Goal: Transaction & Acquisition: Purchase product/service

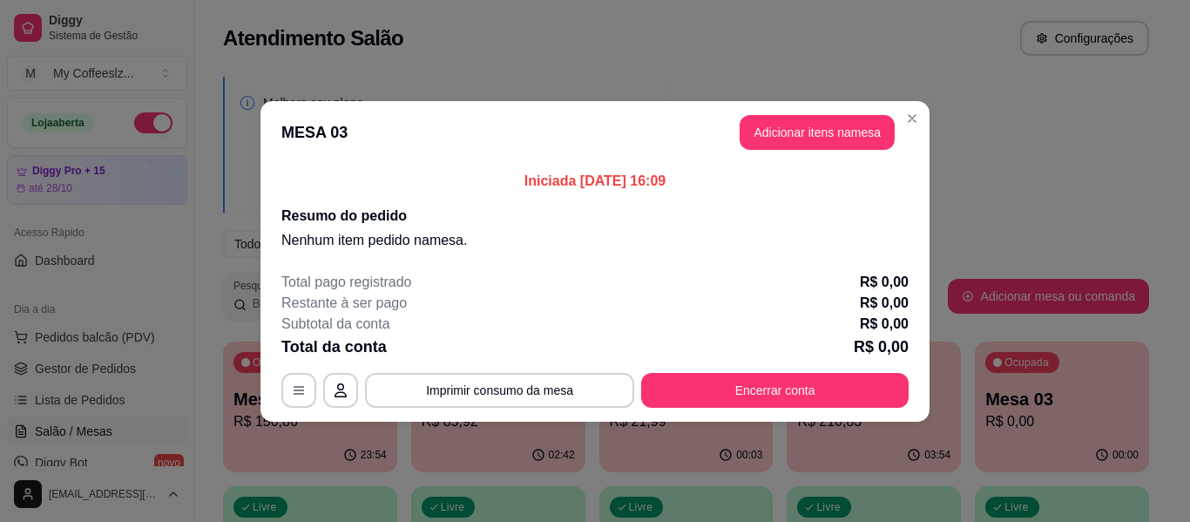
scroll to position [174, 0]
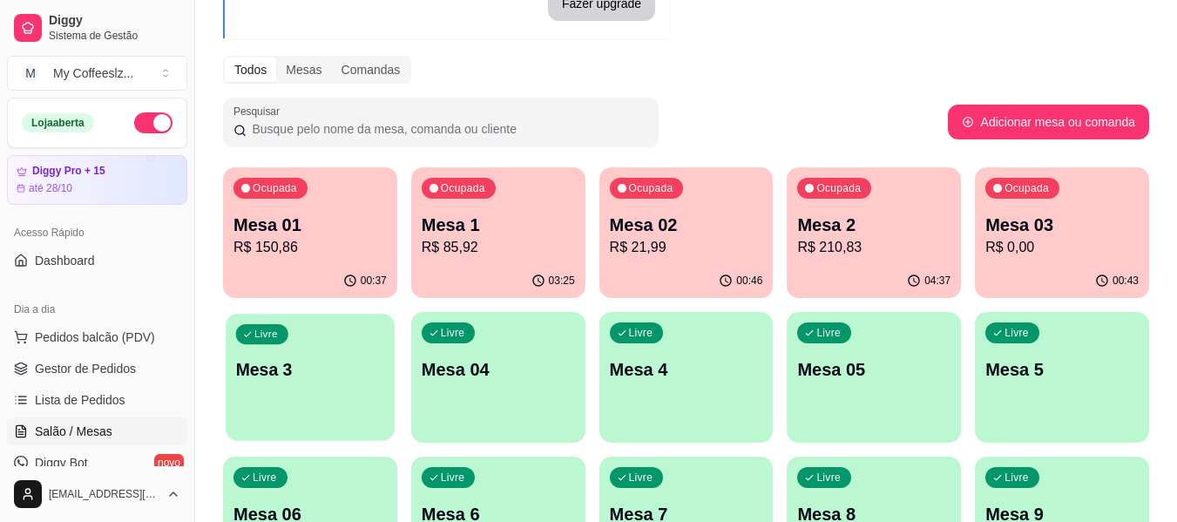
click at [301, 359] on p "Mesa 3" at bounding box center [310, 370] width 149 height 24
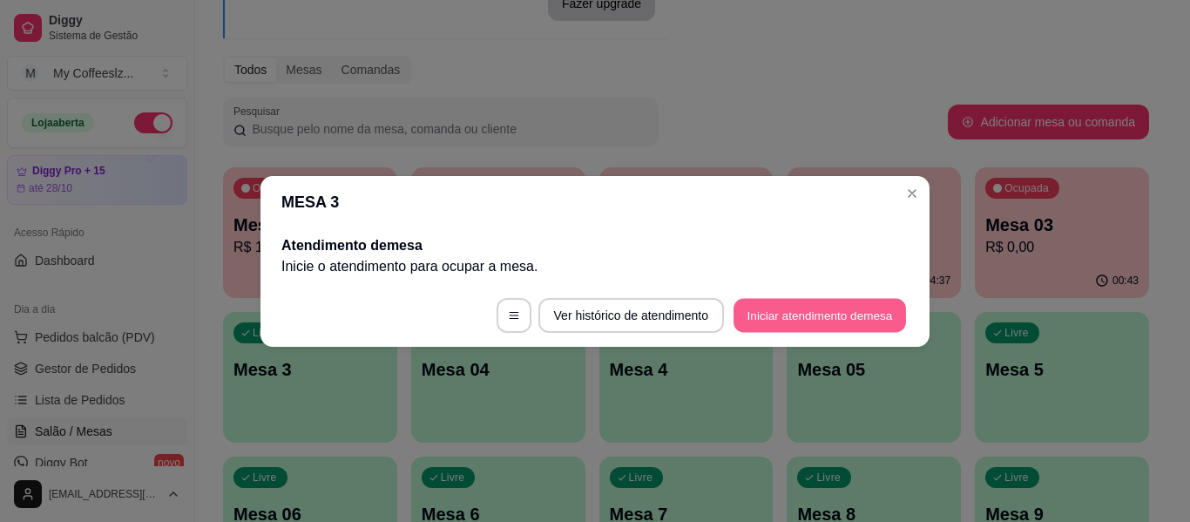
click at [782, 312] on button "Iniciar atendimento de mesa" at bounding box center [820, 315] width 173 height 34
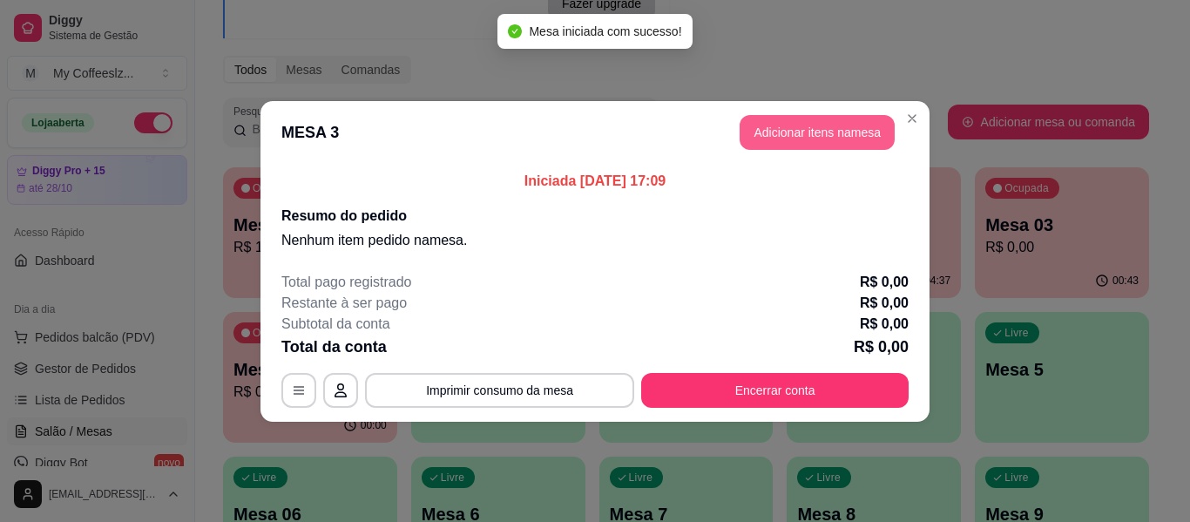
click at [865, 126] on button "Adicionar itens na mesa" at bounding box center [817, 132] width 155 height 35
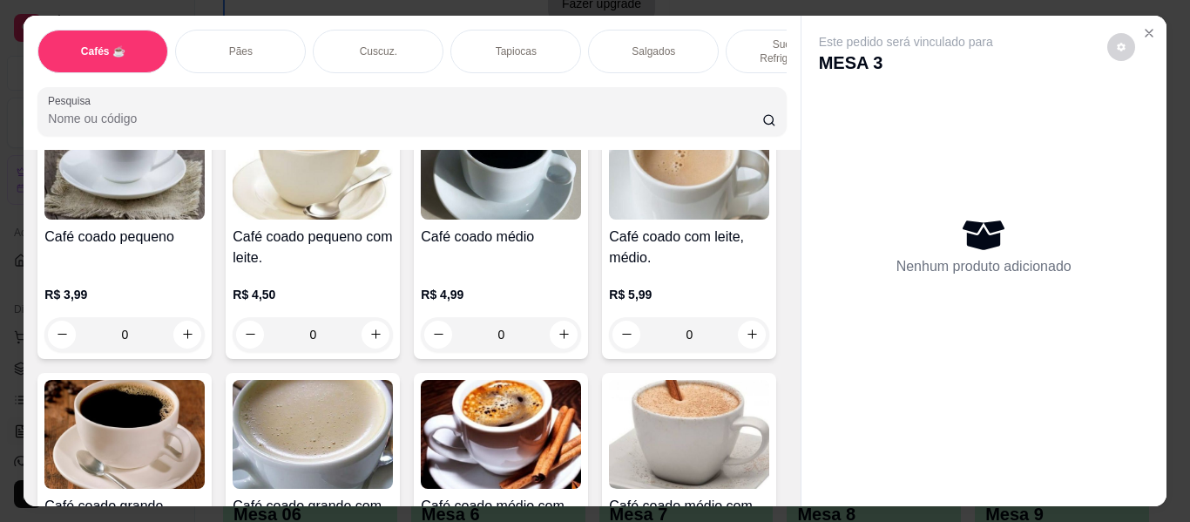
scroll to position [87, 0]
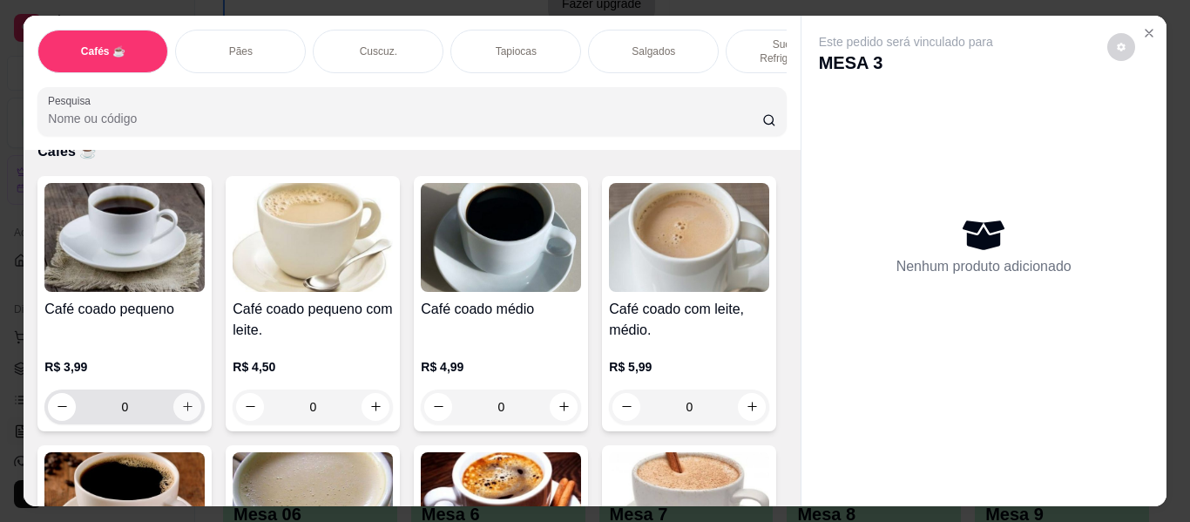
click at [182, 400] on icon "increase-product-quantity" at bounding box center [187, 406] width 13 height 13
type input "1"
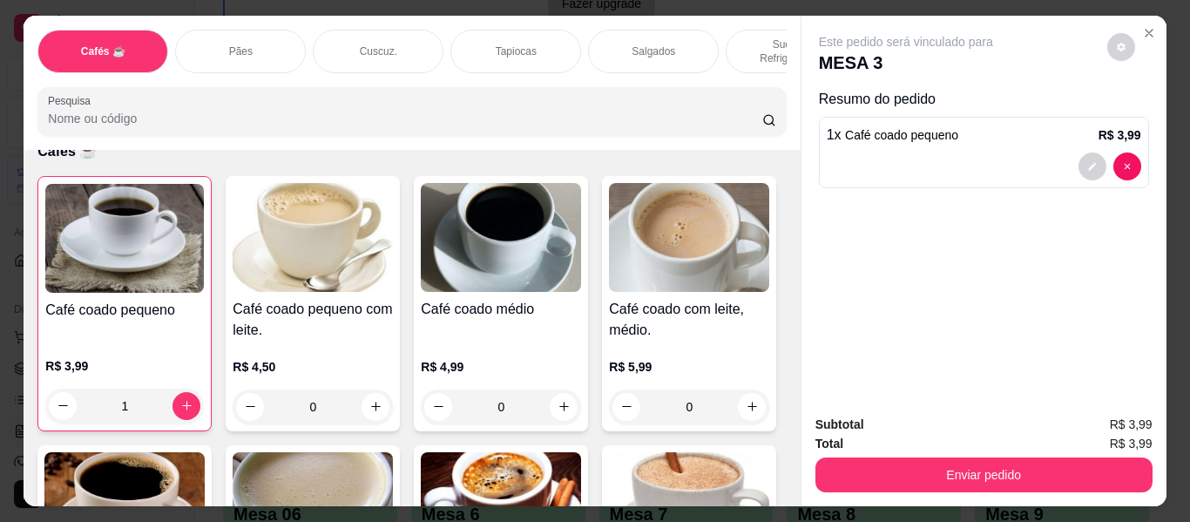
click at [453, 37] on div "Tapiocas" at bounding box center [516, 52] width 131 height 44
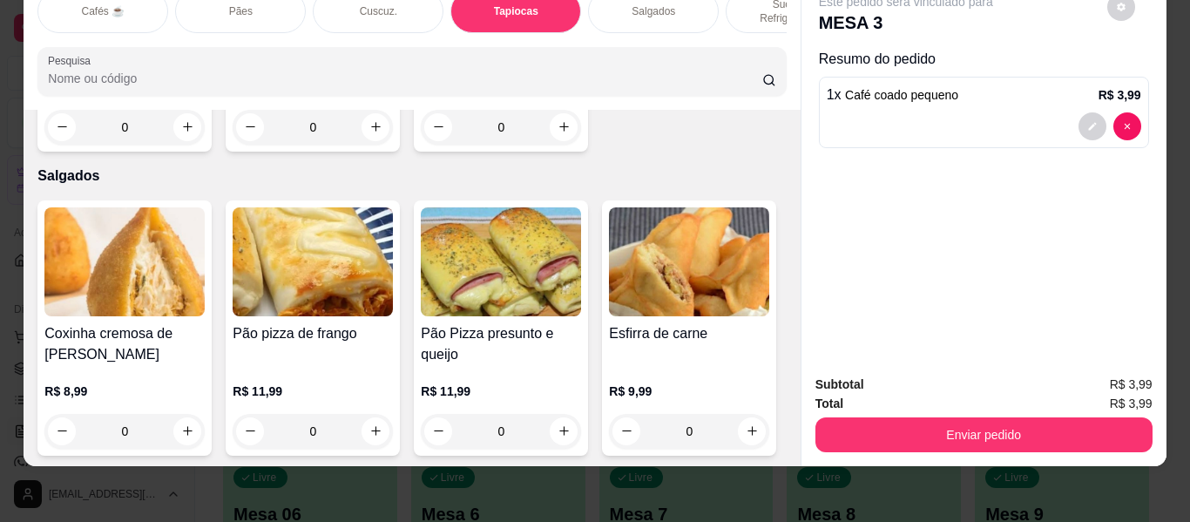
scroll to position [0, 0]
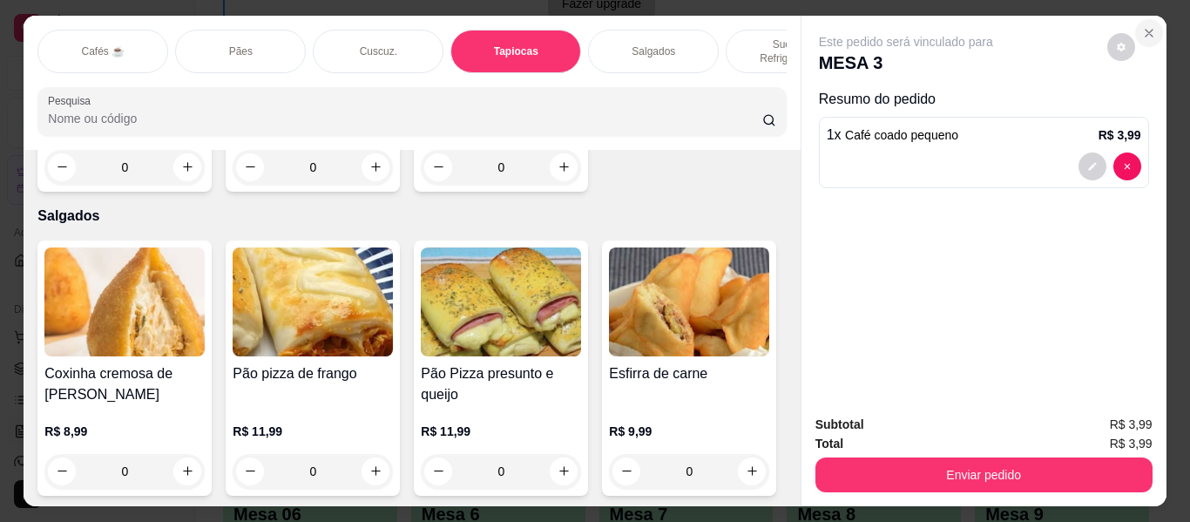
click at [1141, 36] on button "Close" at bounding box center [1149, 33] width 28 height 28
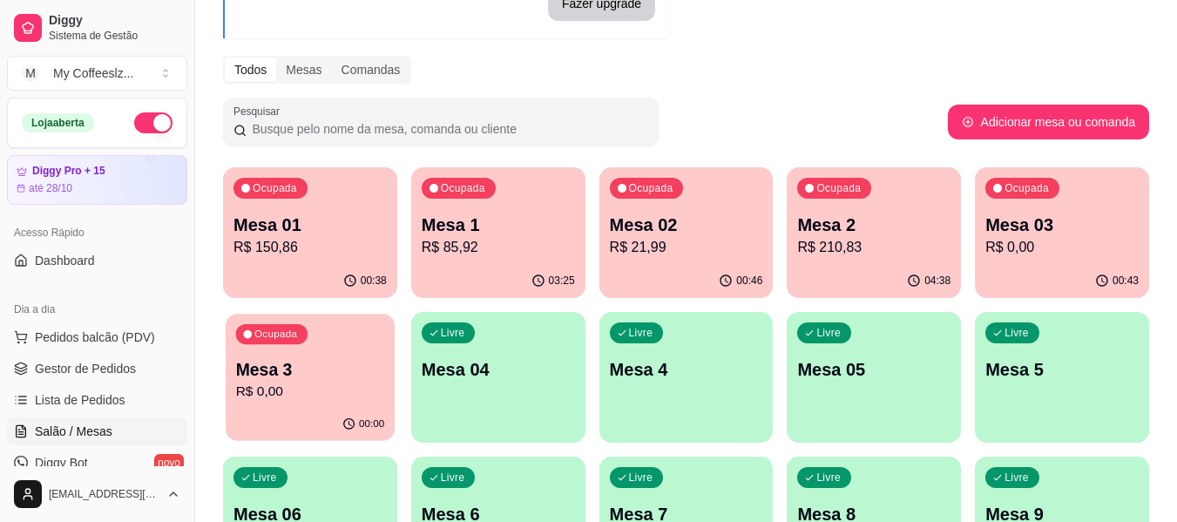
click at [291, 396] on p "R$ 0,00" at bounding box center [310, 392] width 149 height 20
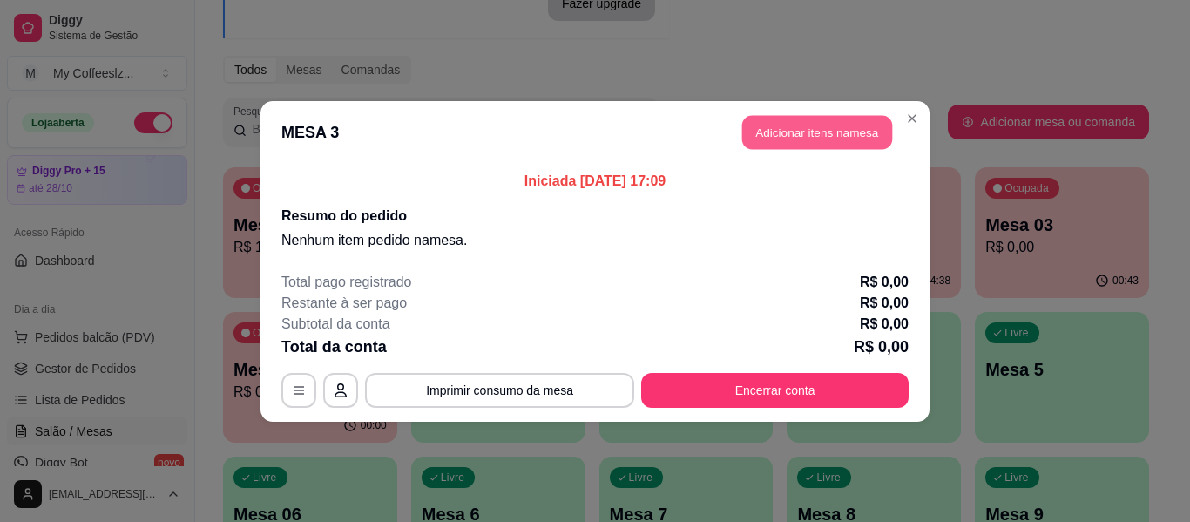
click at [775, 133] on button "Adicionar itens na mesa" at bounding box center [817, 132] width 150 height 34
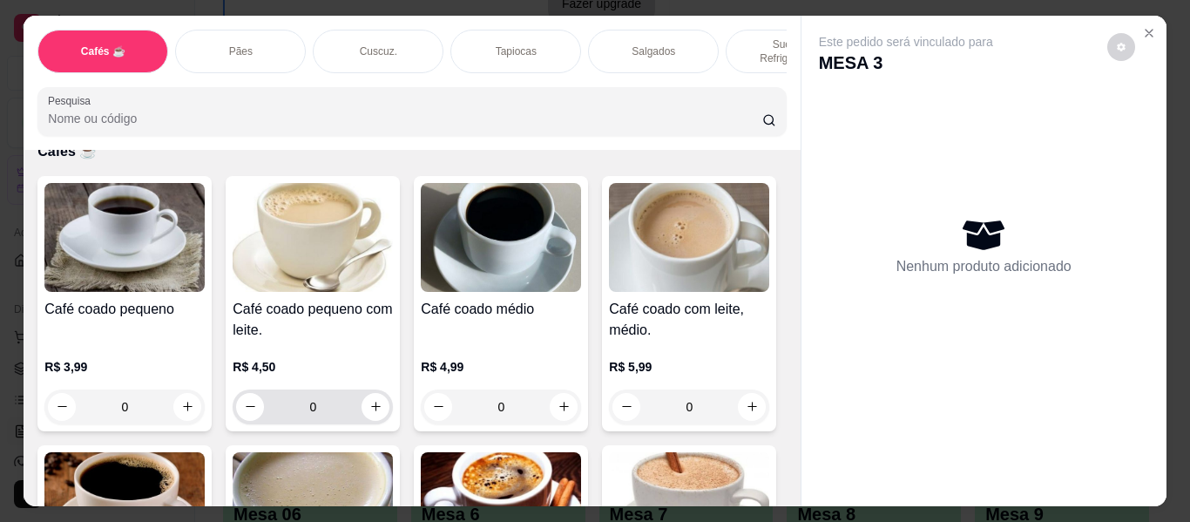
scroll to position [436, 0]
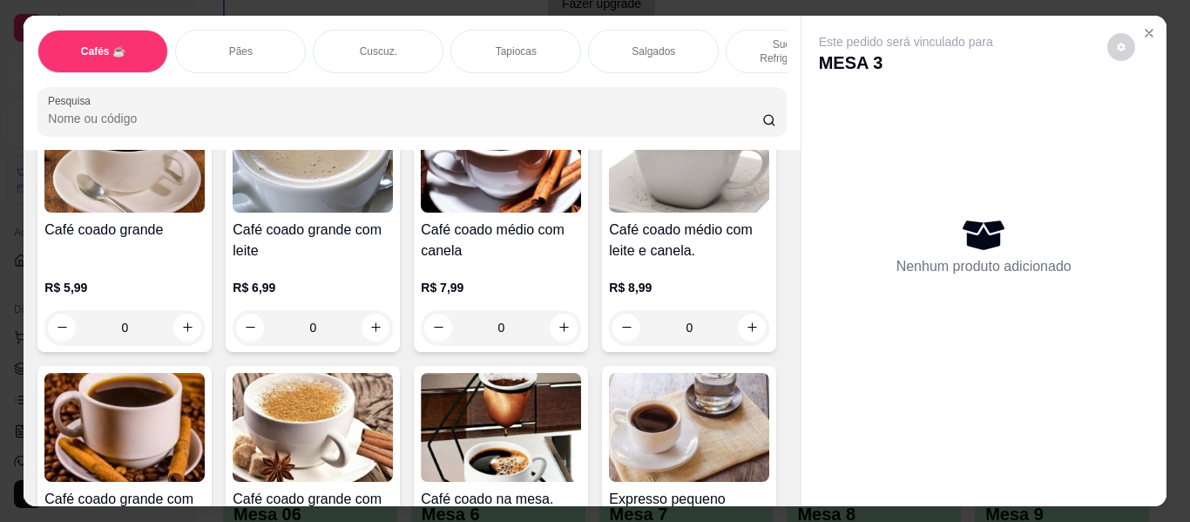
click at [268, 35] on div "Pães" at bounding box center [240, 52] width 131 height 44
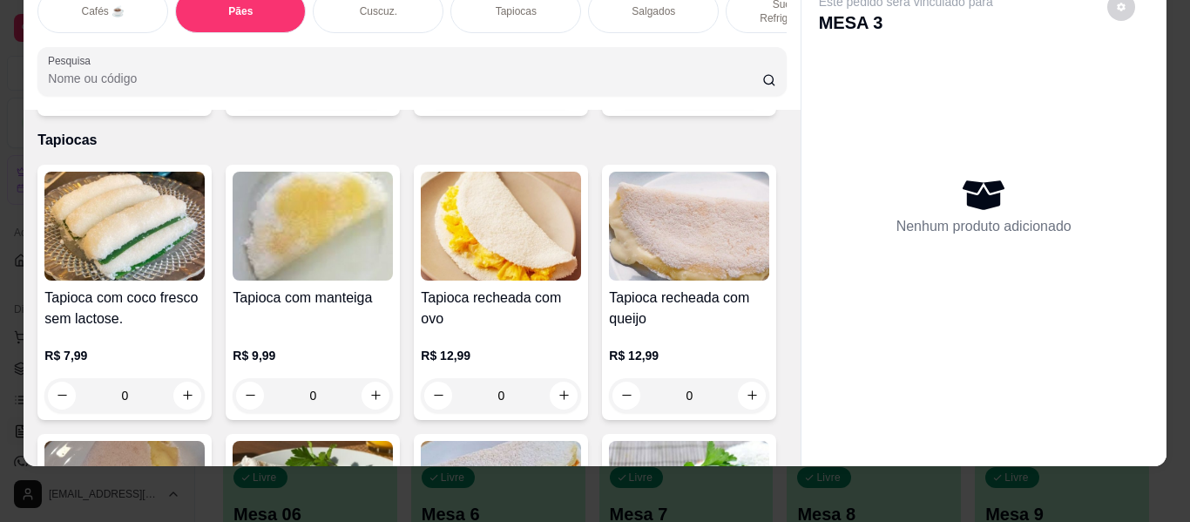
scroll to position [3933, 0]
type input "1"
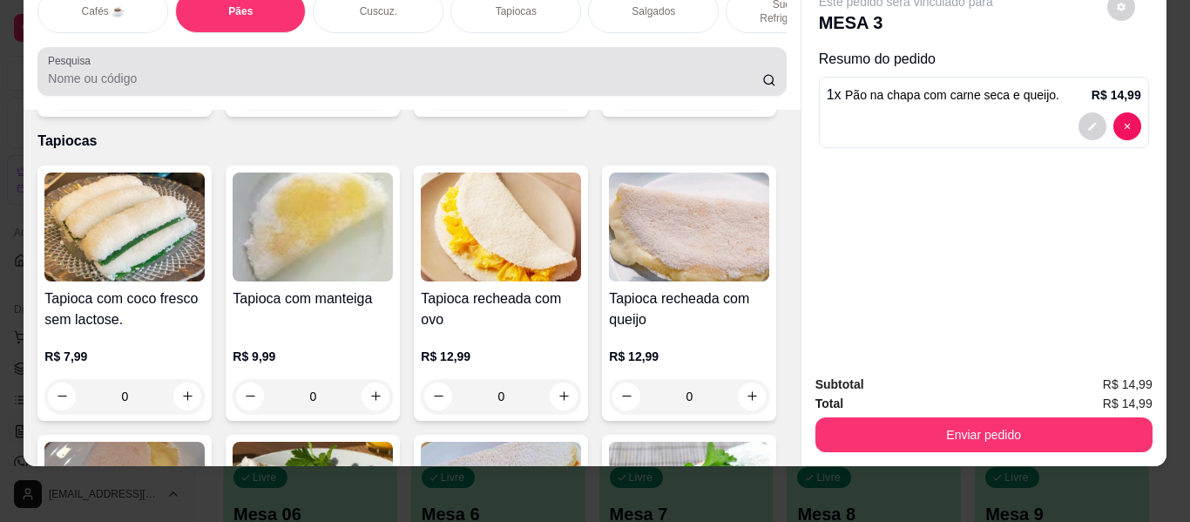
scroll to position [0, 0]
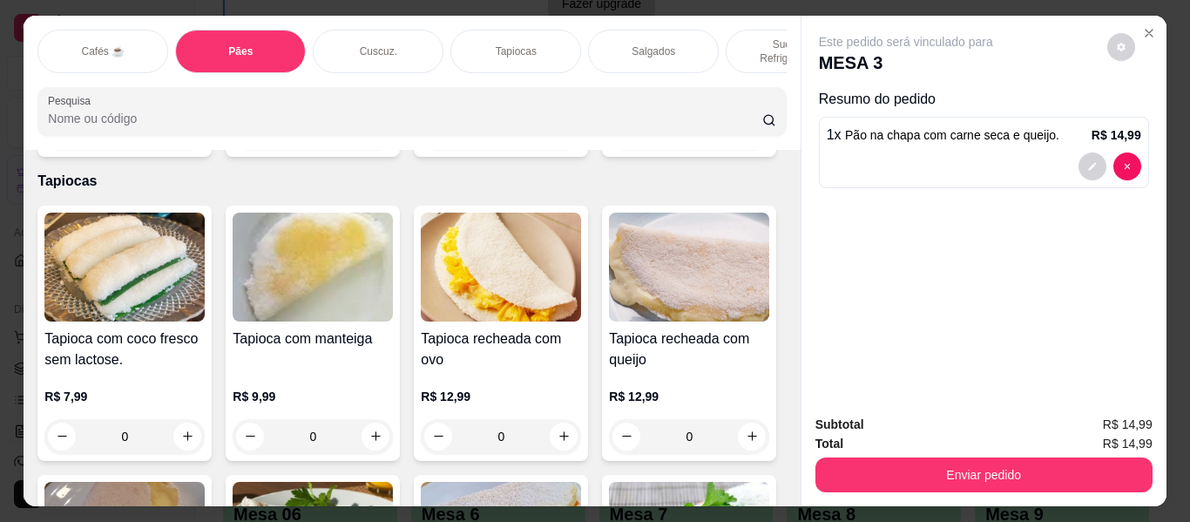
click at [769, 37] on p "Sucos e Refrigerantes" at bounding box center [791, 51] width 101 height 28
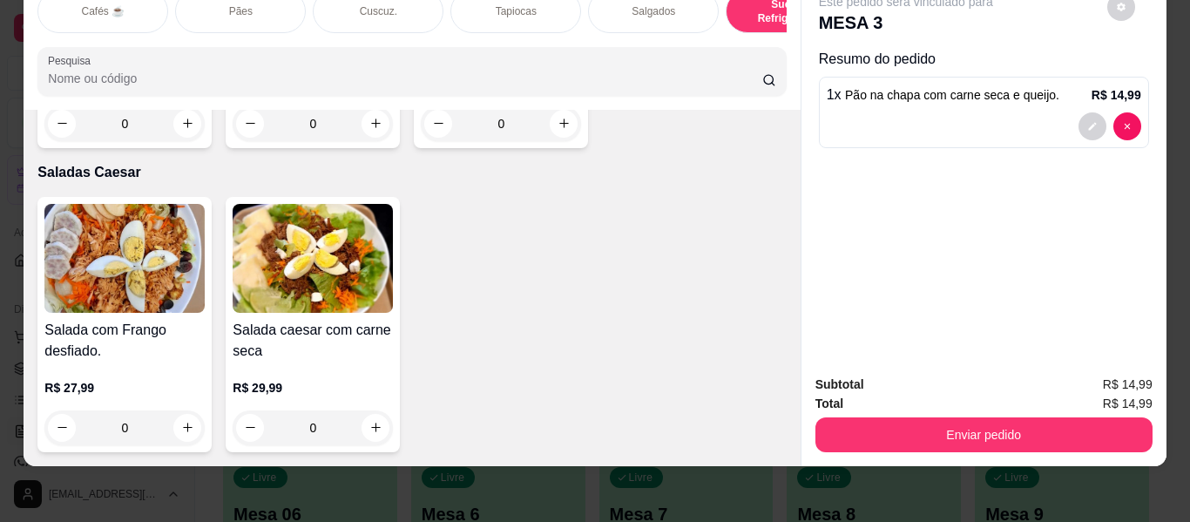
scroll to position [10482, 0]
type input "1"
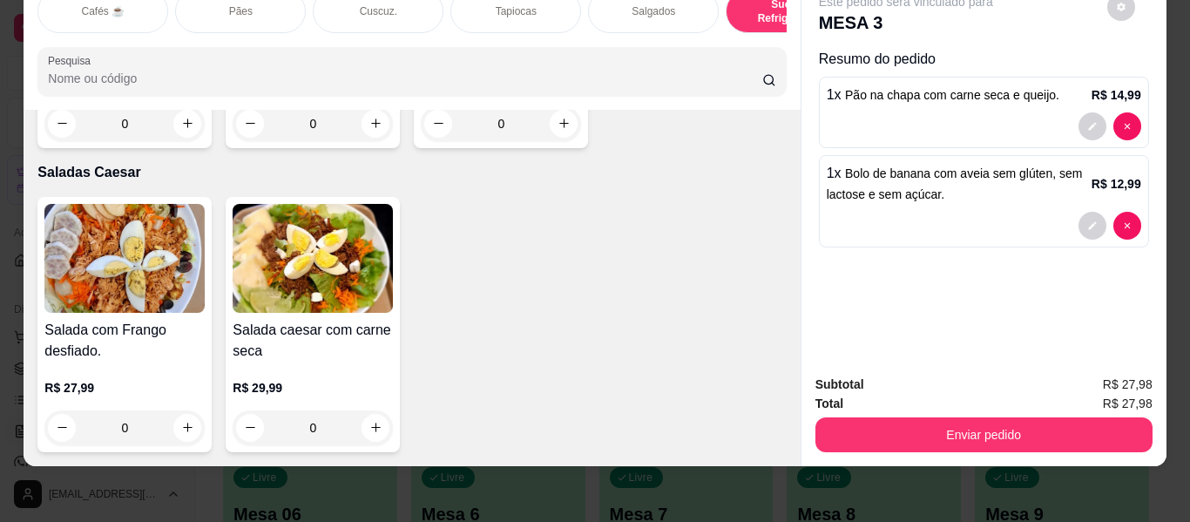
click at [758, 7] on p "Sucos e Refrigerantes" at bounding box center [791, 11] width 101 height 28
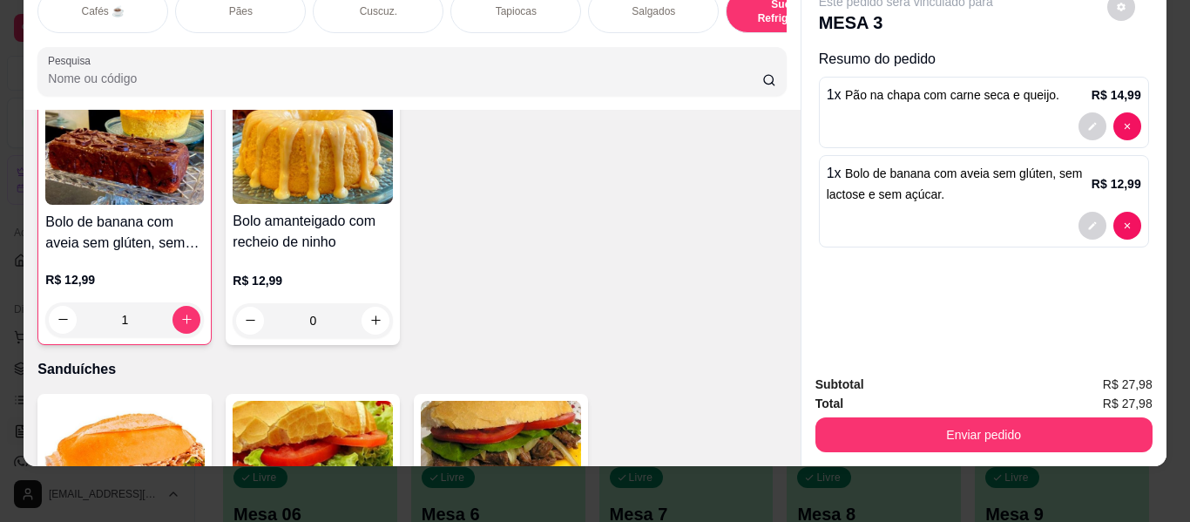
scroll to position [8391, 0]
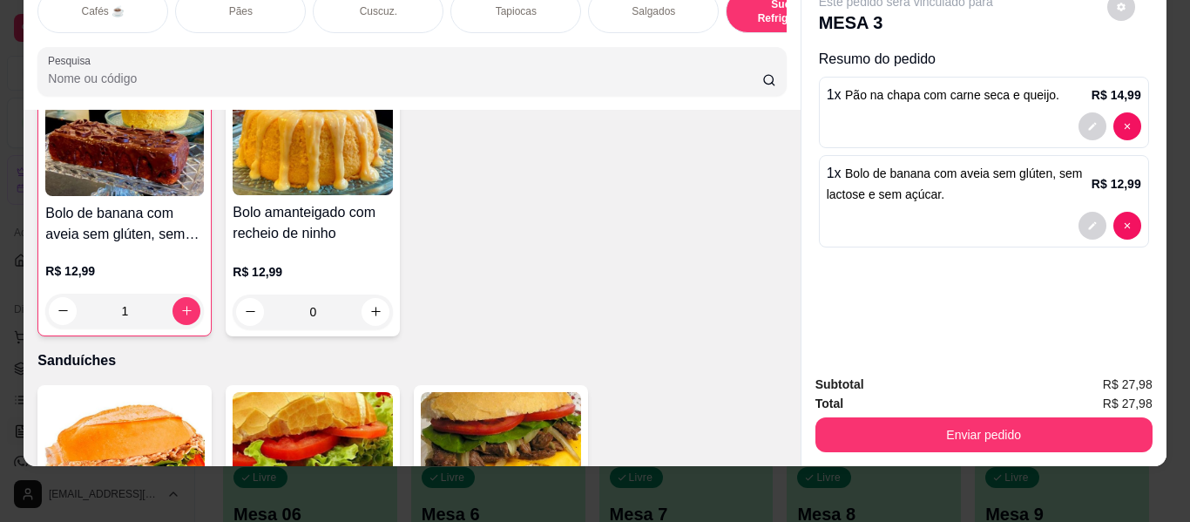
type input "1"
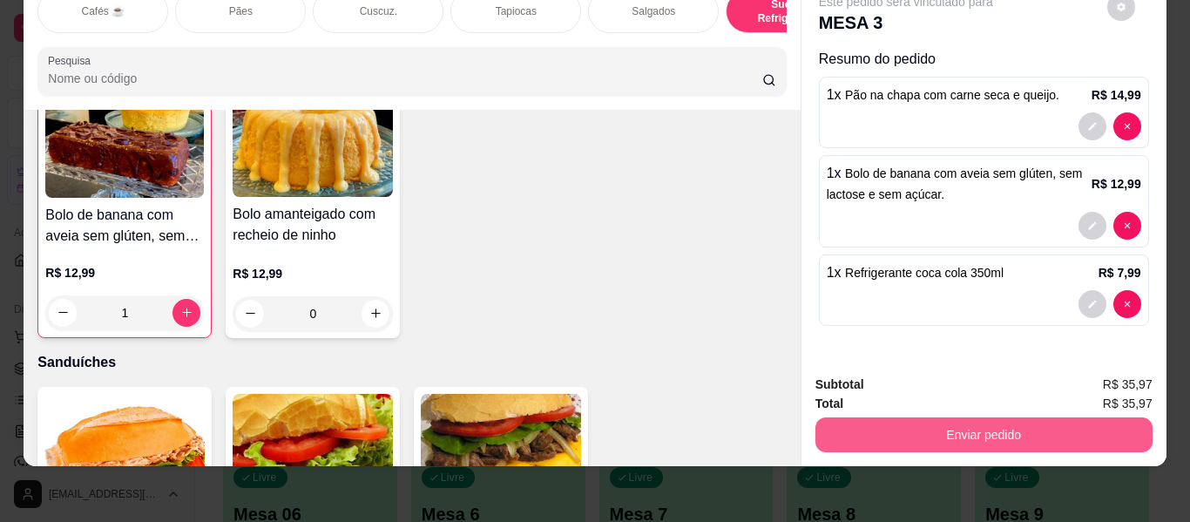
click at [894, 430] on button "Enviar pedido" at bounding box center [984, 434] width 337 height 35
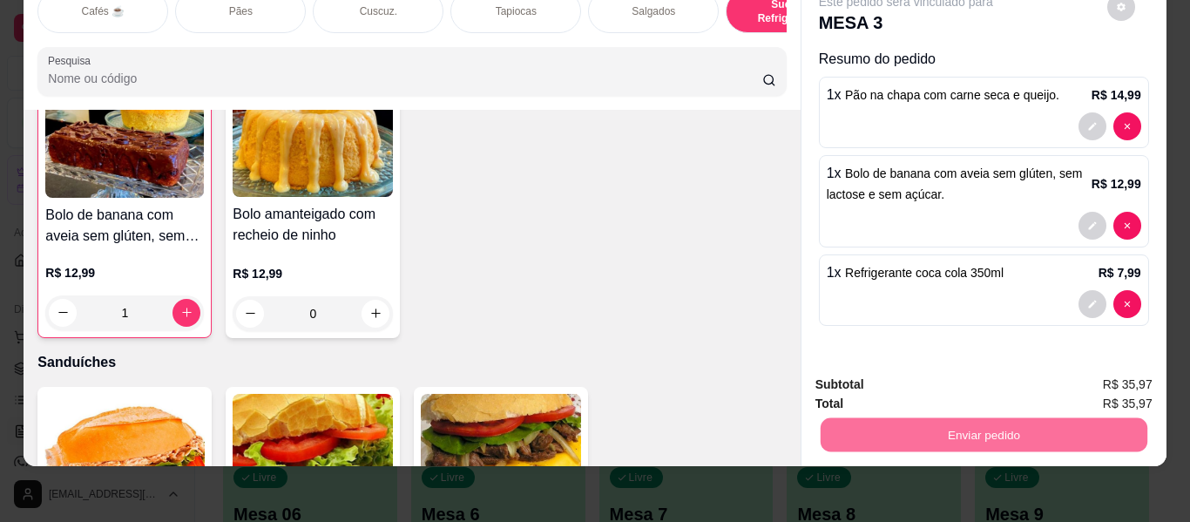
click at [1114, 378] on button "Enviar pedido" at bounding box center [1107, 378] width 98 height 33
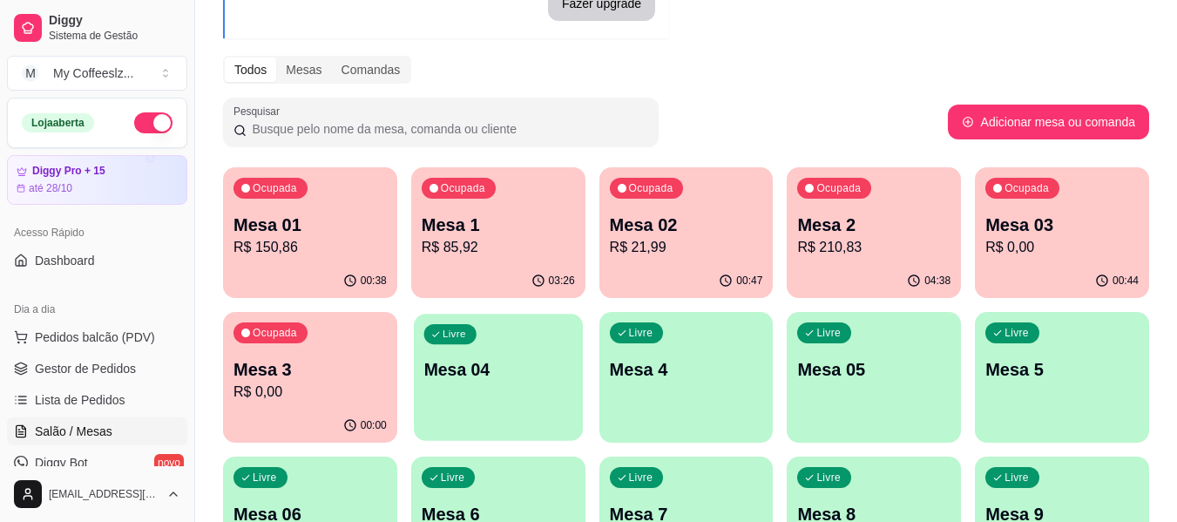
click at [549, 363] on p "Mesa 04" at bounding box center [497, 370] width 149 height 24
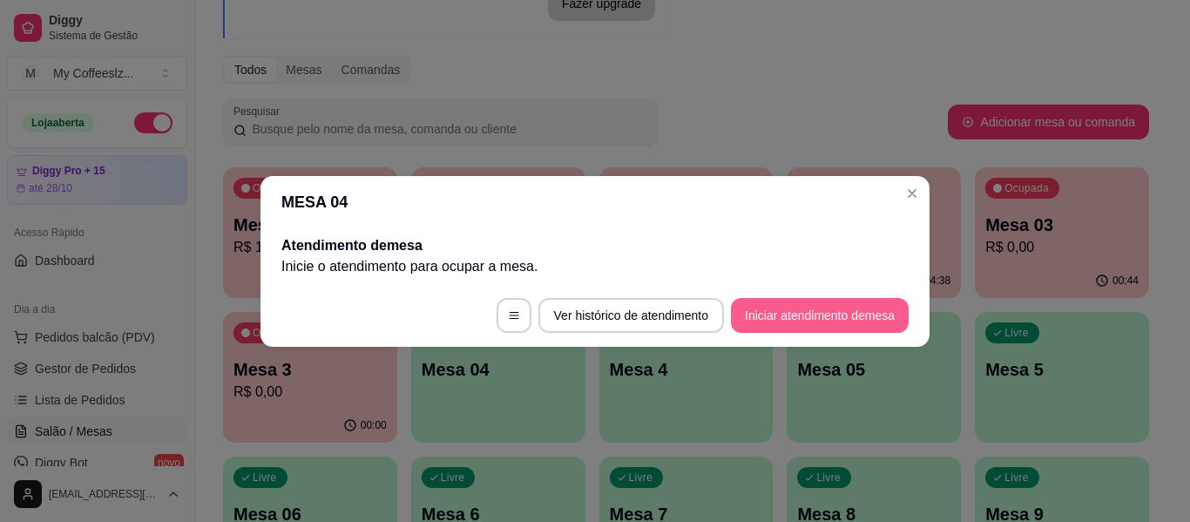
click at [796, 305] on button "Iniciar atendimento de mesa" at bounding box center [820, 315] width 178 height 35
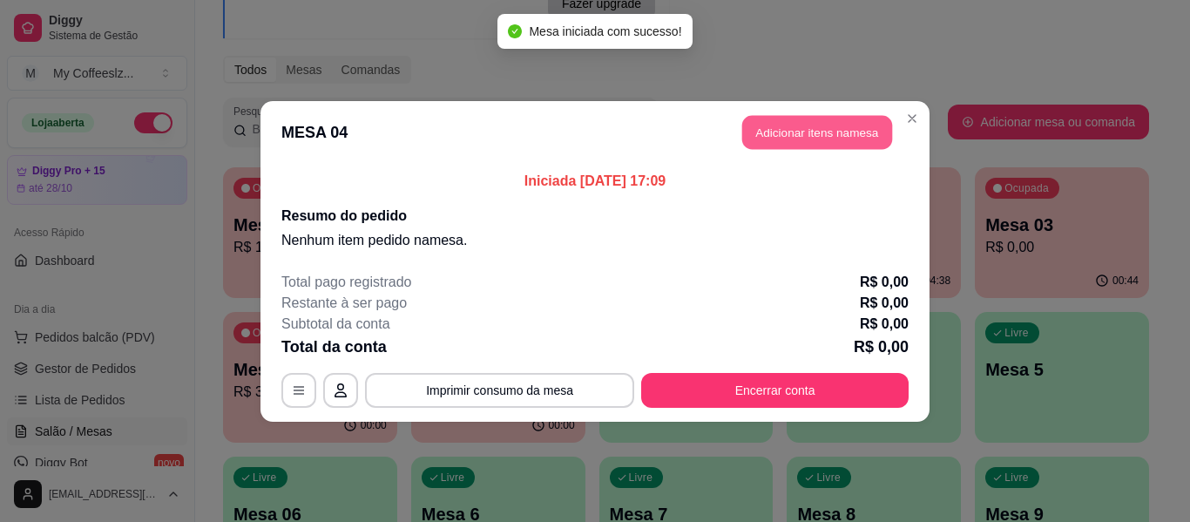
click at [802, 136] on button "Adicionar itens na mesa" at bounding box center [817, 132] width 150 height 34
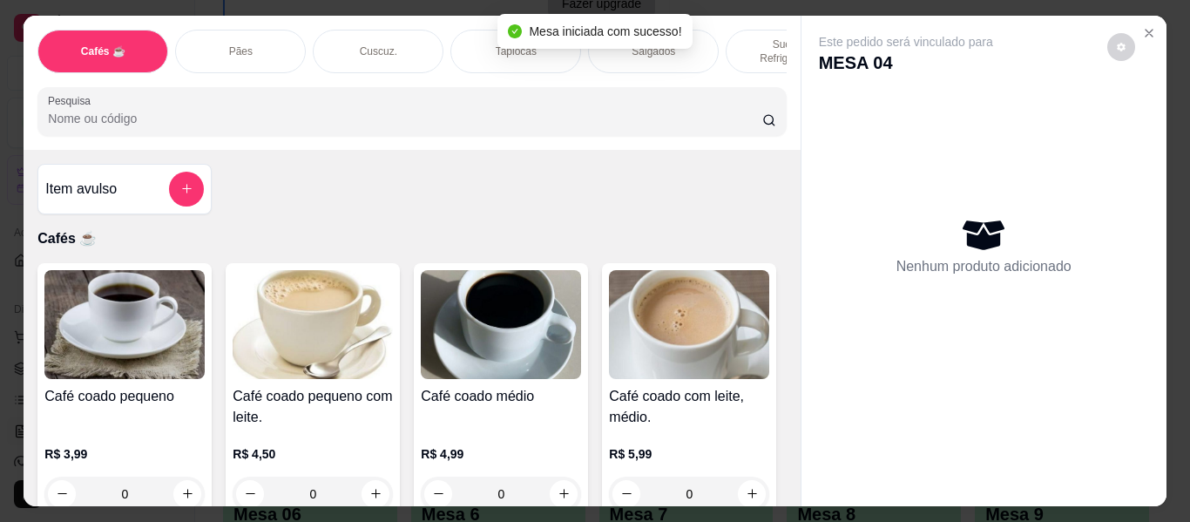
click at [483, 37] on div "Tapiocas" at bounding box center [516, 52] width 131 height 44
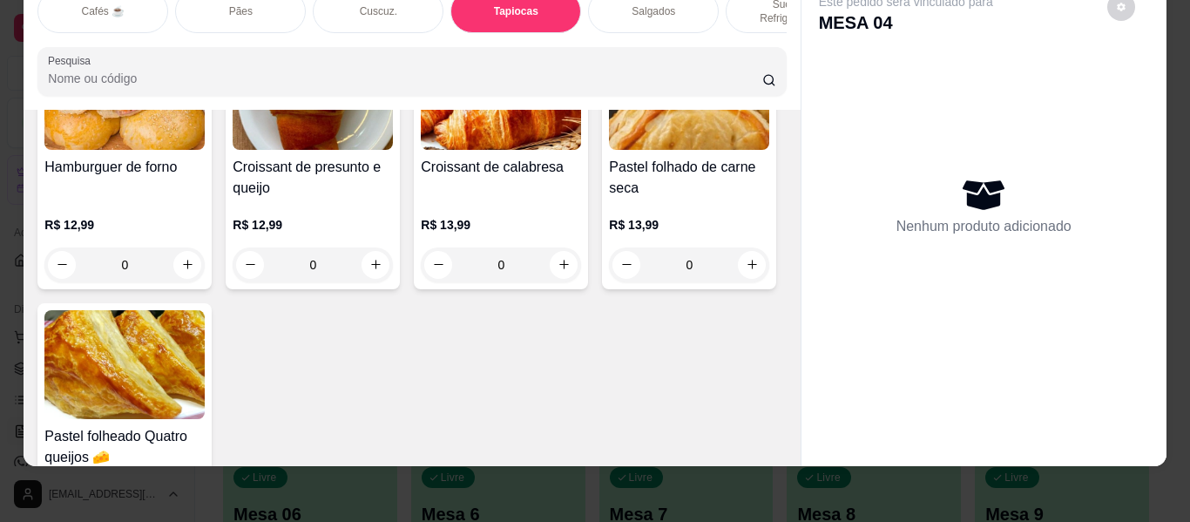
scroll to position [0, 0]
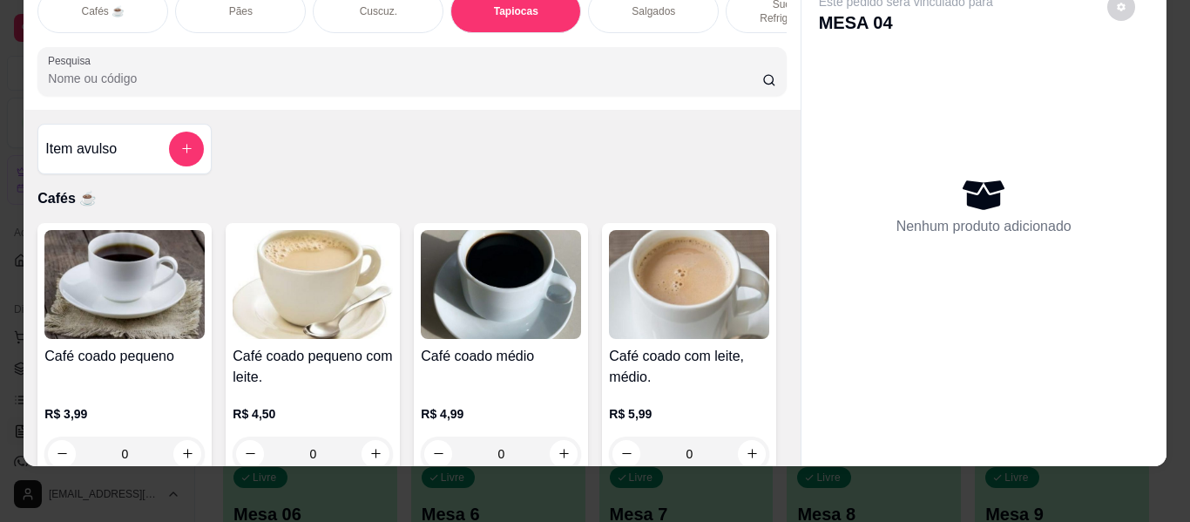
click at [159, 132] on div "Item avulso" at bounding box center [124, 149] width 159 height 35
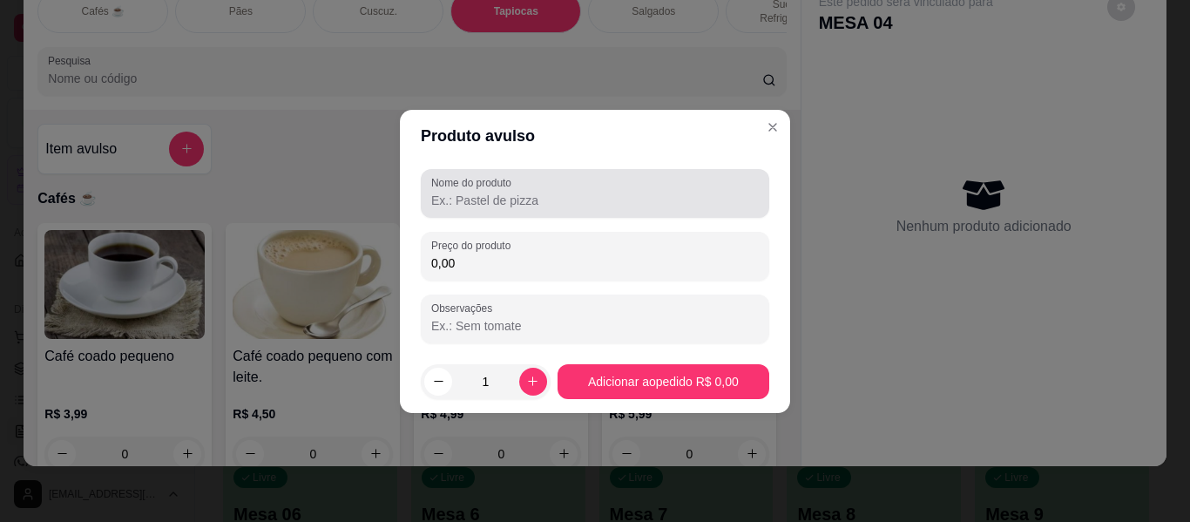
click at [506, 205] on input "Nome do produto" at bounding box center [595, 200] width 328 height 17
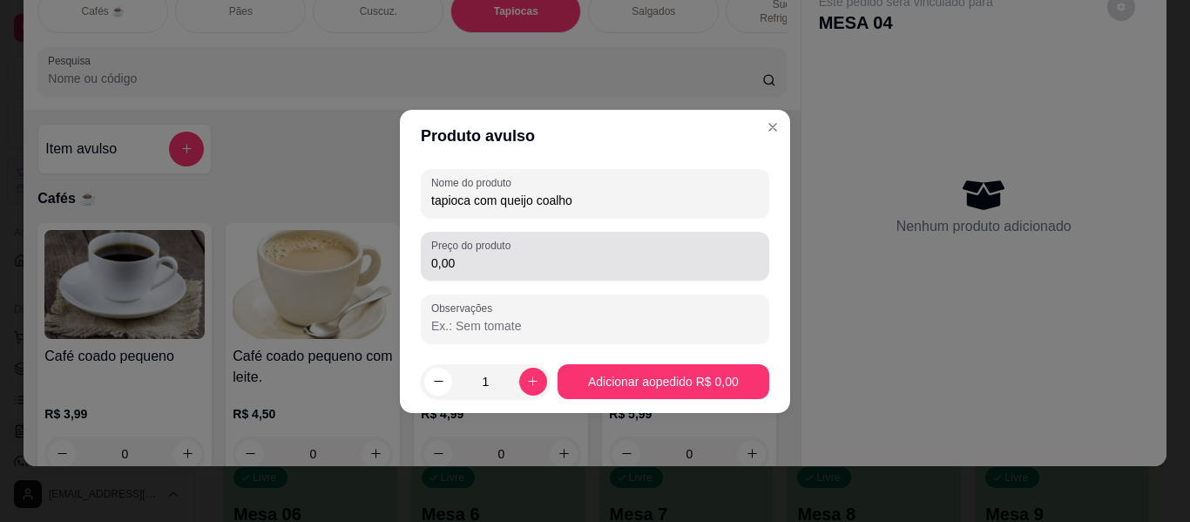
type input "tapioca com queijo coalho"
click at [505, 272] on div "0,00" at bounding box center [595, 256] width 328 height 35
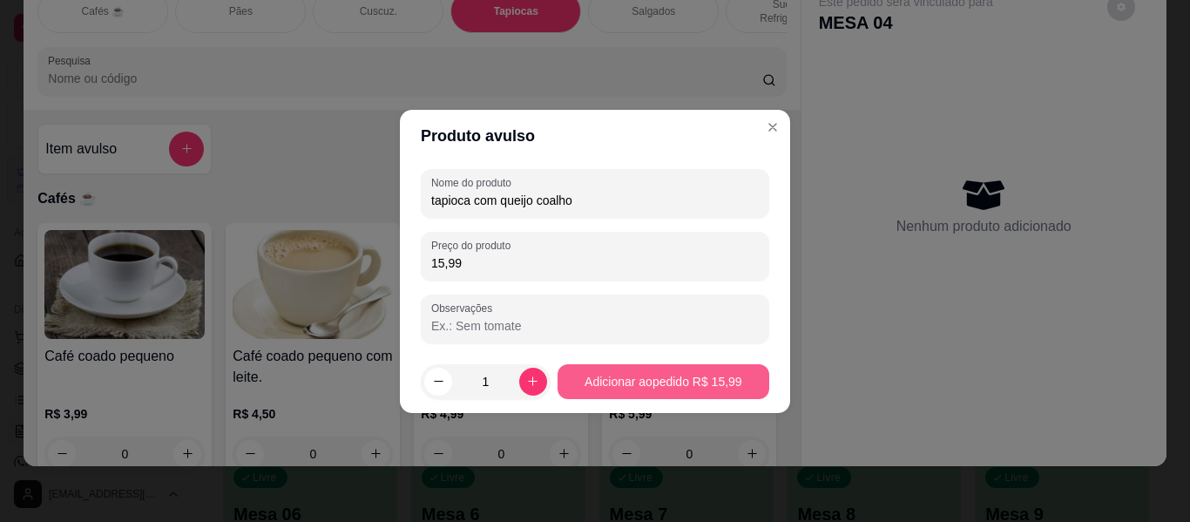
type input "15,99"
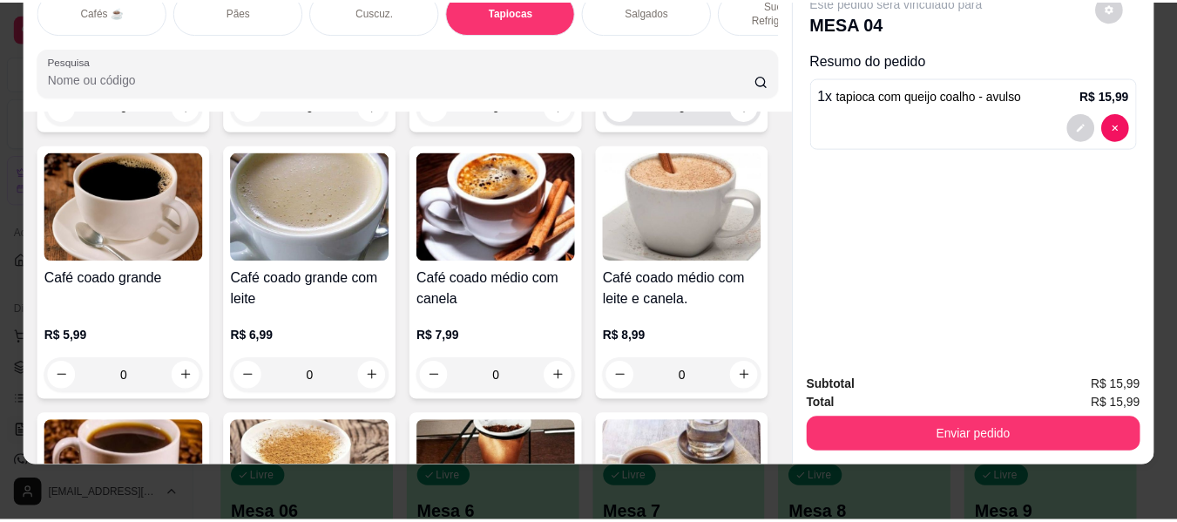
scroll to position [349, 0]
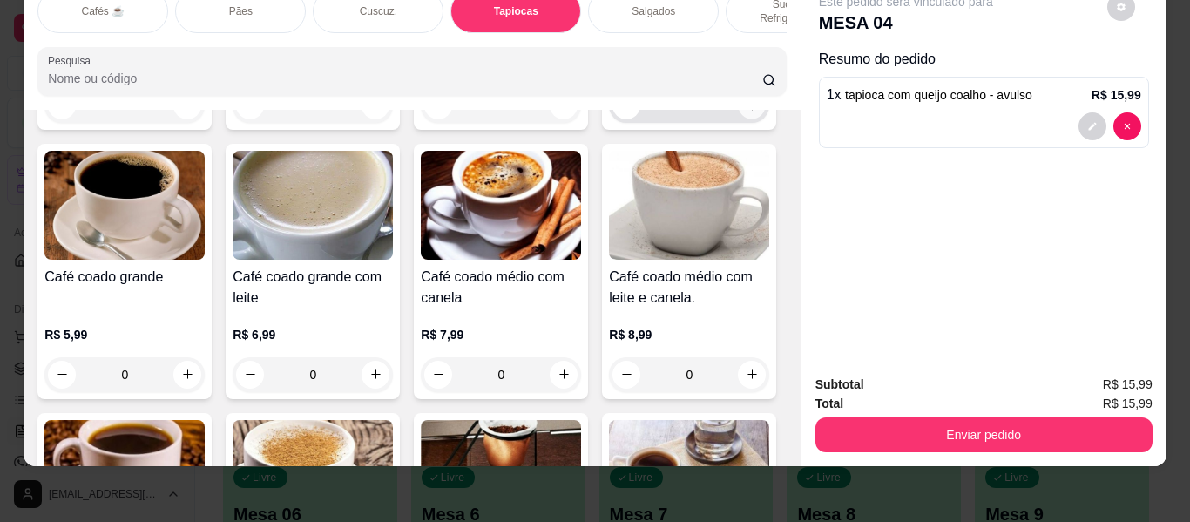
click at [746, 112] on icon "increase-product-quantity" at bounding box center [752, 105] width 13 height 13
type input "1"
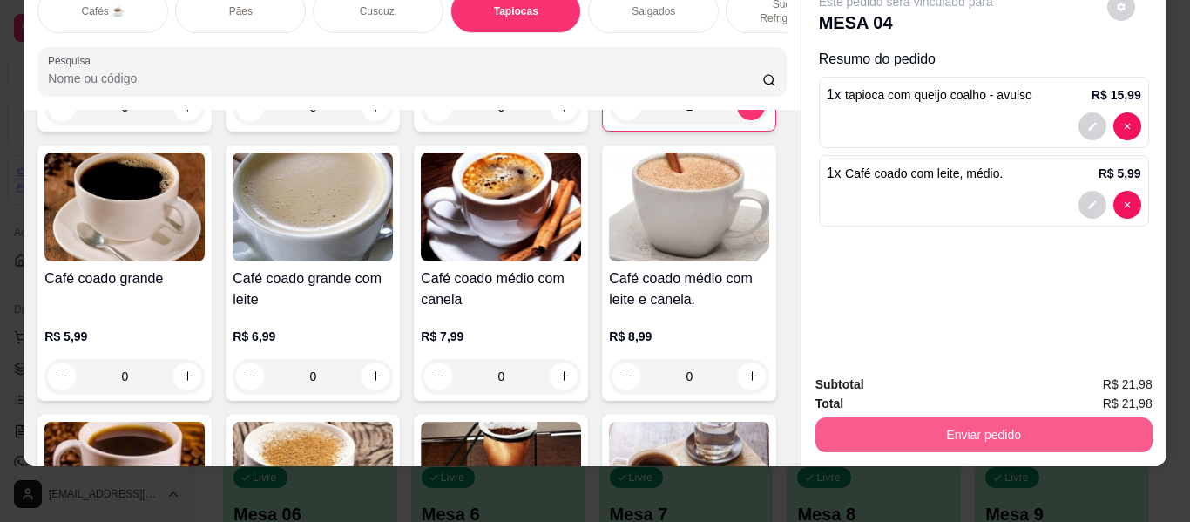
click at [951, 417] on button "Enviar pedido" at bounding box center [984, 434] width 337 height 35
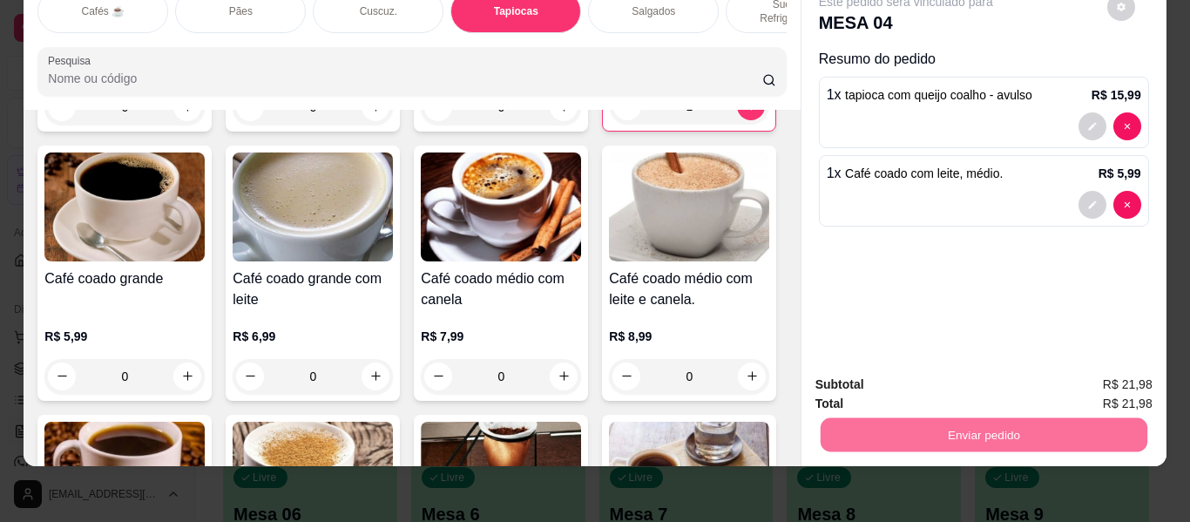
click at [1110, 374] on button "Enviar pedido" at bounding box center [1107, 378] width 98 height 33
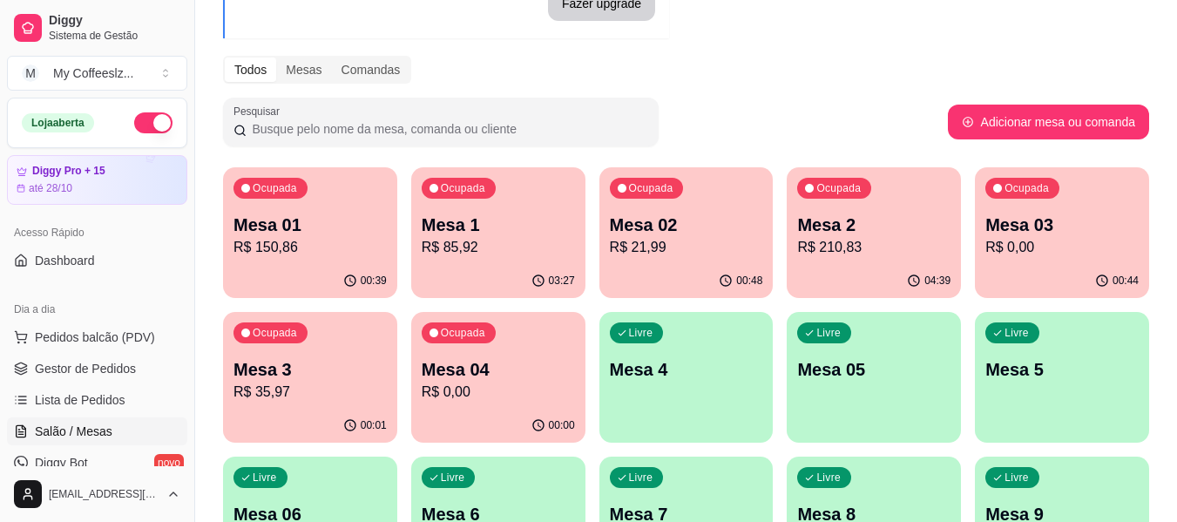
click at [692, 388] on div "Livre Mesa 4" at bounding box center [687, 367] width 174 height 110
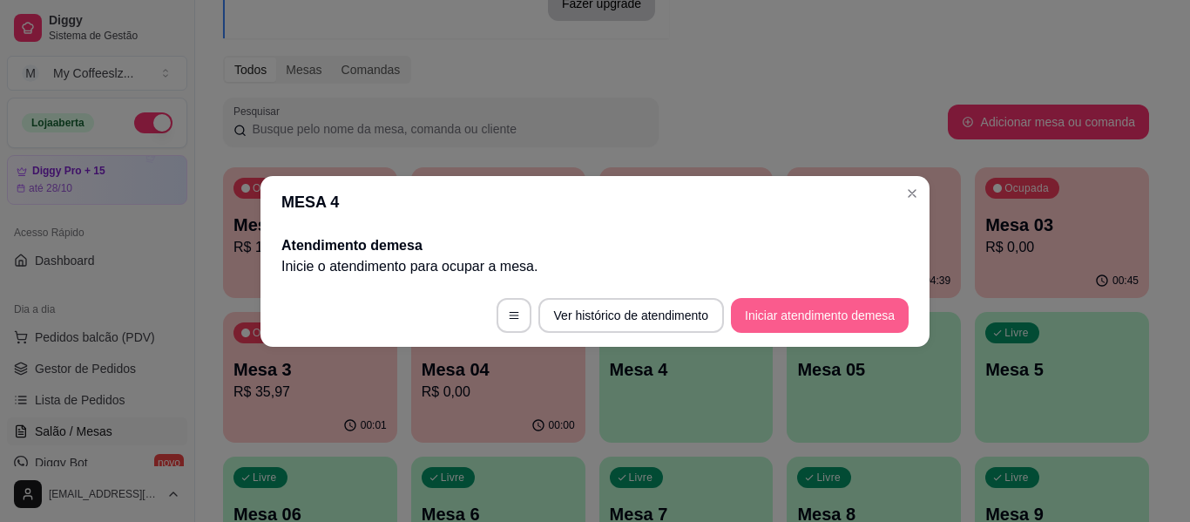
click at [823, 306] on button "Iniciar atendimento de mesa" at bounding box center [820, 315] width 178 height 35
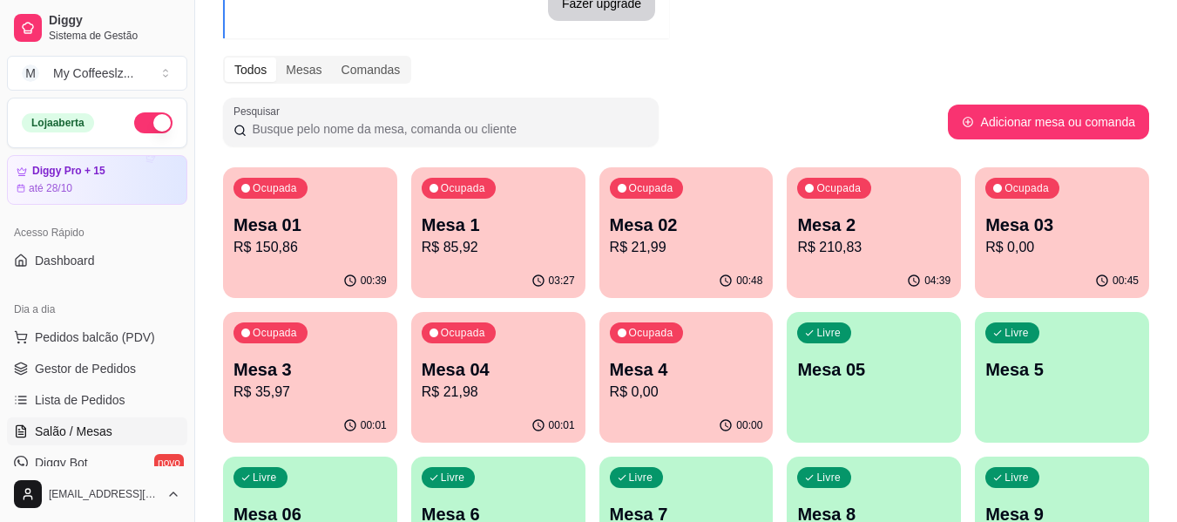
click at [776, 73] on div "Todos Mesas Comandas" at bounding box center [686, 70] width 926 height 28
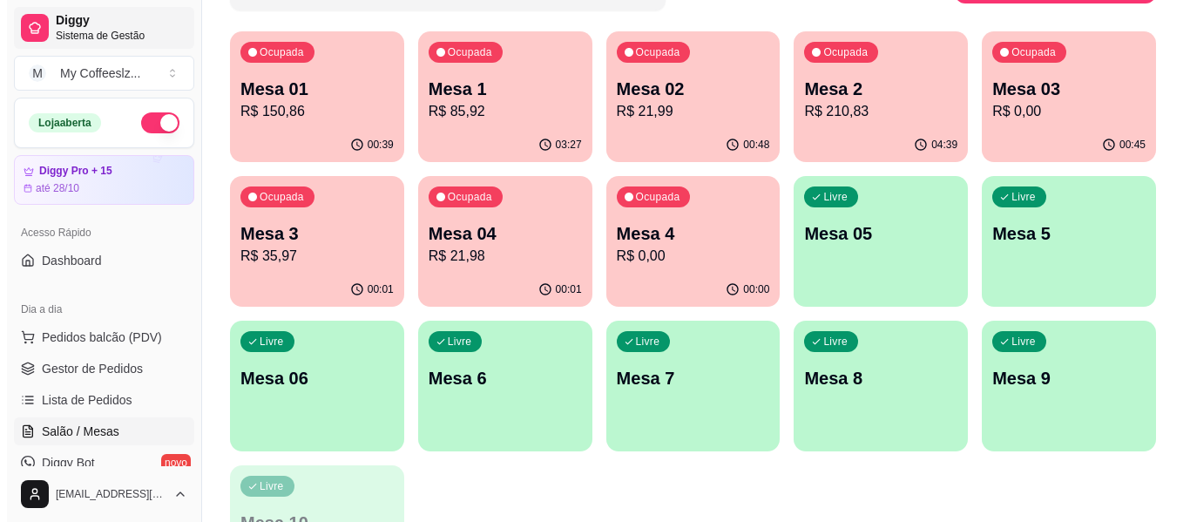
scroll to position [281, 0]
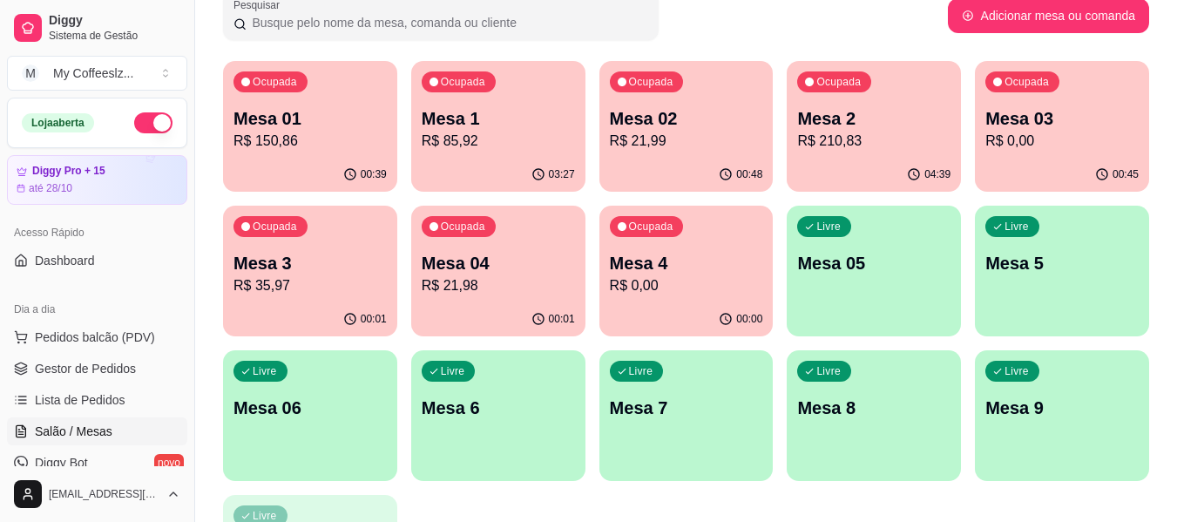
click at [660, 305] on div "00:00" at bounding box center [687, 319] width 174 height 34
click at [292, 315] on div "00:02" at bounding box center [310, 319] width 174 height 34
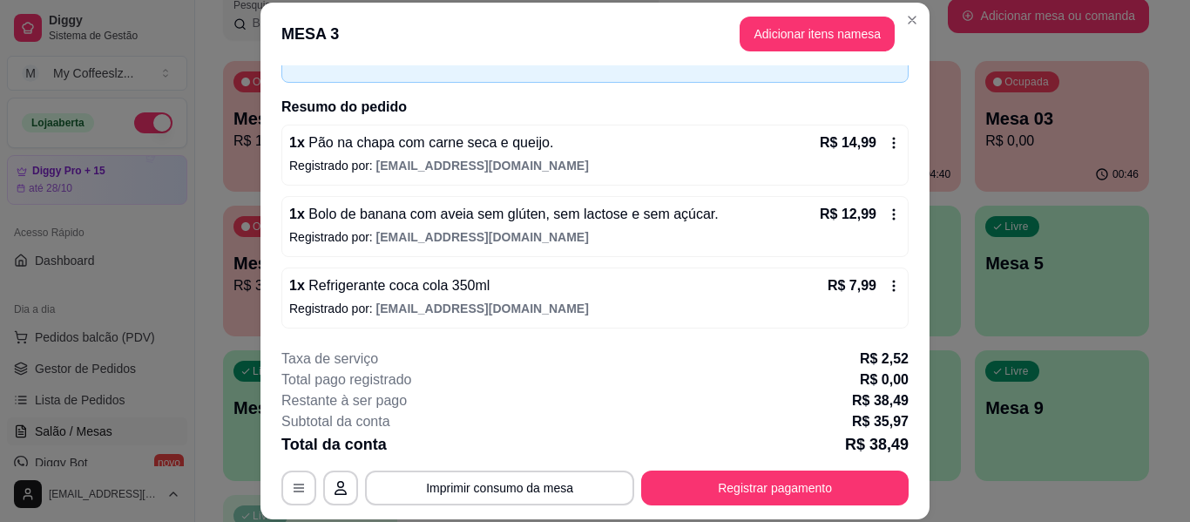
scroll to position [106, 0]
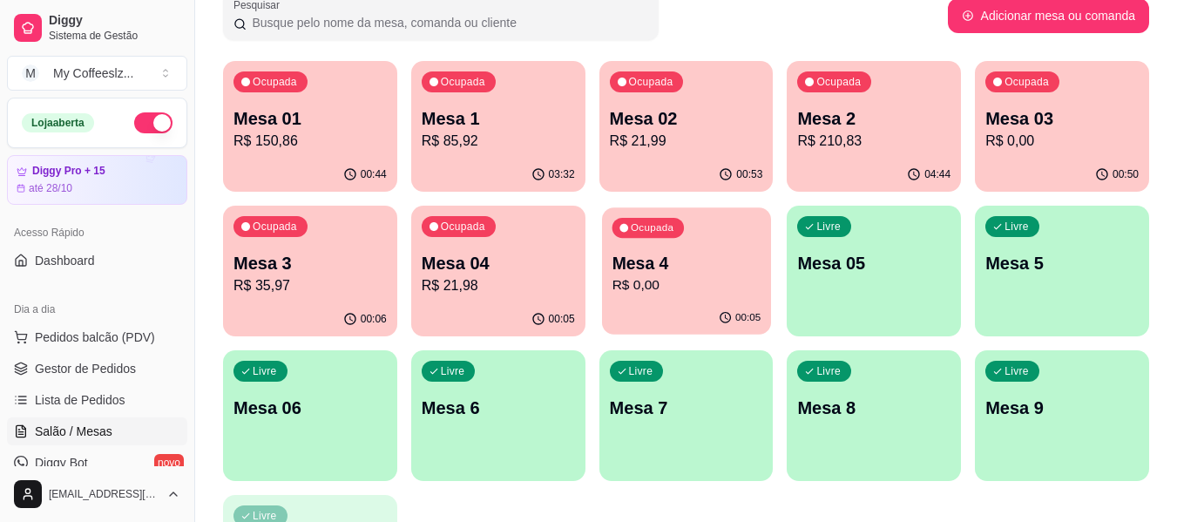
click at [648, 280] on p "R$ 0,00" at bounding box center [686, 285] width 149 height 20
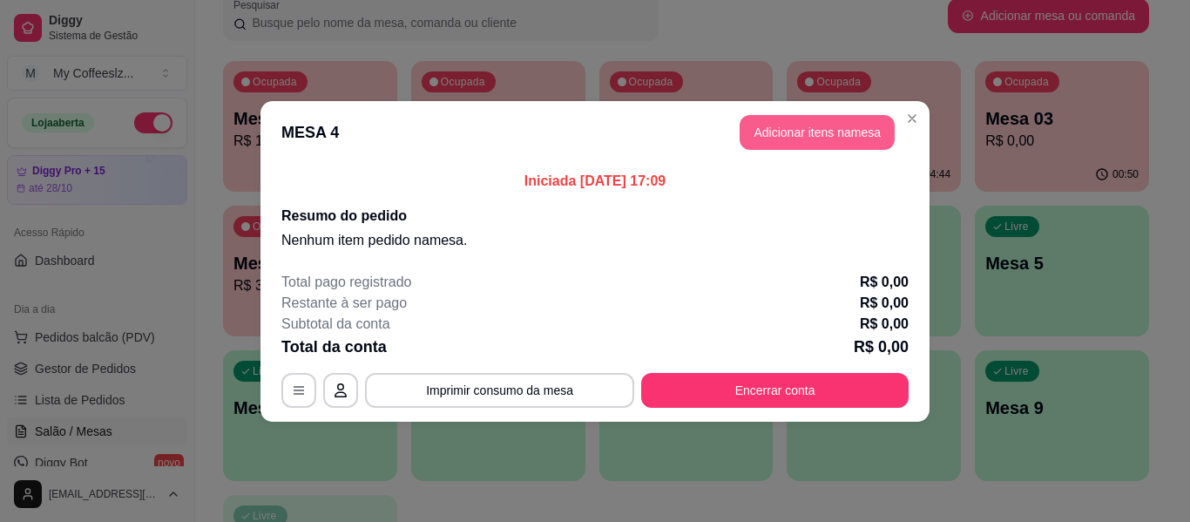
click at [836, 127] on button "Adicionar itens na mesa" at bounding box center [817, 132] width 155 height 35
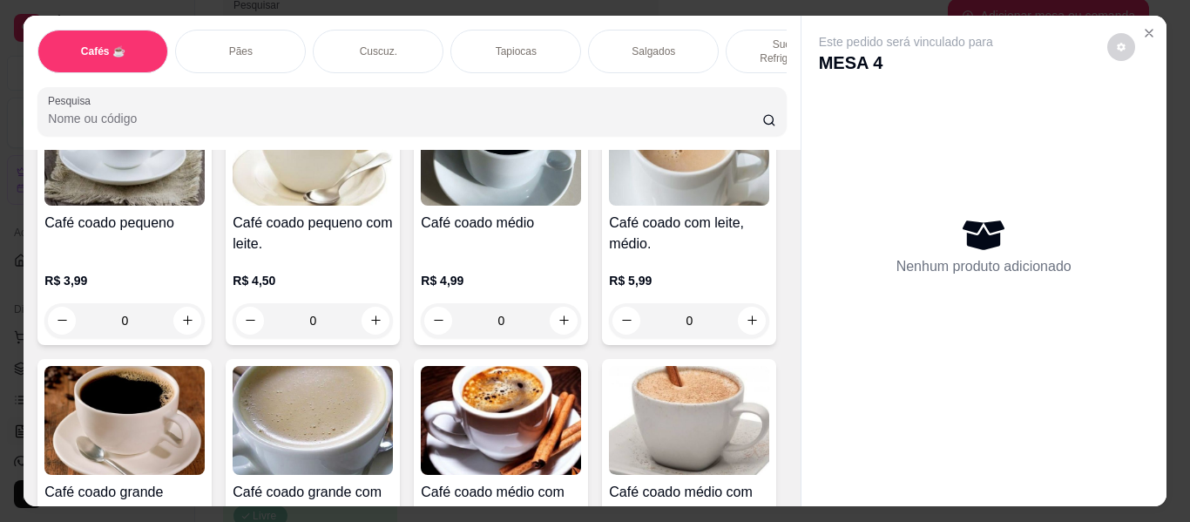
scroll to position [174, 0]
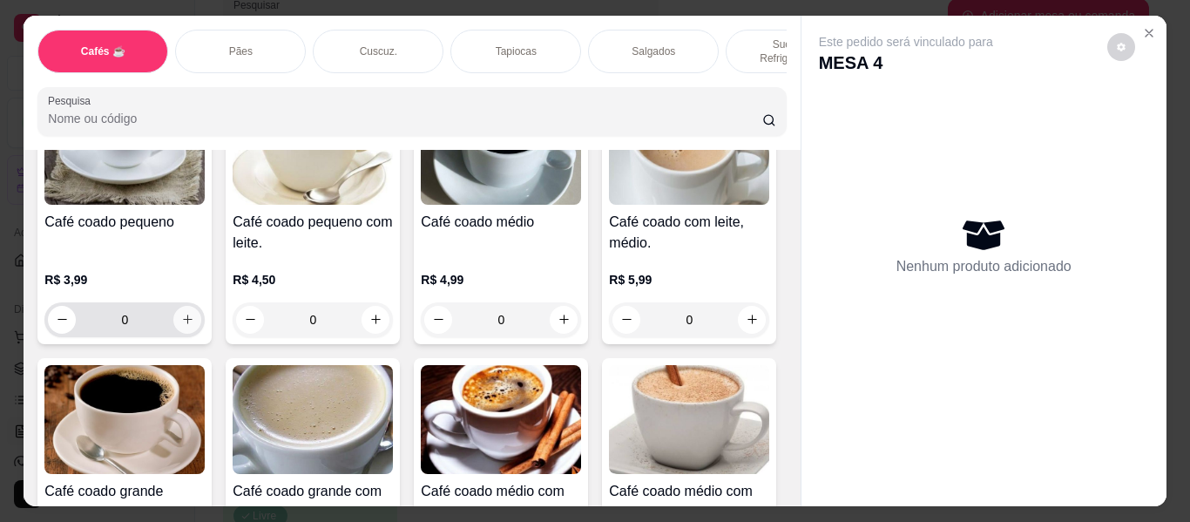
click at [182, 314] on icon "increase-product-quantity" at bounding box center [187, 319] width 13 height 13
type input "1"
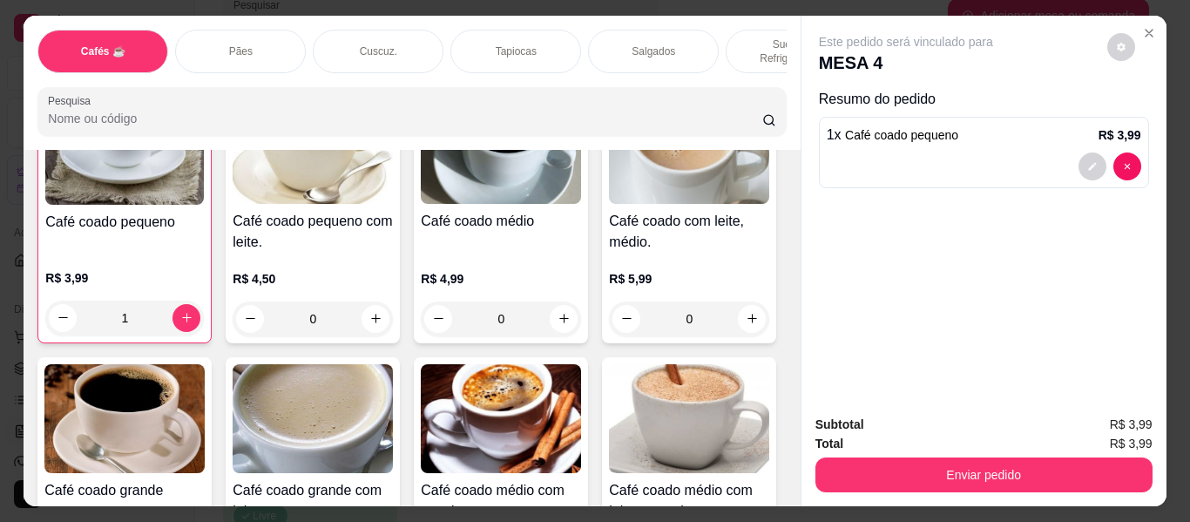
click at [476, 33] on div "Tapiocas" at bounding box center [516, 52] width 131 height 44
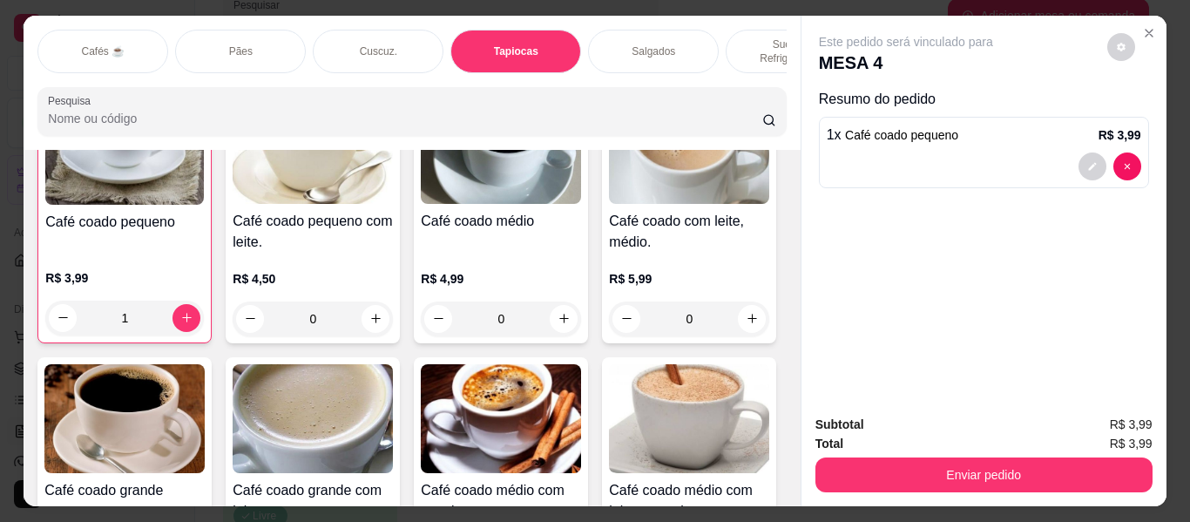
scroll to position [47, 0]
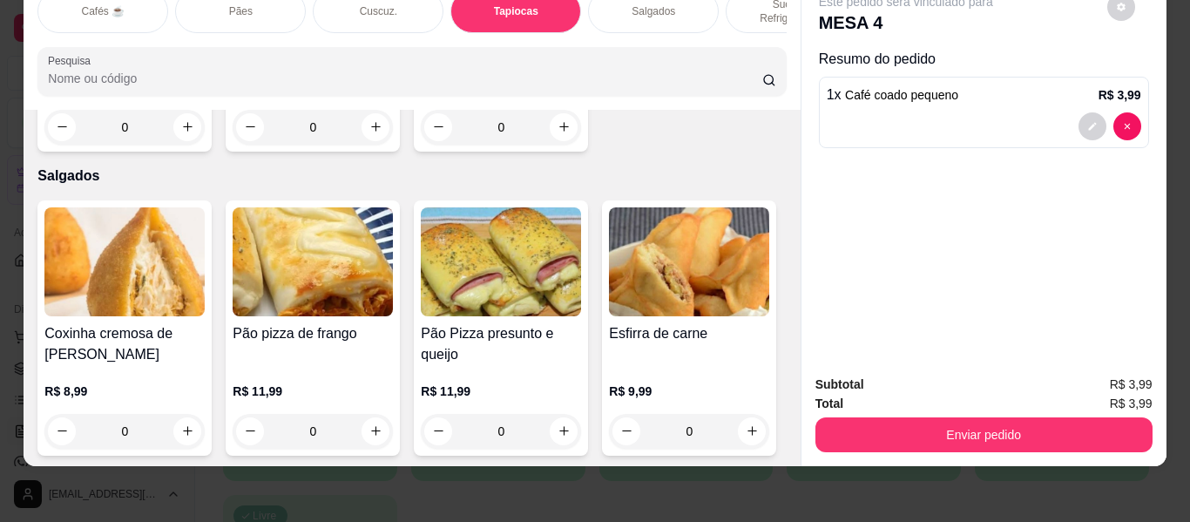
type input "1"
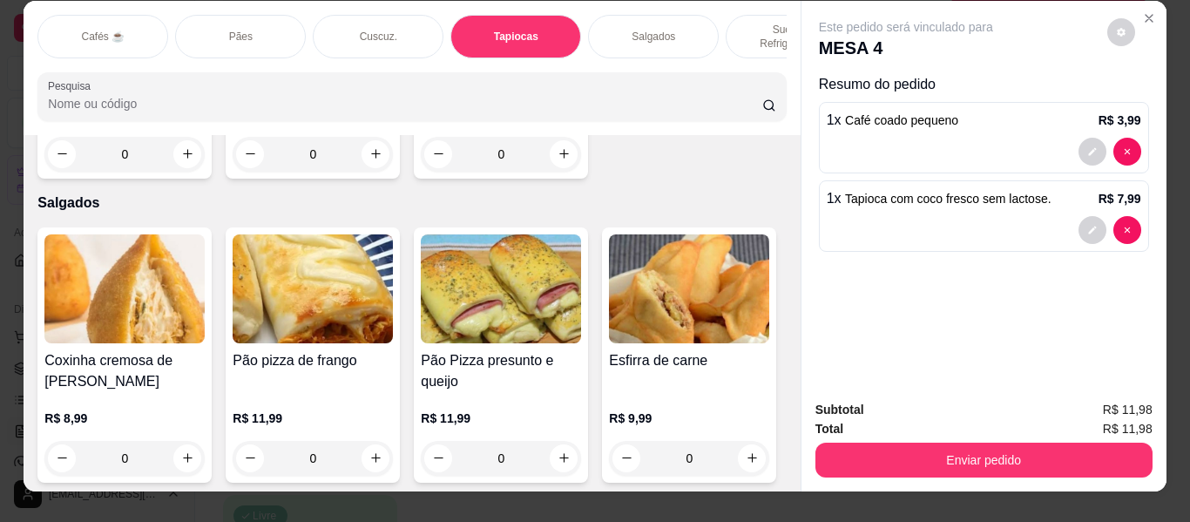
scroll to position [0, 0]
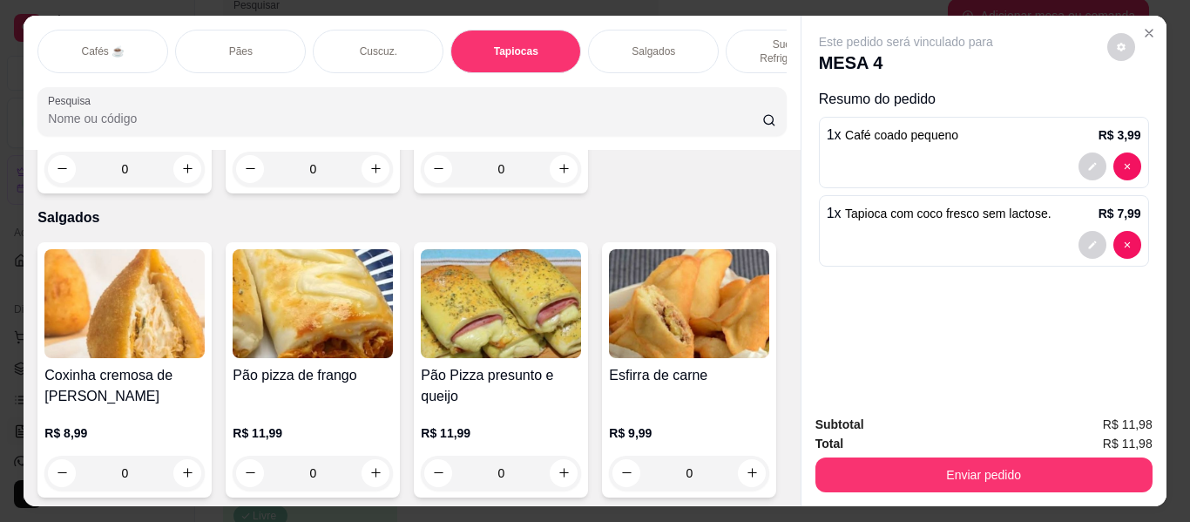
click at [741, 37] on p "Sucos e Refrigerantes" at bounding box center [791, 51] width 101 height 28
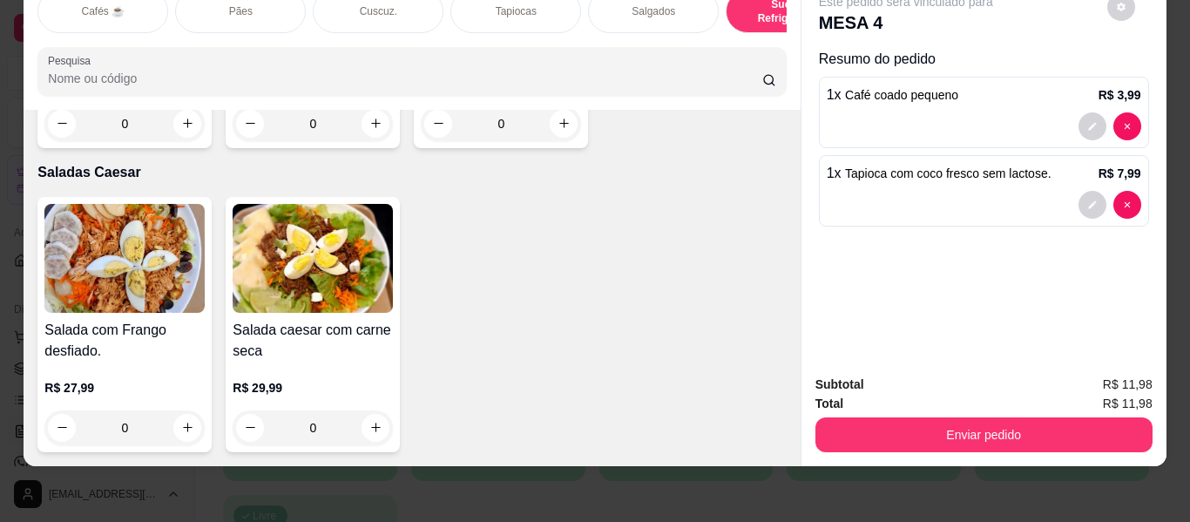
scroll to position [10569, 0]
type input "1"
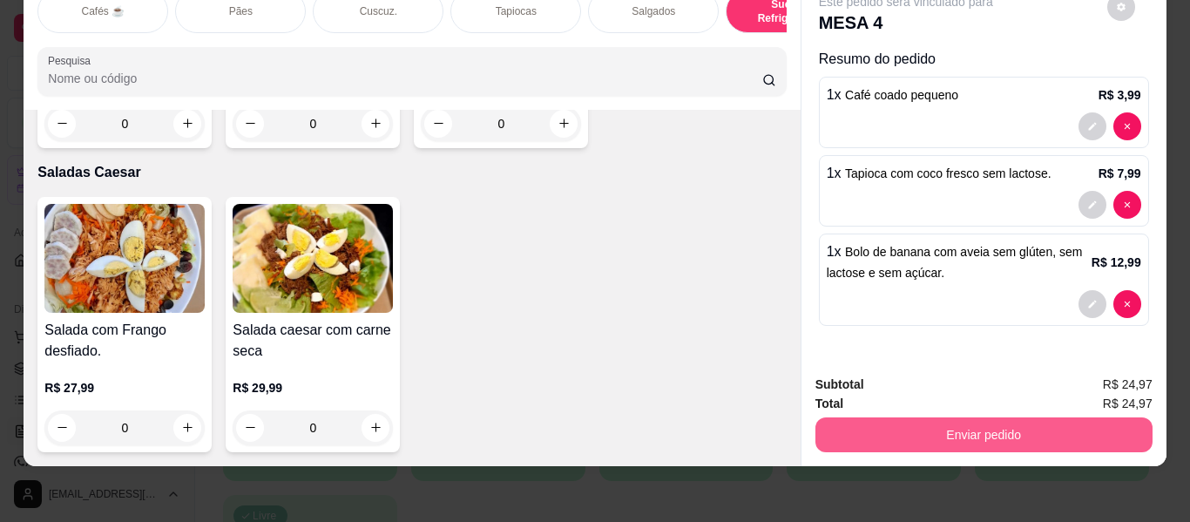
click at [914, 424] on button "Enviar pedido" at bounding box center [984, 434] width 337 height 35
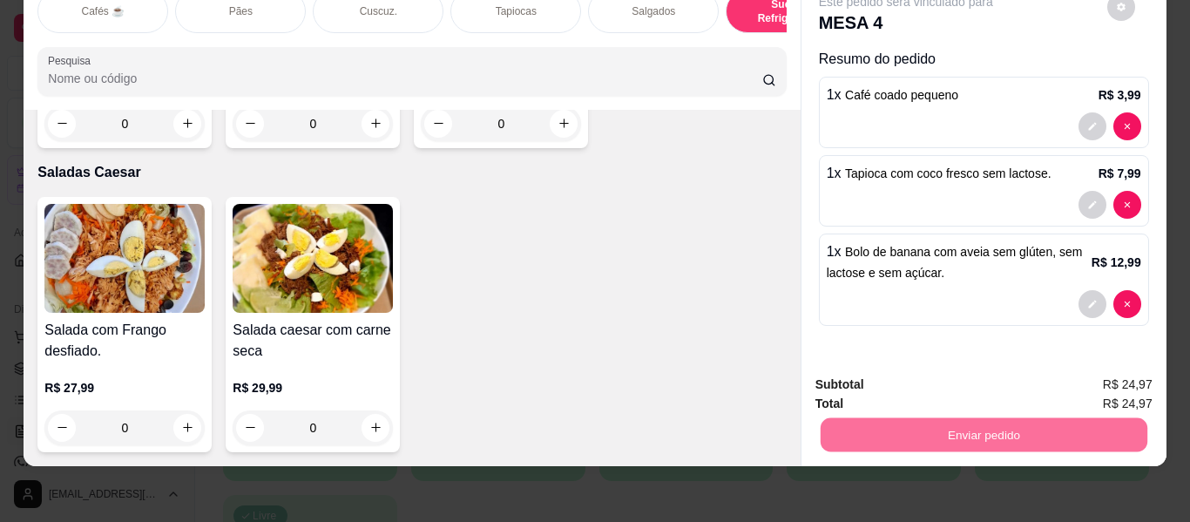
click at [1112, 369] on button "Enviar pedido" at bounding box center [1107, 378] width 98 height 33
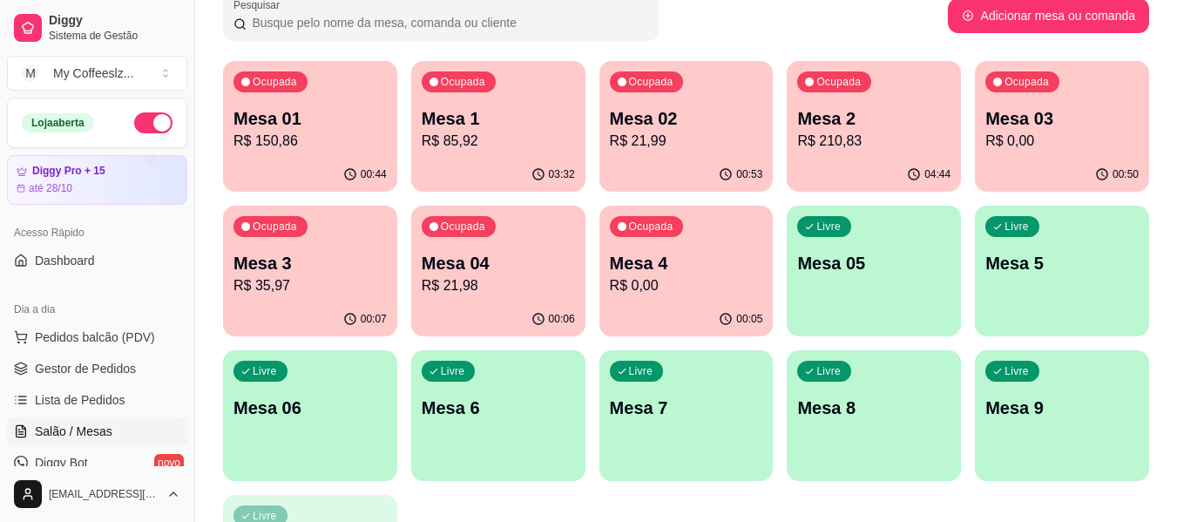
click at [823, 272] on p "Mesa 05" at bounding box center [873, 263] width 153 height 24
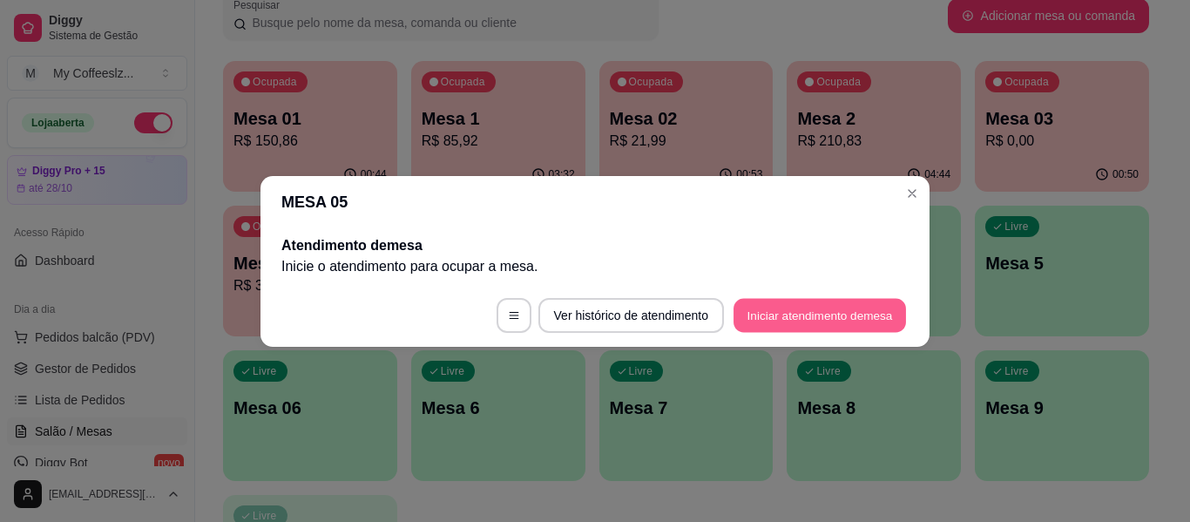
click at [810, 317] on button "Iniciar atendimento de mesa" at bounding box center [820, 315] width 173 height 34
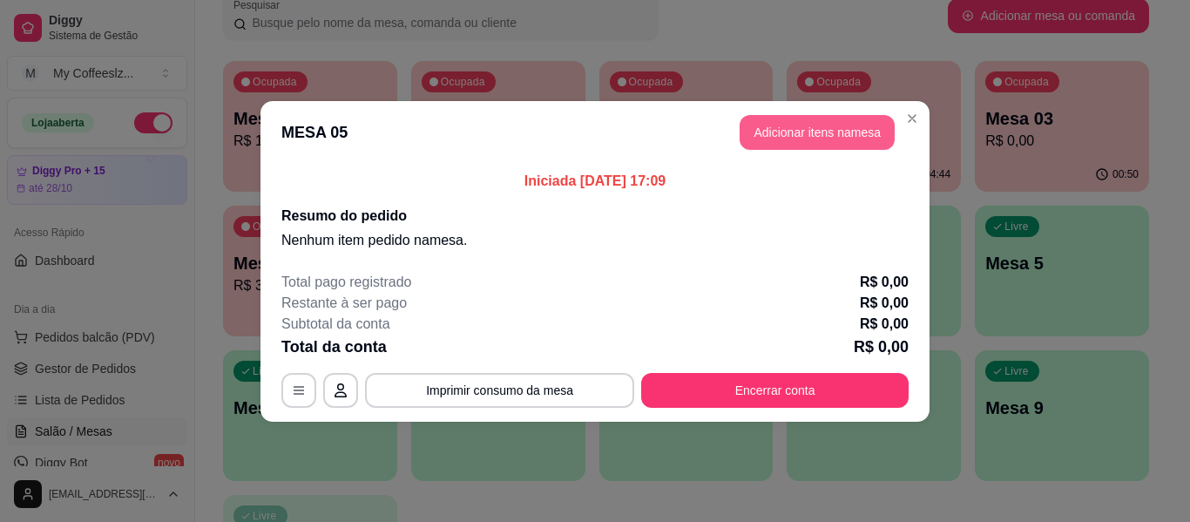
click at [845, 130] on button "Adicionar itens na mesa" at bounding box center [817, 132] width 155 height 35
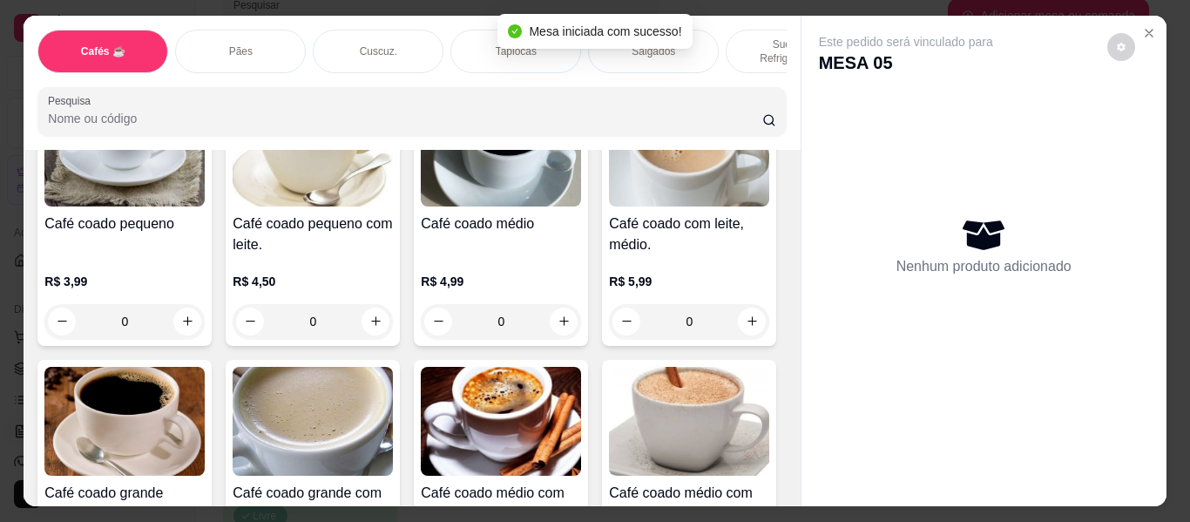
scroll to position [174, 0]
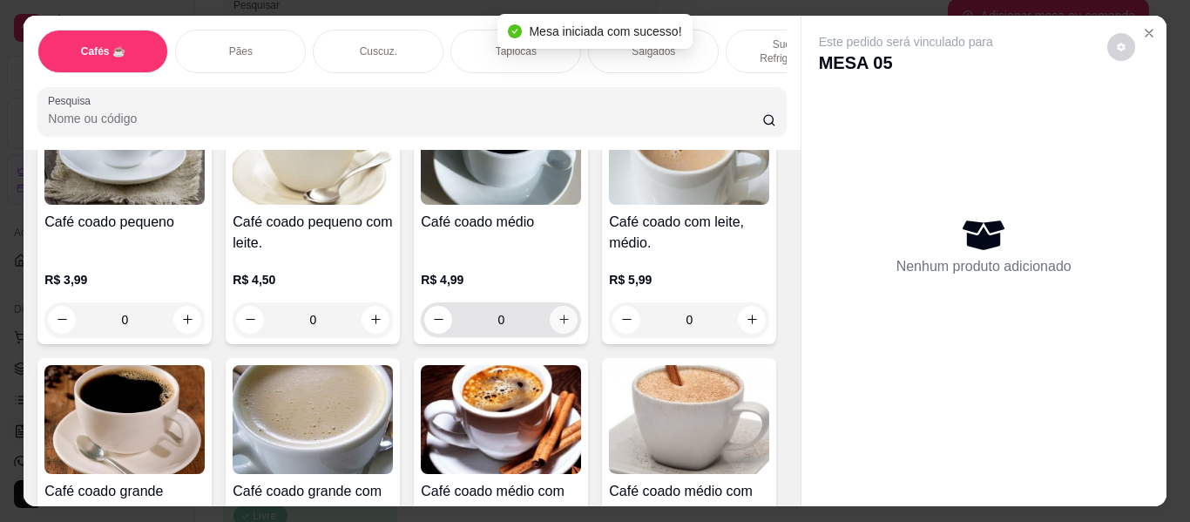
click at [558, 313] on icon "increase-product-quantity" at bounding box center [564, 319] width 13 height 13
type input "1"
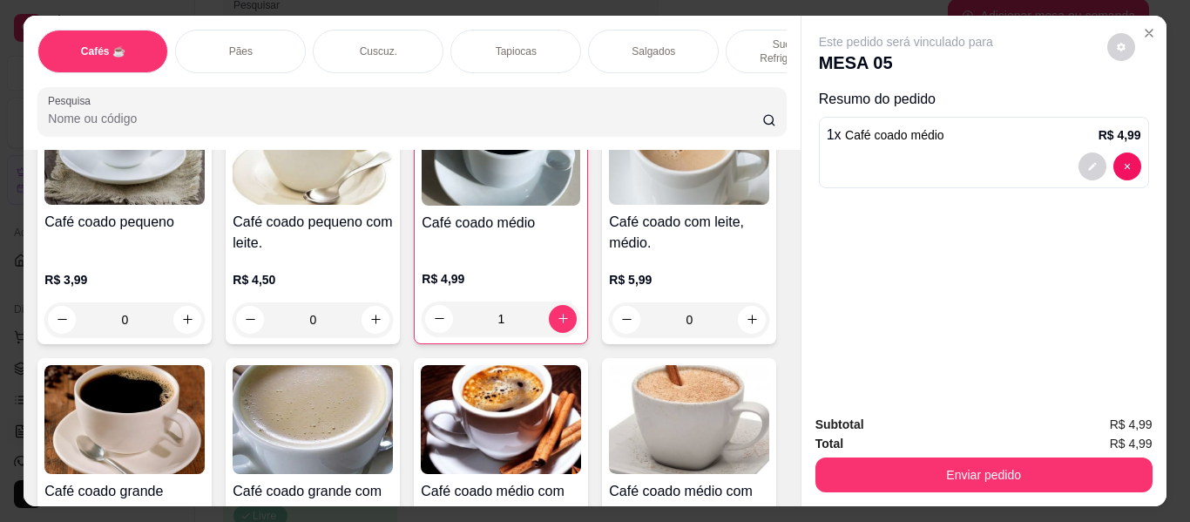
click at [489, 35] on div "Tapiocas" at bounding box center [516, 52] width 131 height 44
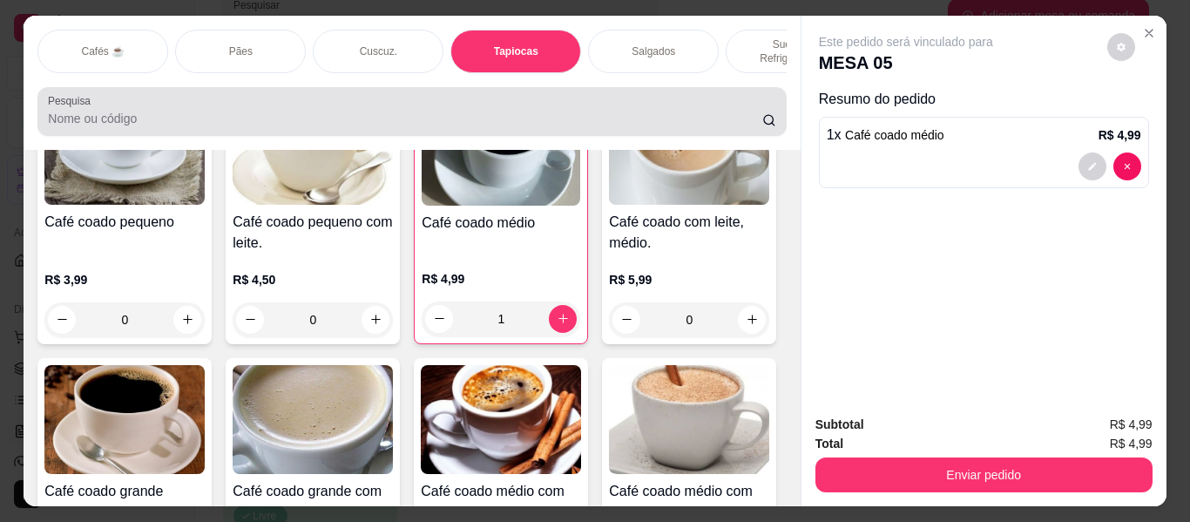
scroll to position [47, 0]
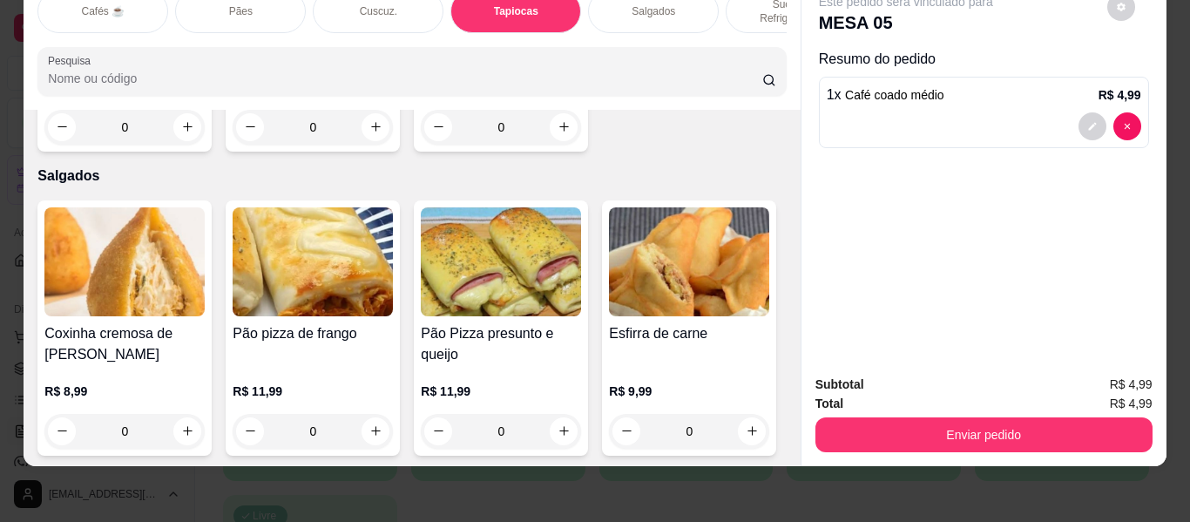
type input "1"
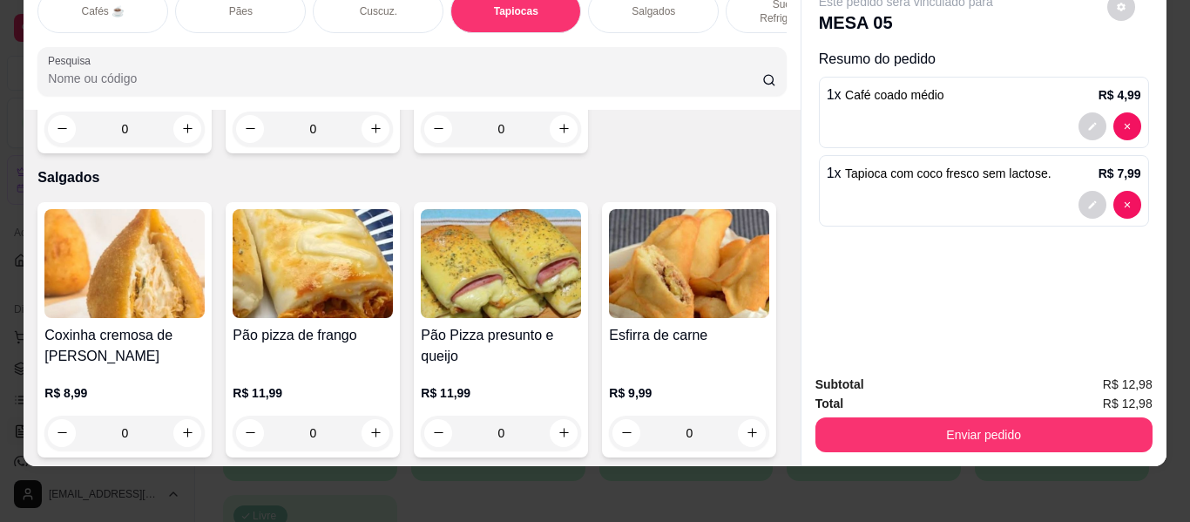
scroll to position [0, 0]
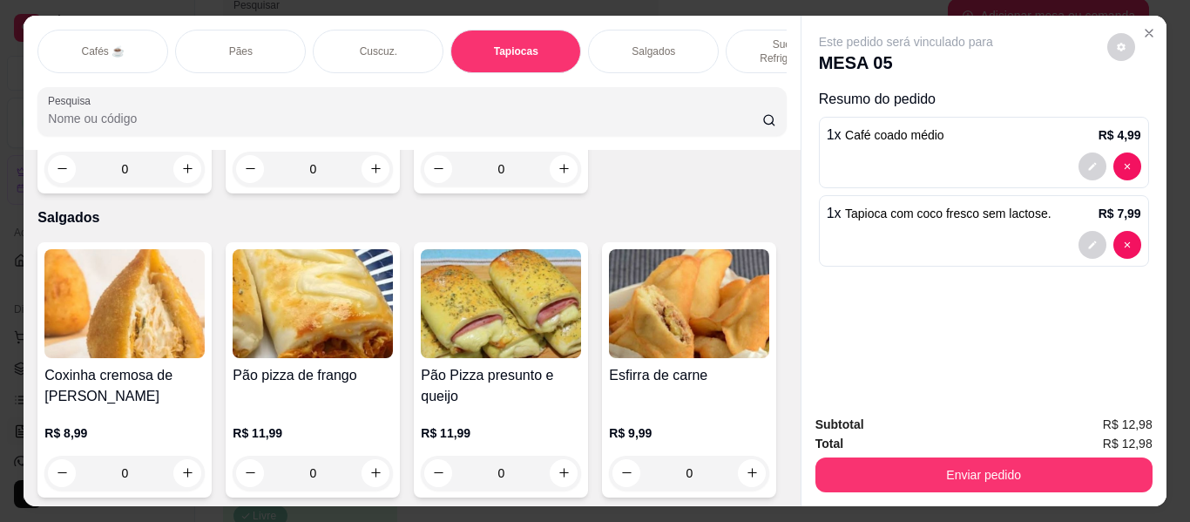
click at [757, 37] on p "Sucos e Refrigerantes" at bounding box center [791, 51] width 101 height 28
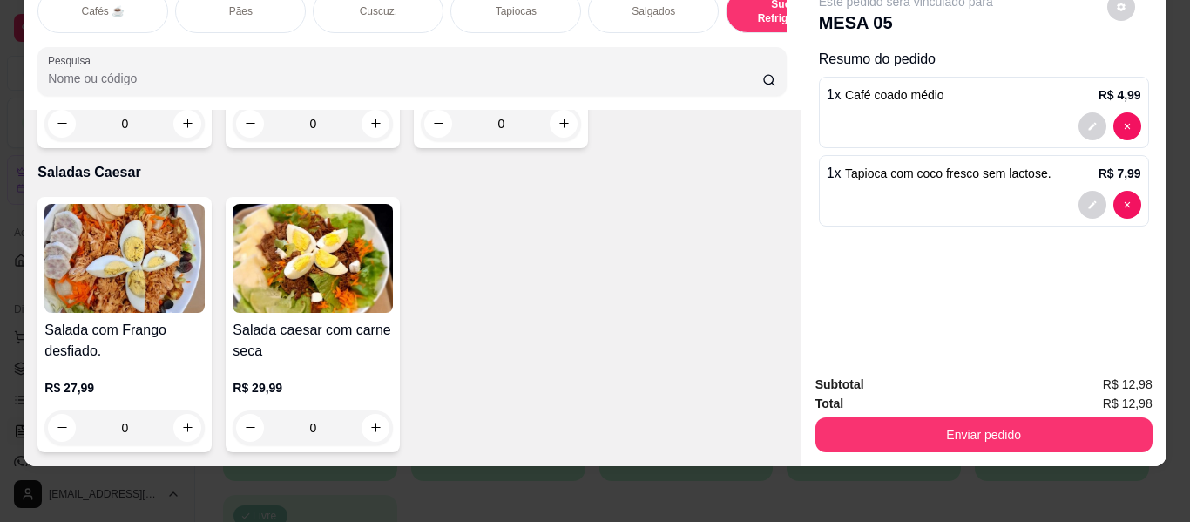
scroll to position [10395, 0]
type input "1"
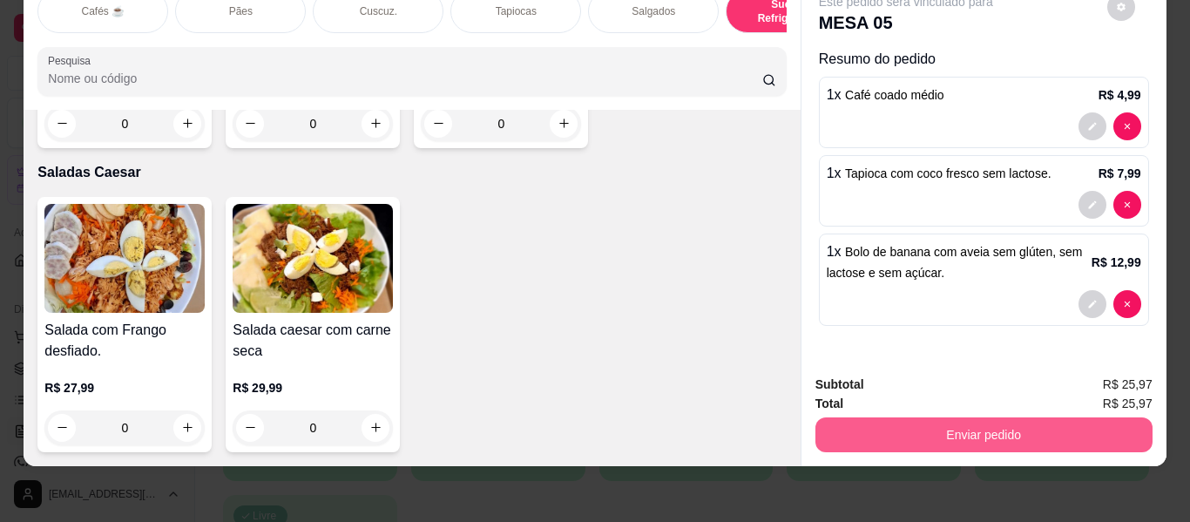
click at [952, 427] on button "Enviar pedido" at bounding box center [984, 434] width 337 height 35
click at [991, 417] on button "Enviar pedido" at bounding box center [984, 434] width 337 height 35
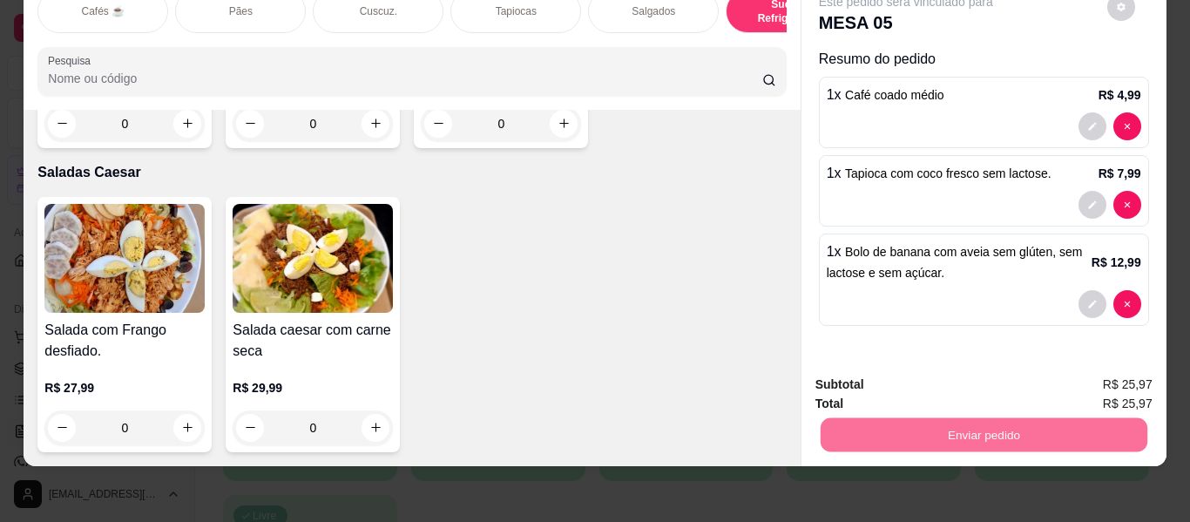
click at [1106, 369] on button "Enviar pedido" at bounding box center [1107, 378] width 98 height 33
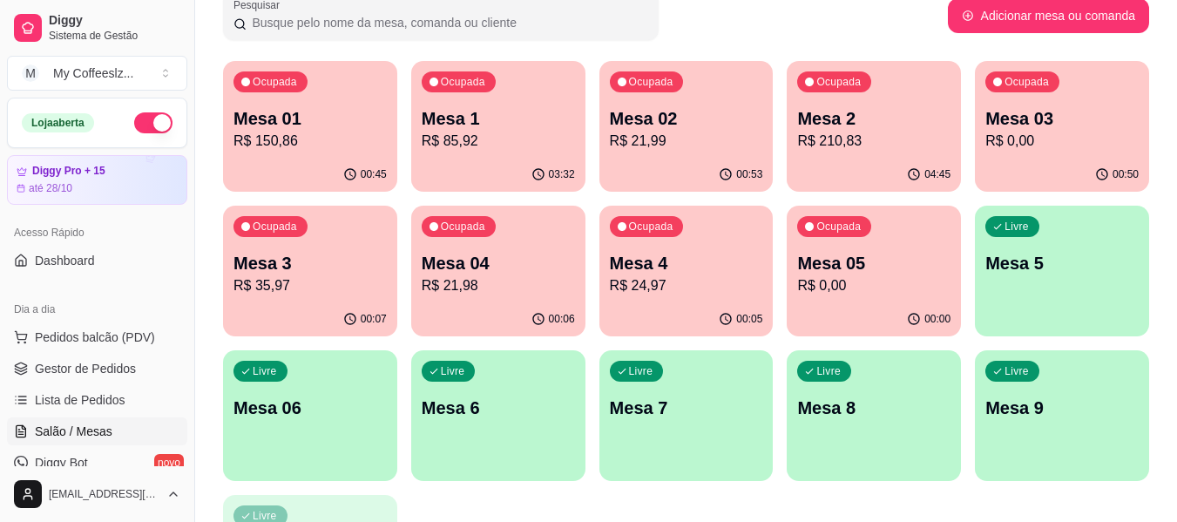
click at [494, 297] on div "Ocupada Mesa 04 R$ 21,98" at bounding box center [498, 254] width 174 height 97
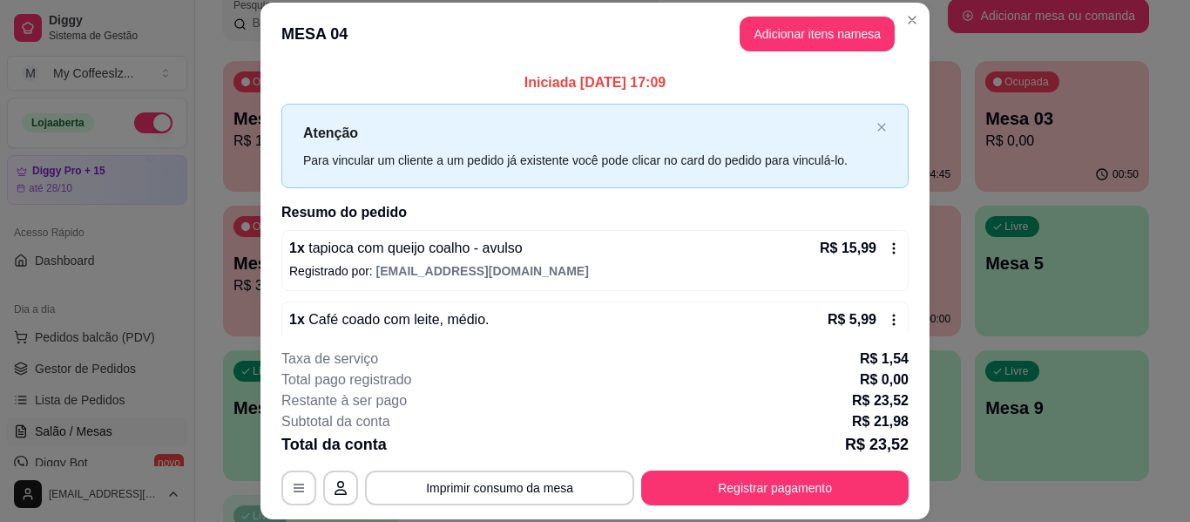
scroll to position [35, 0]
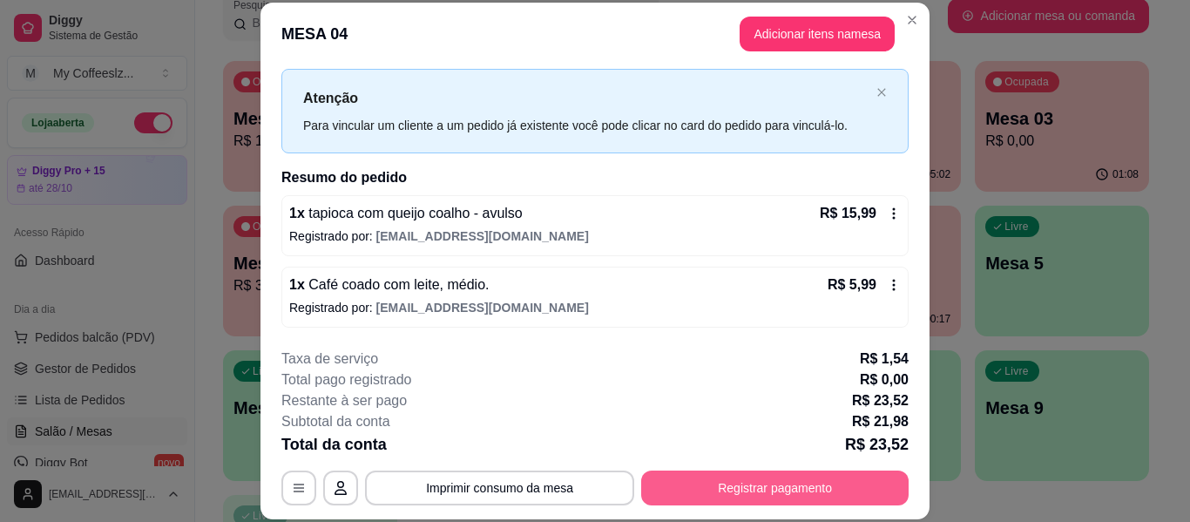
click at [749, 494] on button "Registrar pagamento" at bounding box center [775, 488] width 268 height 35
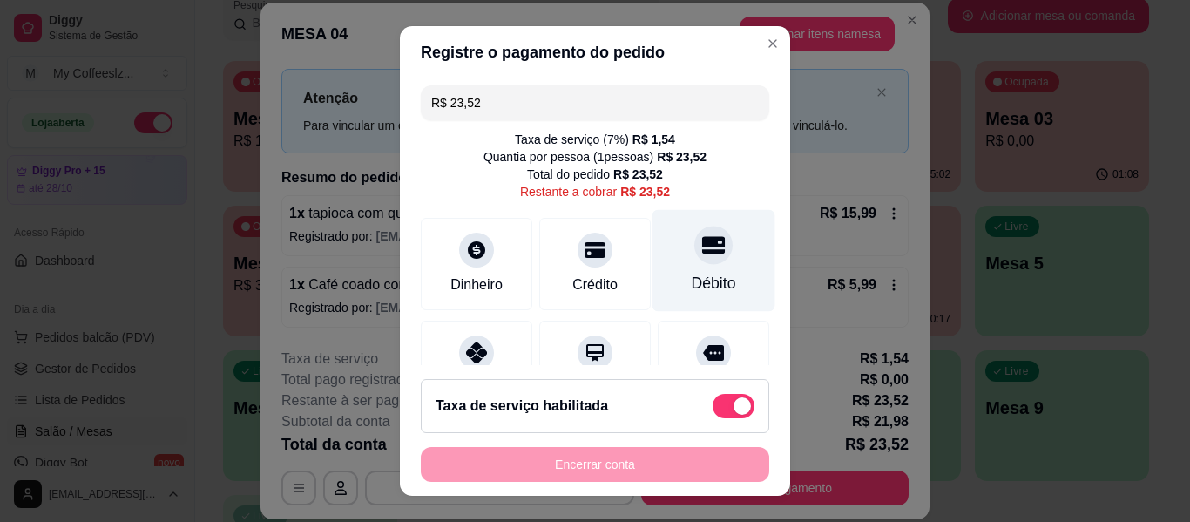
click at [686, 271] on div "Débito" at bounding box center [714, 261] width 123 height 102
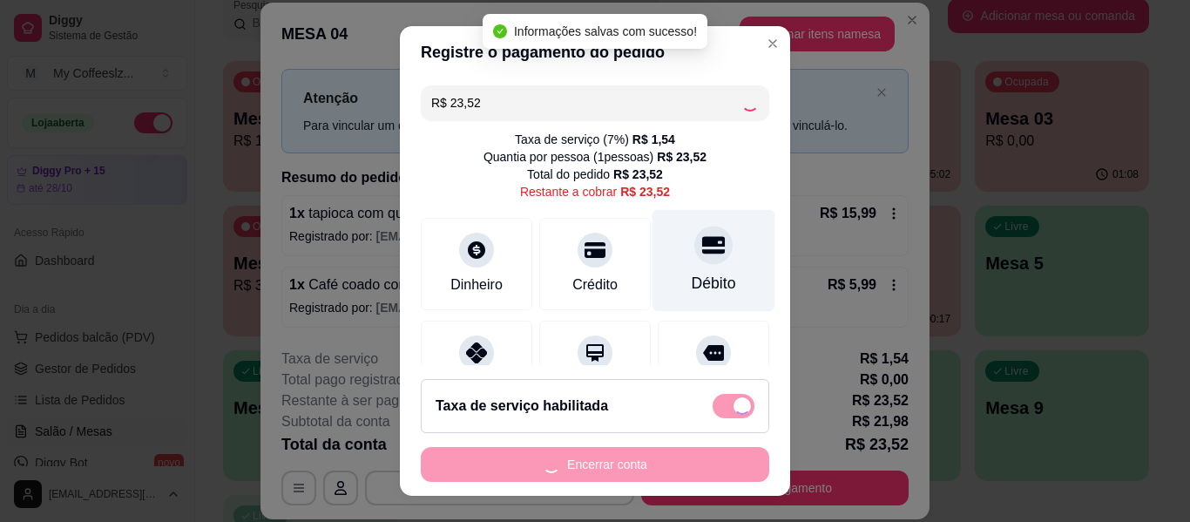
type input "R$ 0,00"
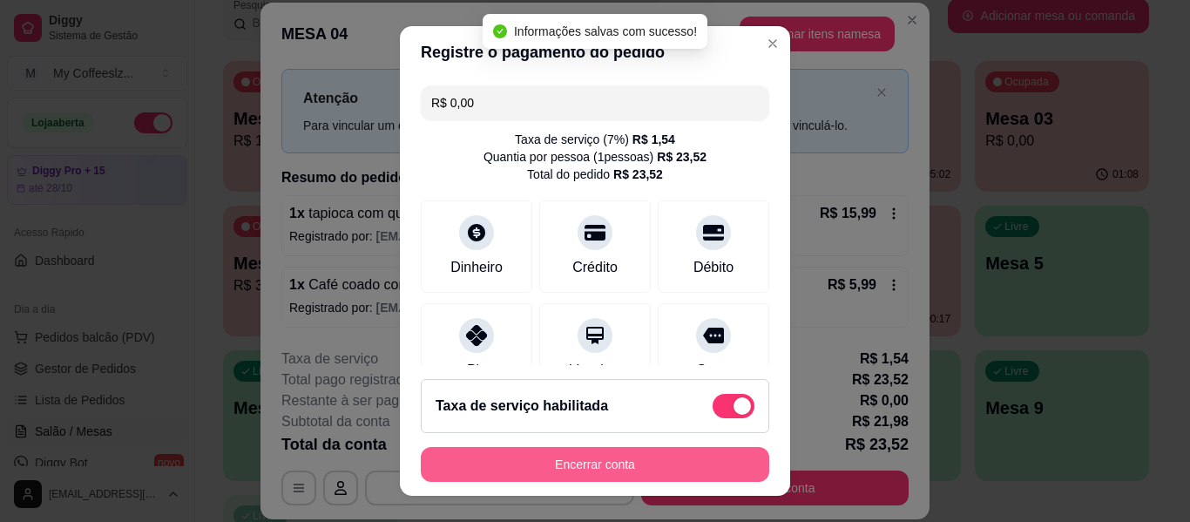
click at [598, 466] on button "Encerrar conta" at bounding box center [595, 464] width 349 height 35
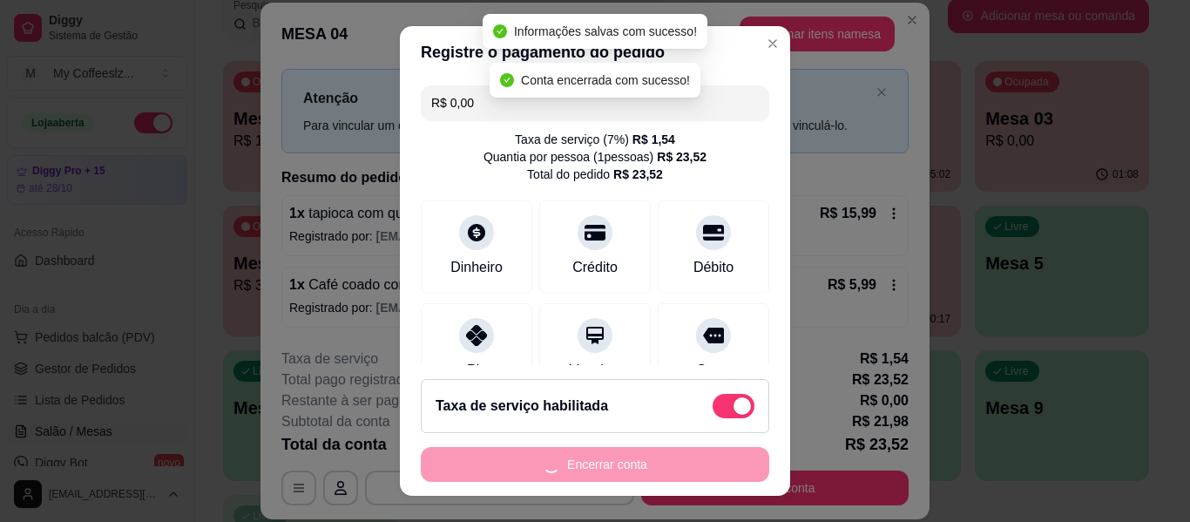
scroll to position [0, 0]
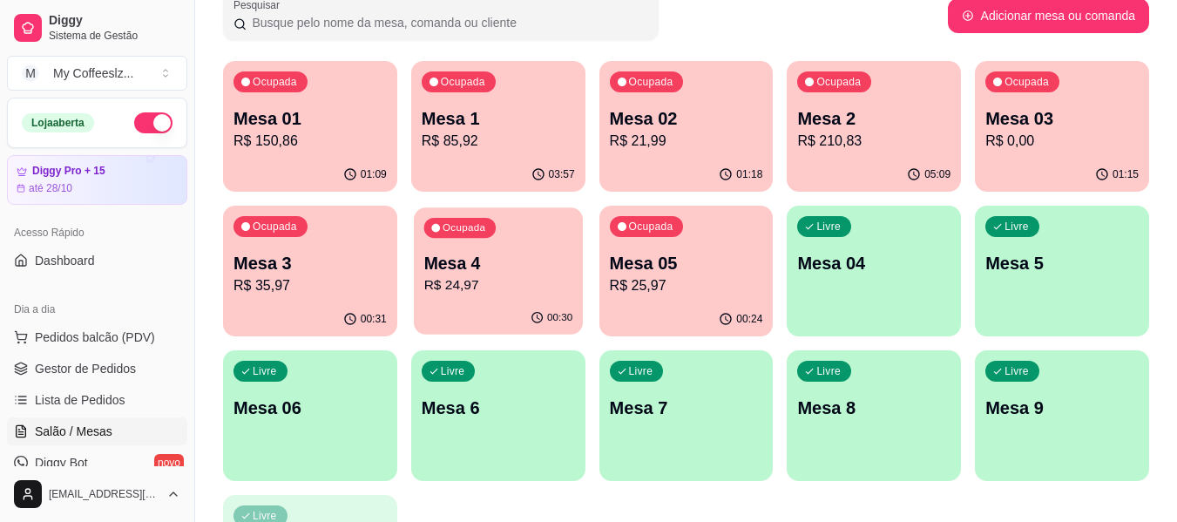
click at [549, 321] on div "00:30" at bounding box center [551, 318] width 43 height 14
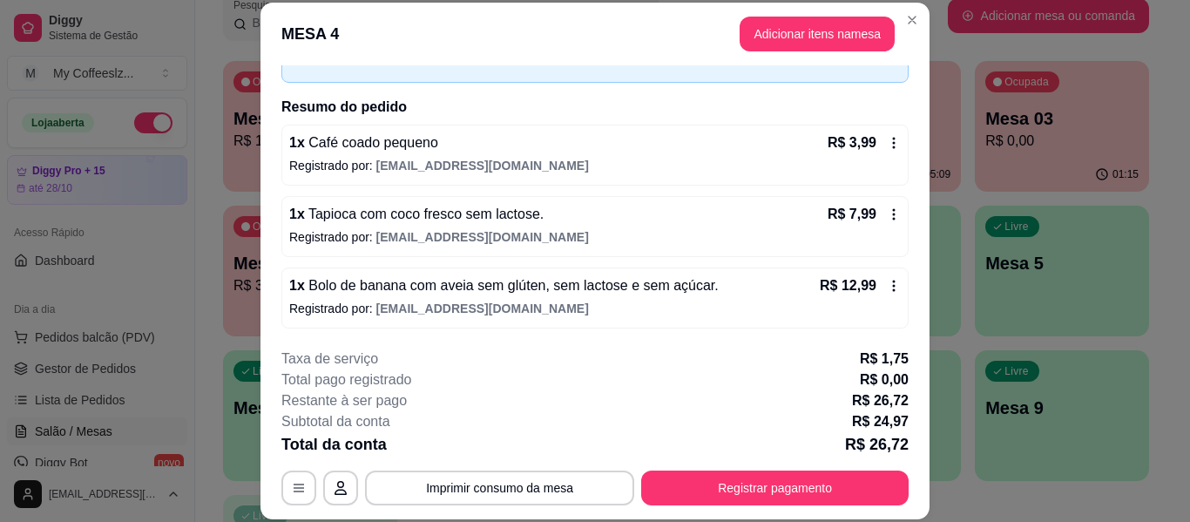
scroll to position [106, 0]
click at [745, 24] on button "Adicionar itens na mesa" at bounding box center [817, 34] width 155 height 35
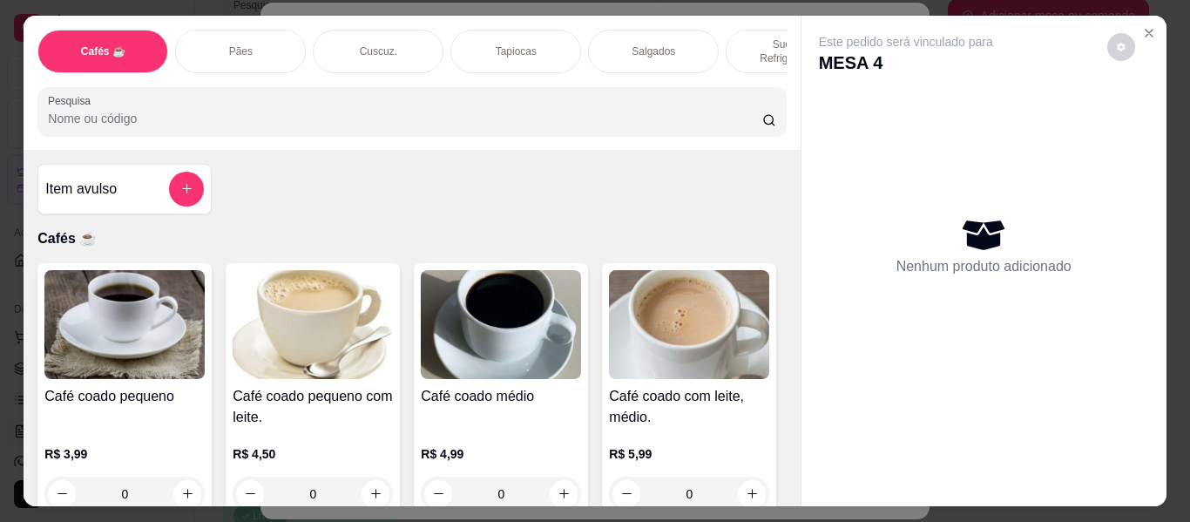
click at [756, 37] on p "Sucos e Refrigerantes" at bounding box center [791, 51] width 101 height 28
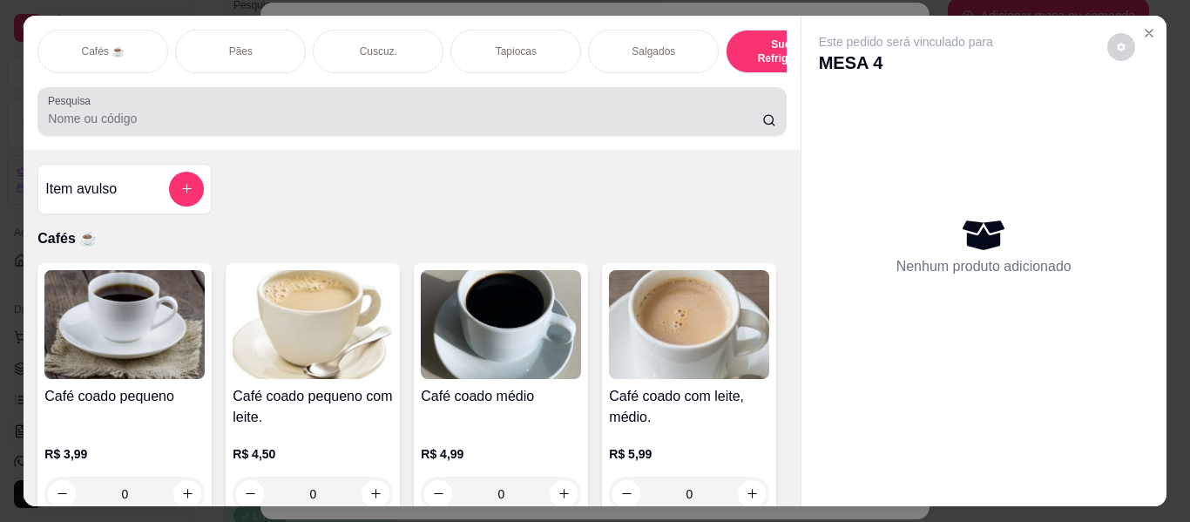
scroll to position [47, 0]
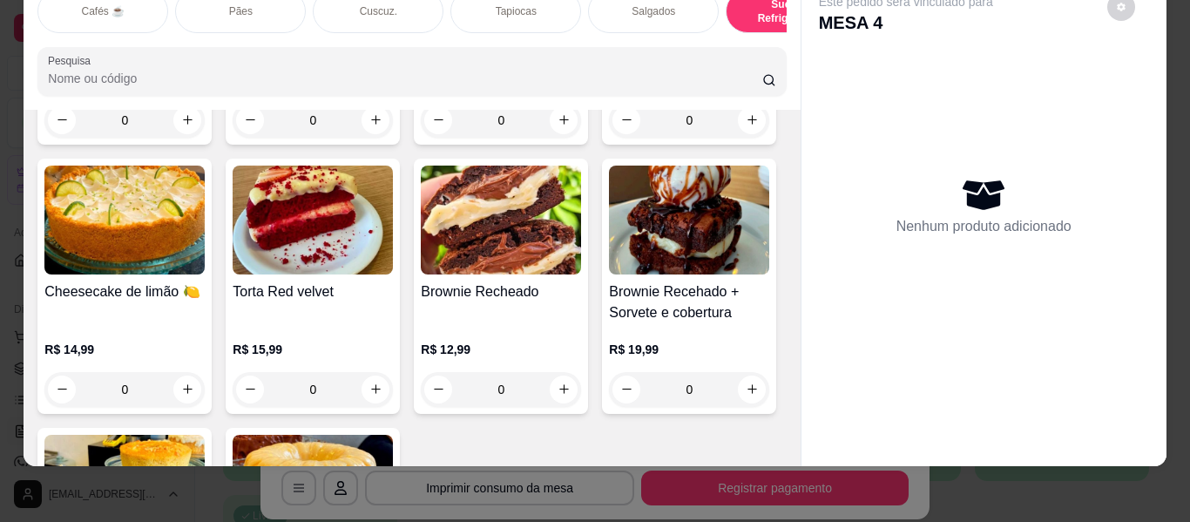
type input "1"
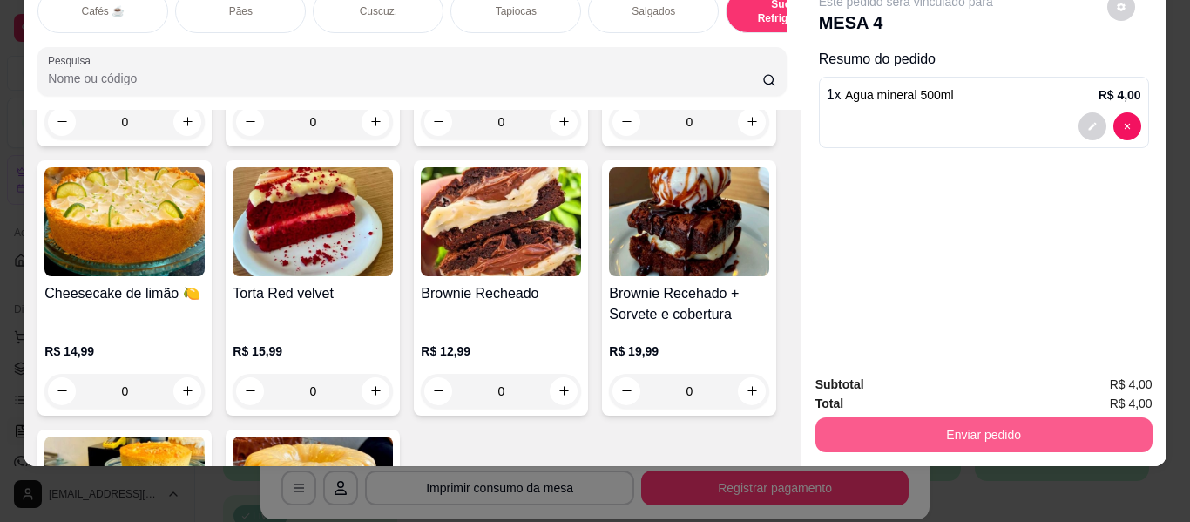
click at [864, 421] on button "Enviar pedido" at bounding box center [984, 434] width 337 height 35
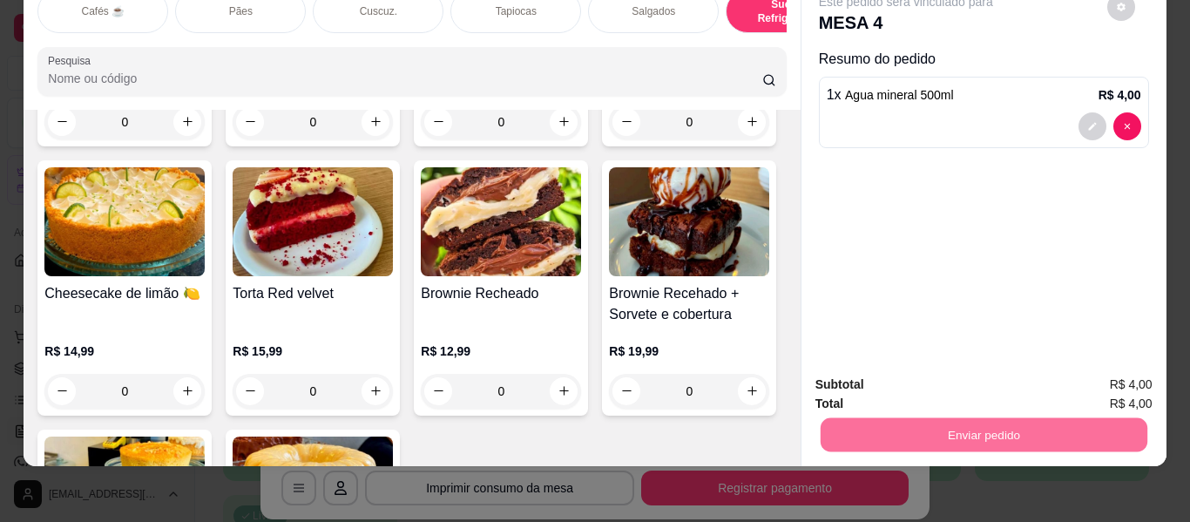
click at [1106, 370] on button "Enviar pedido" at bounding box center [1108, 378] width 96 height 32
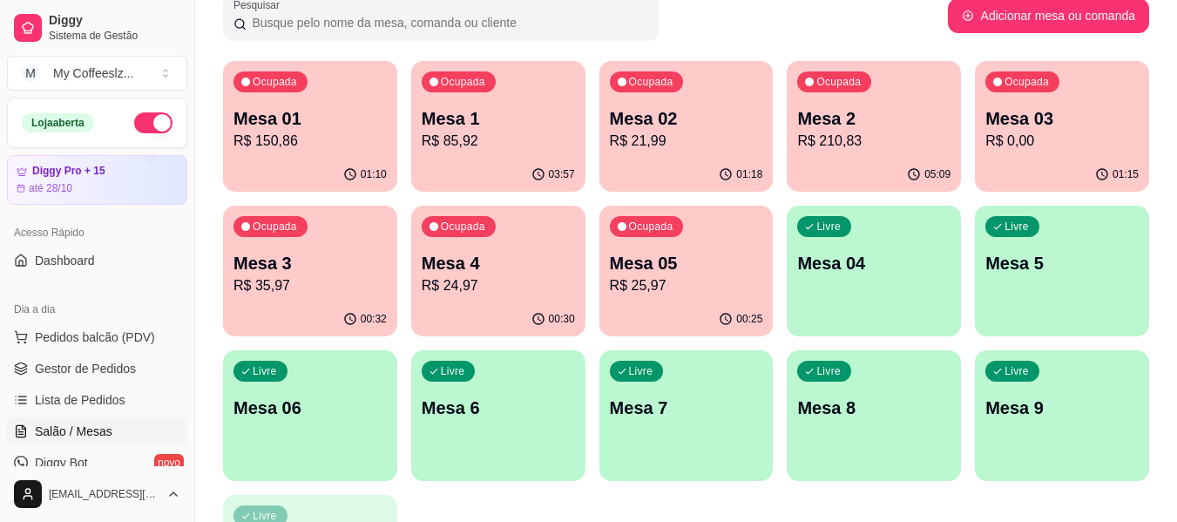
click at [476, 268] on p "Mesa 4" at bounding box center [498, 263] width 153 height 24
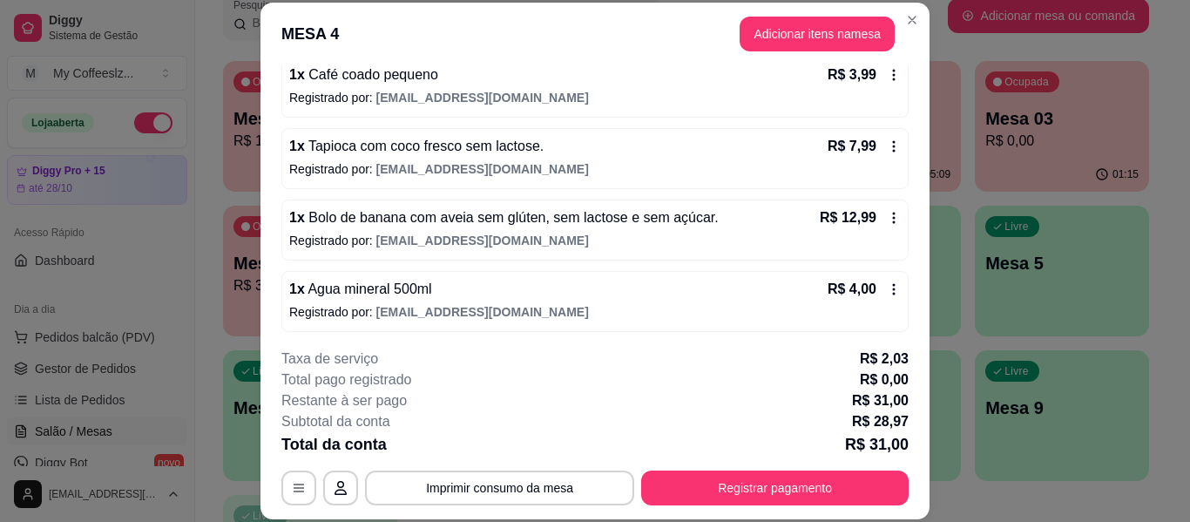
scroll to position [178, 0]
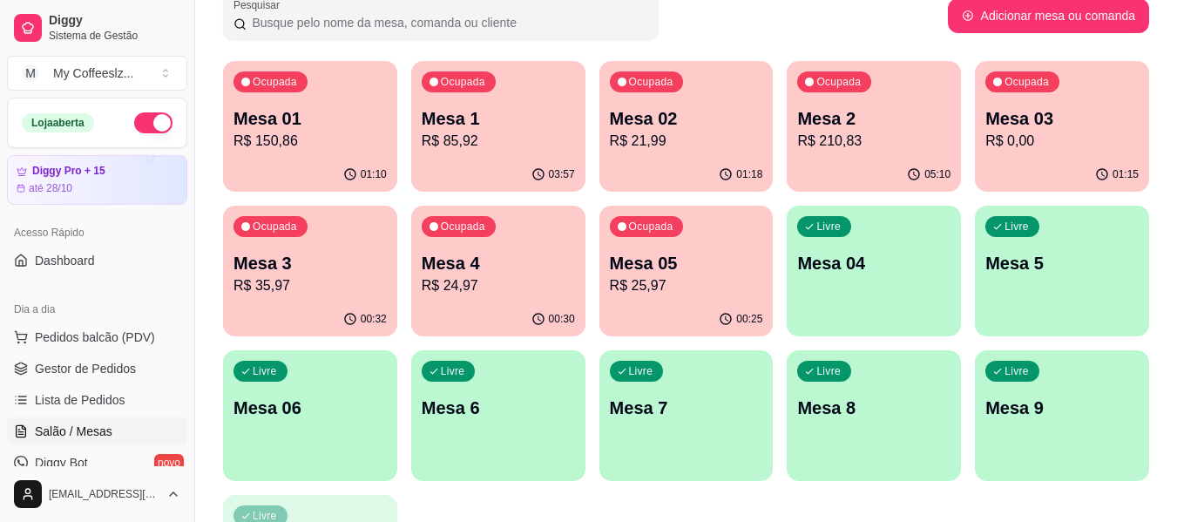
click at [660, 276] on p "R$ 25,97" at bounding box center [686, 285] width 153 height 21
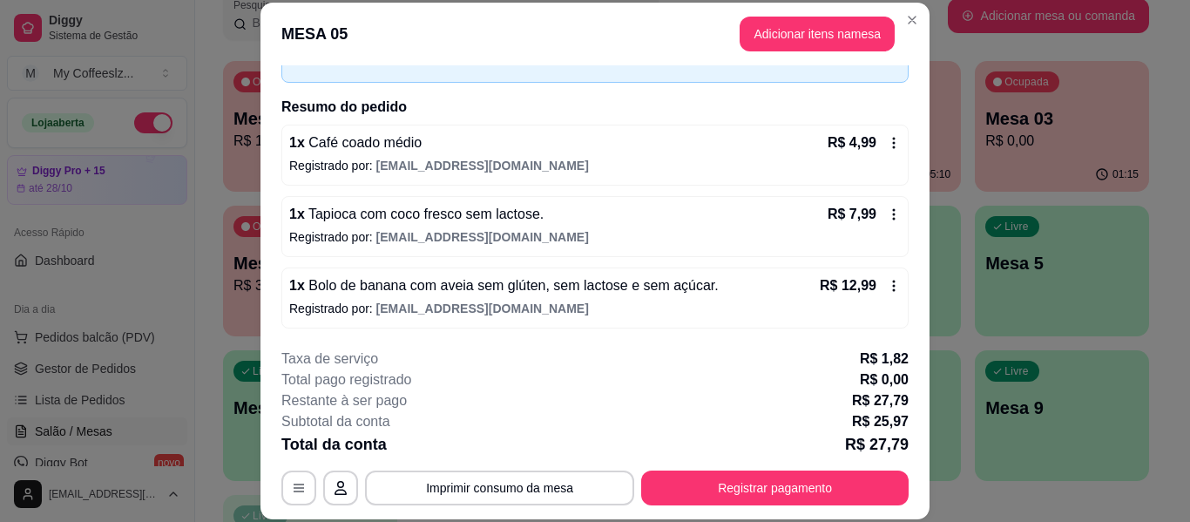
scroll to position [106, 0]
click at [770, 21] on button "Adicionar itens na mesa" at bounding box center [817, 34] width 155 height 35
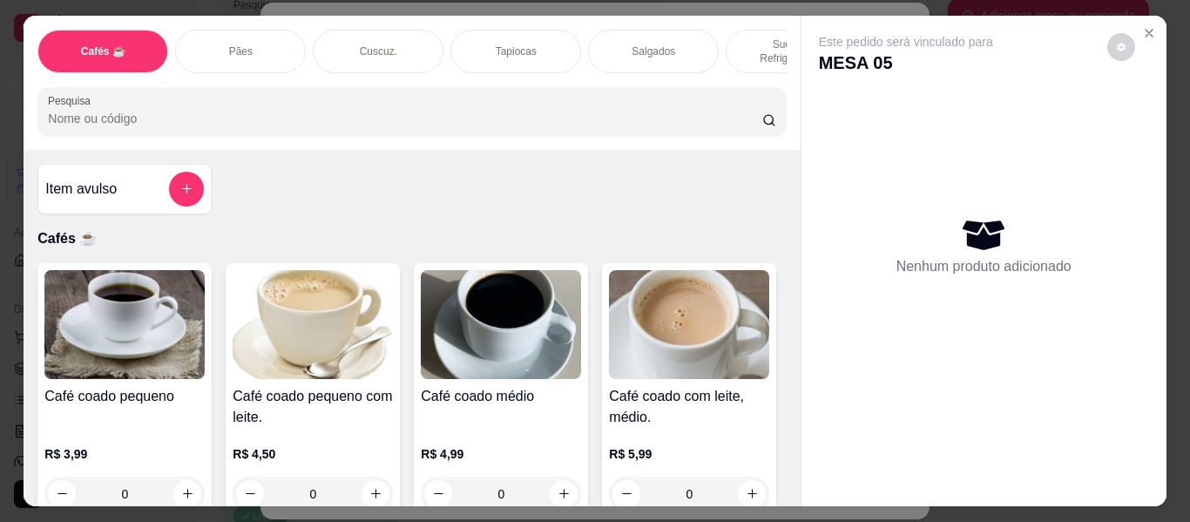
click at [745, 38] on p "Sucos e Refrigerantes" at bounding box center [791, 51] width 101 height 28
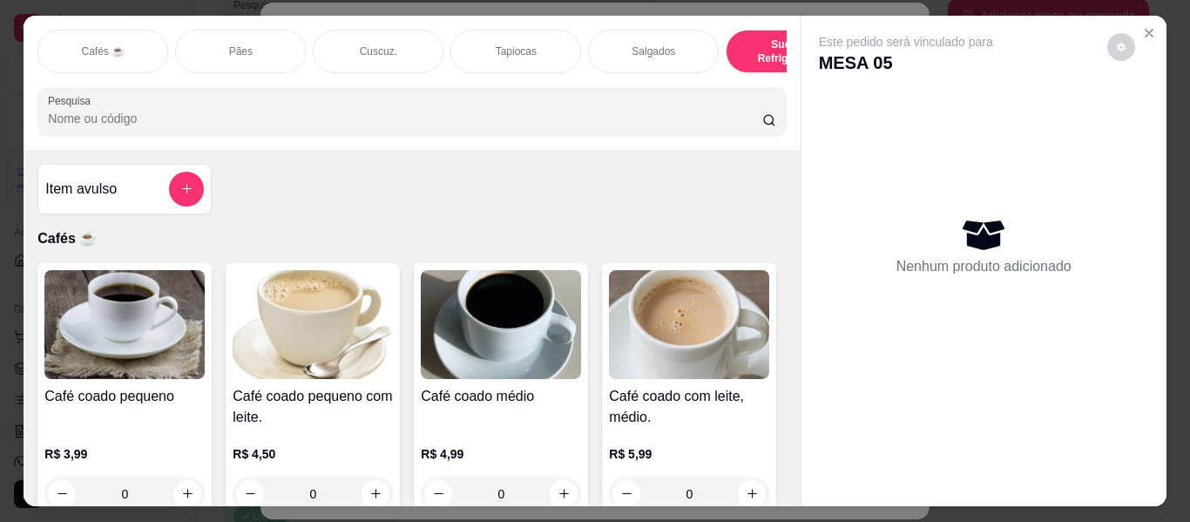
scroll to position [47, 0]
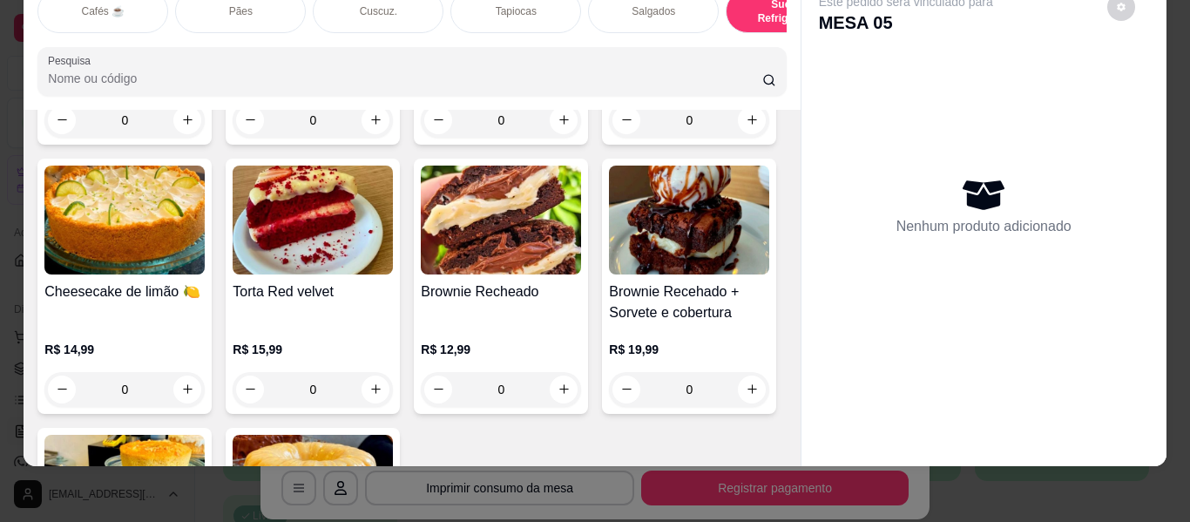
type input "1"
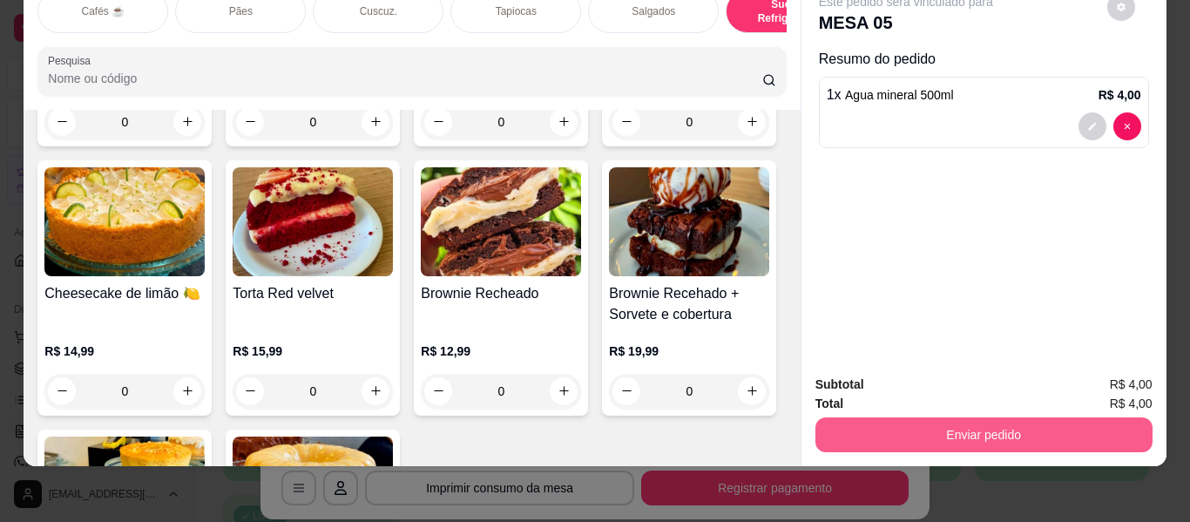
click at [981, 428] on button "Enviar pedido" at bounding box center [984, 434] width 337 height 35
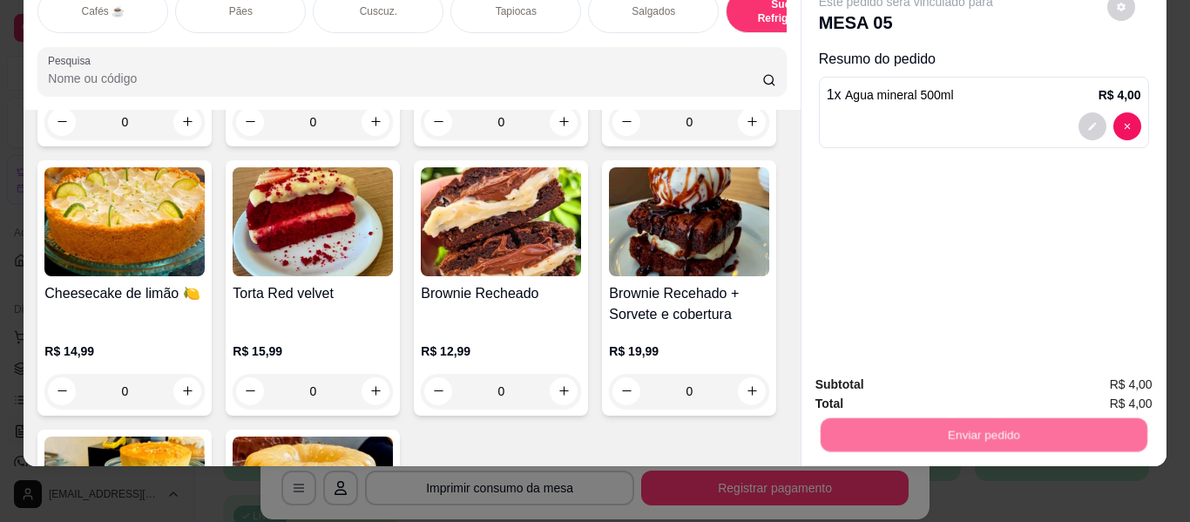
click at [1102, 370] on button "Enviar pedido" at bounding box center [1107, 378] width 98 height 33
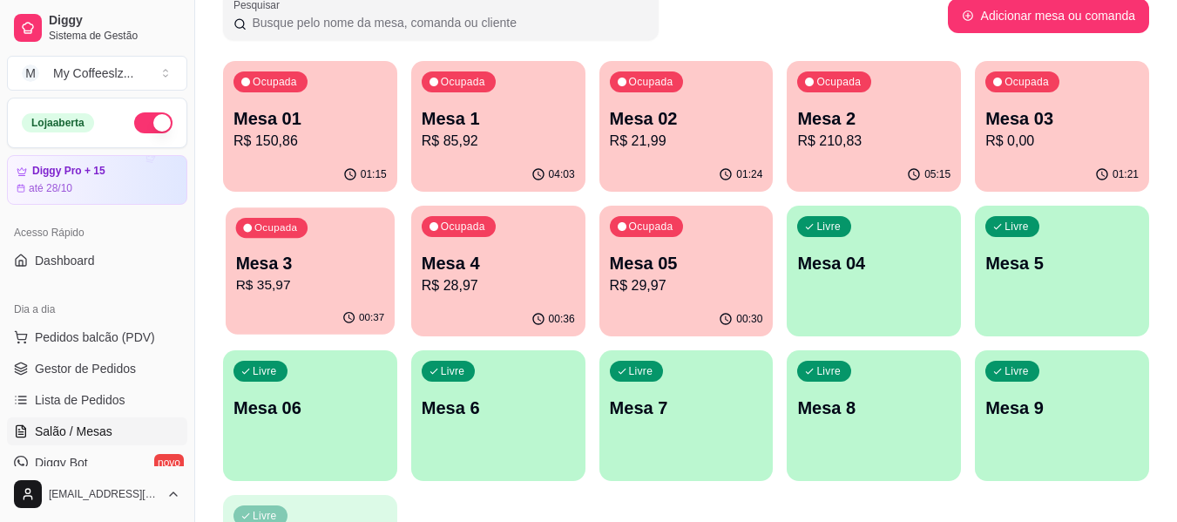
click at [333, 307] on div "00:37" at bounding box center [310, 317] width 169 height 33
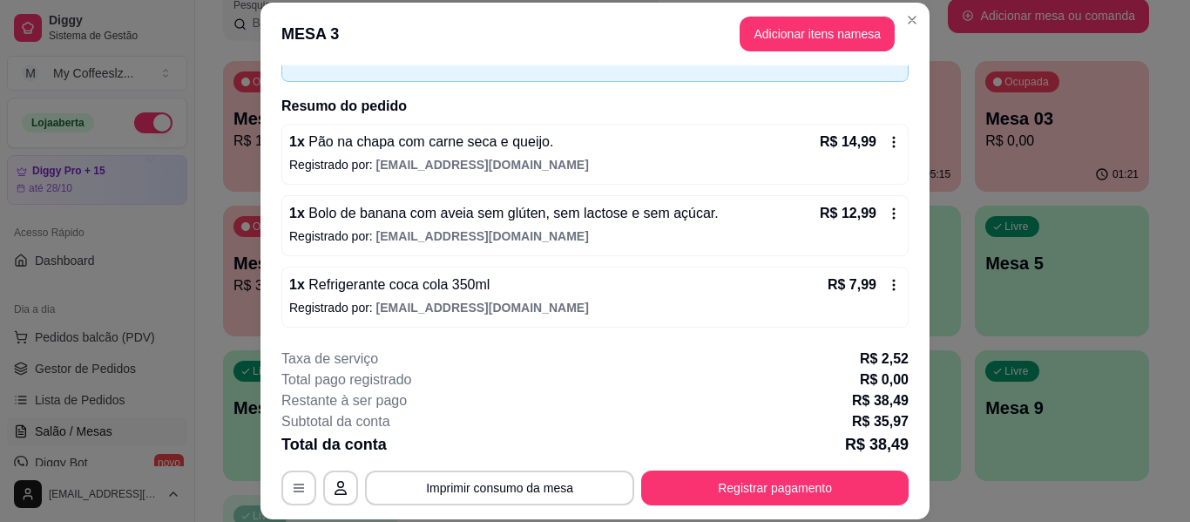
scroll to position [53, 0]
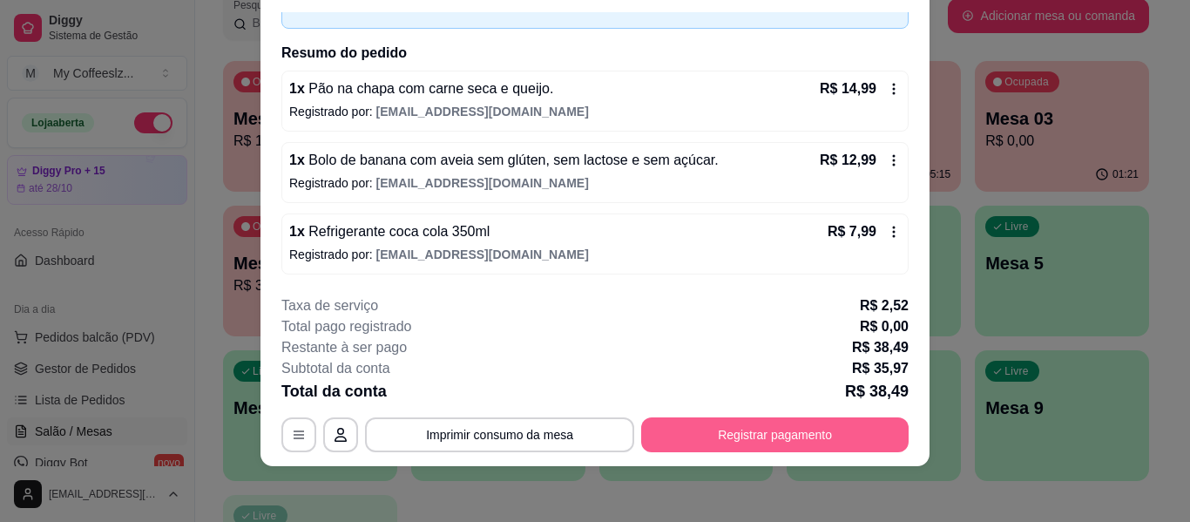
click at [708, 438] on button "Registrar pagamento" at bounding box center [775, 434] width 268 height 35
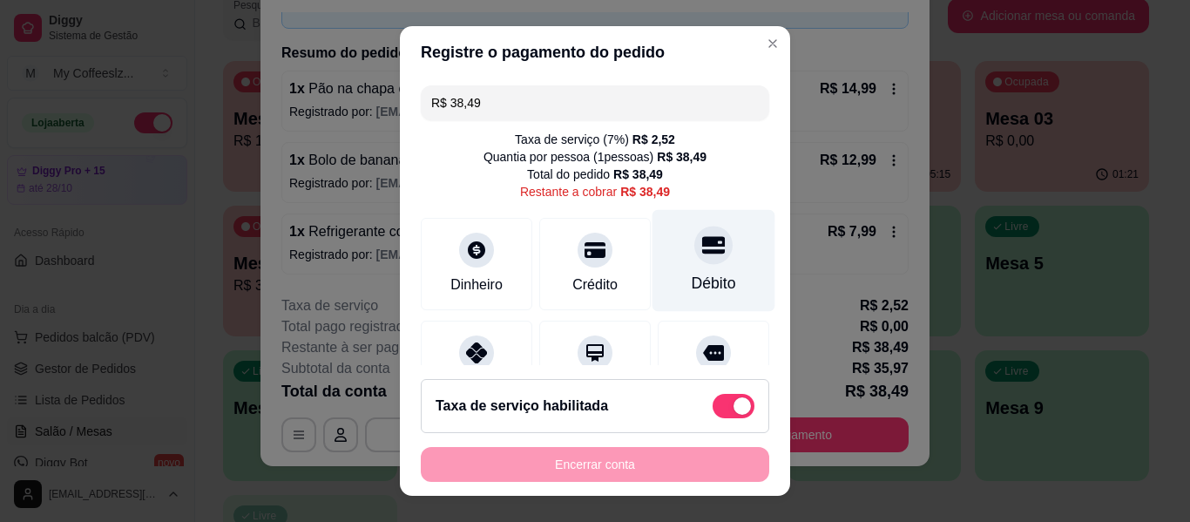
click at [690, 266] on div "Débito" at bounding box center [714, 261] width 123 height 102
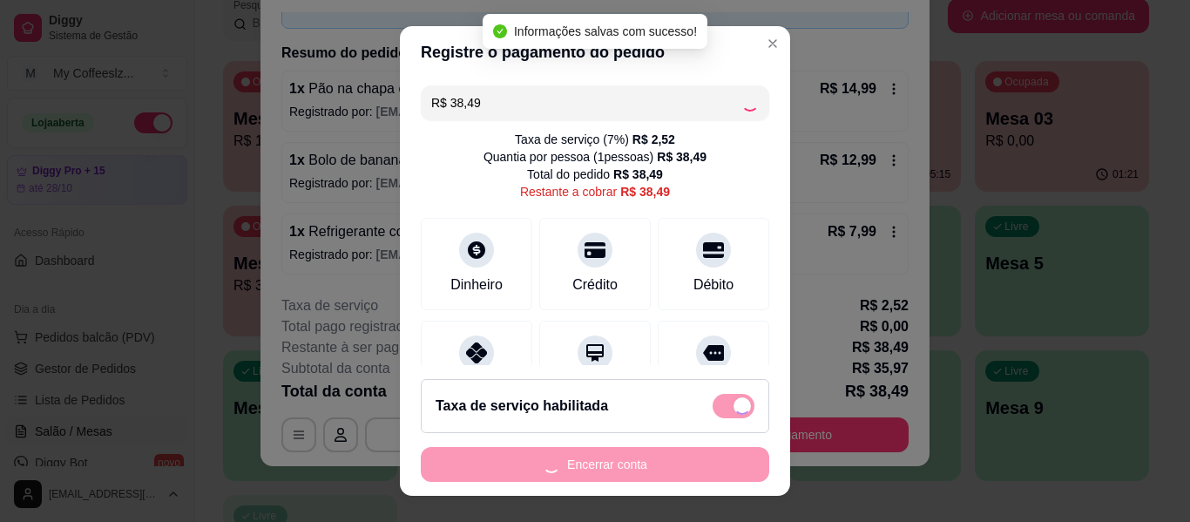
type input "R$ 0,00"
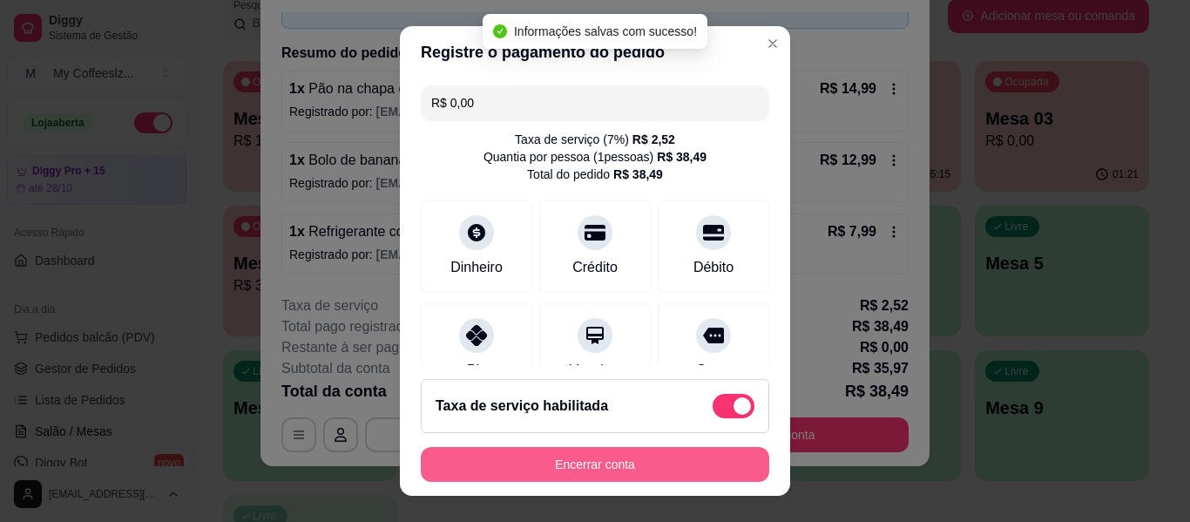
click at [570, 462] on button "Encerrar conta" at bounding box center [595, 464] width 349 height 35
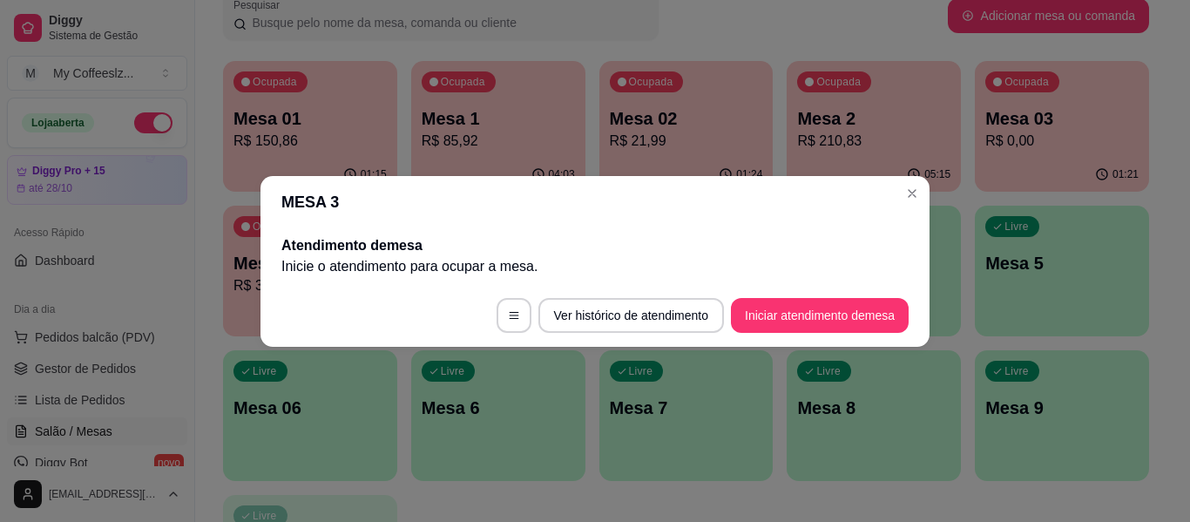
scroll to position [0, 0]
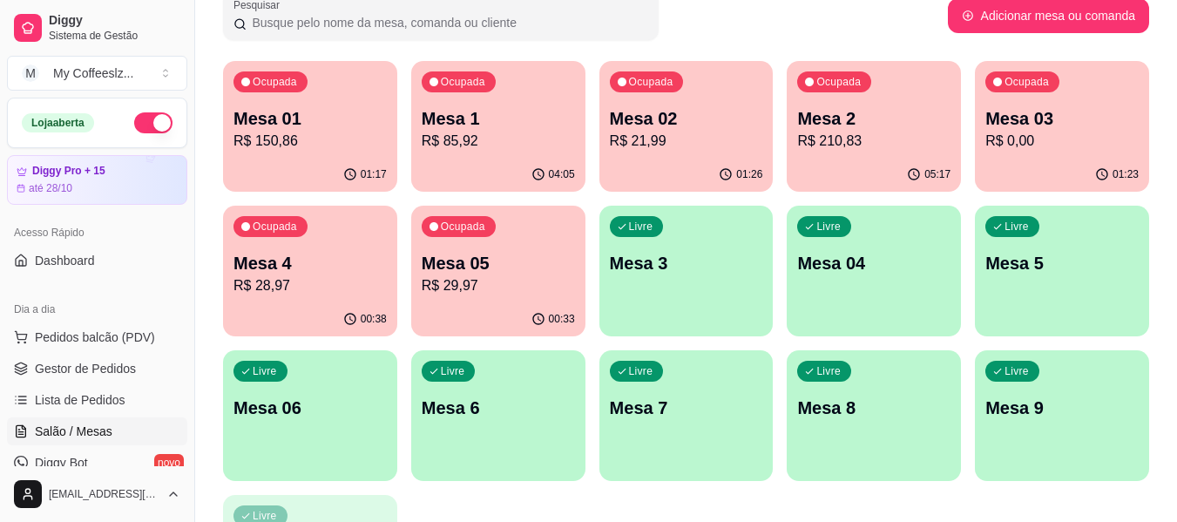
click at [500, 286] on p "R$ 29,97" at bounding box center [498, 285] width 153 height 21
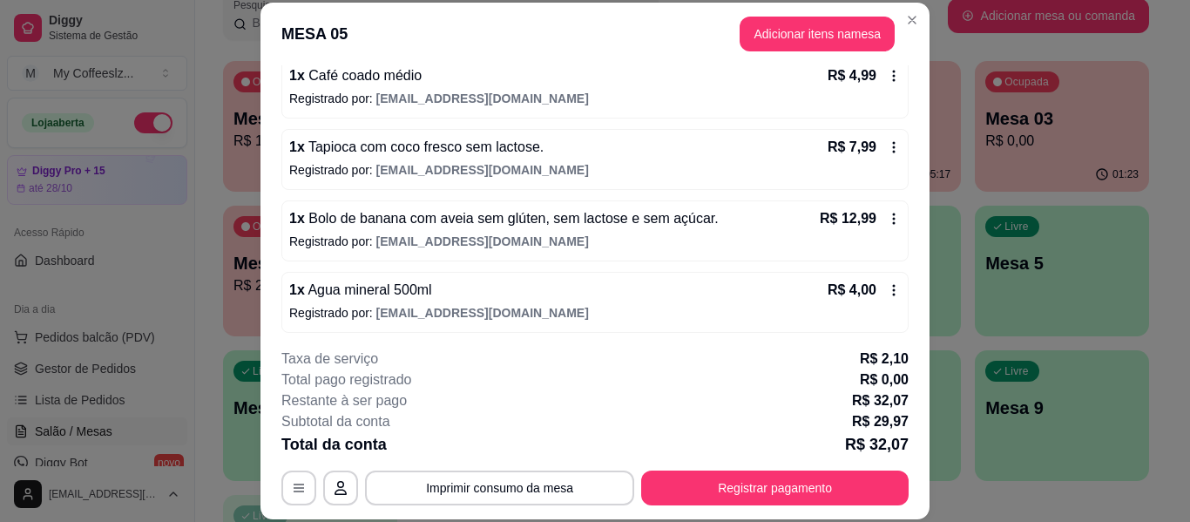
scroll to position [178, 0]
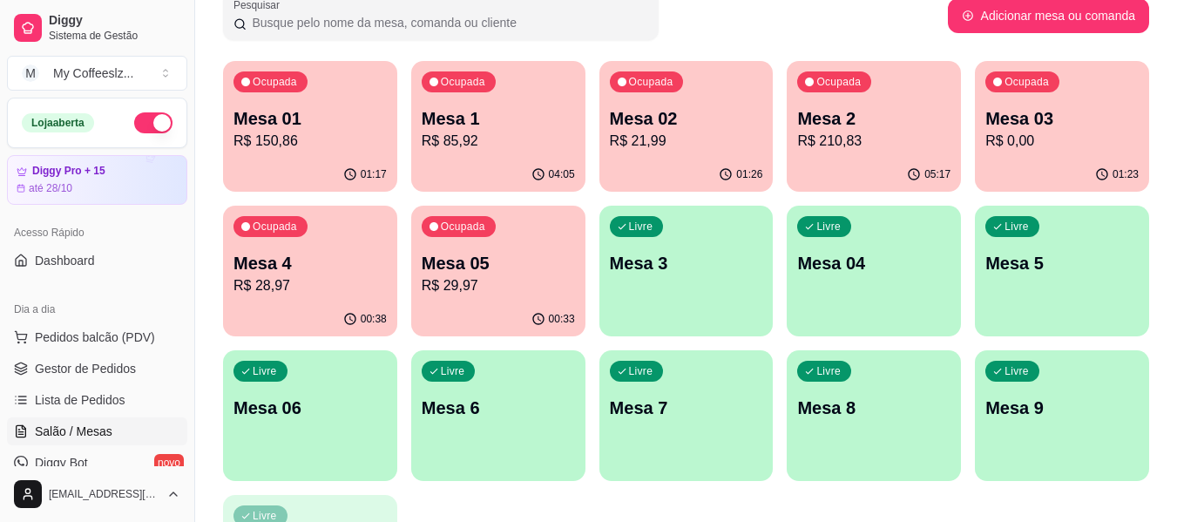
click at [1055, 162] on div "01:23" at bounding box center [1062, 175] width 174 height 34
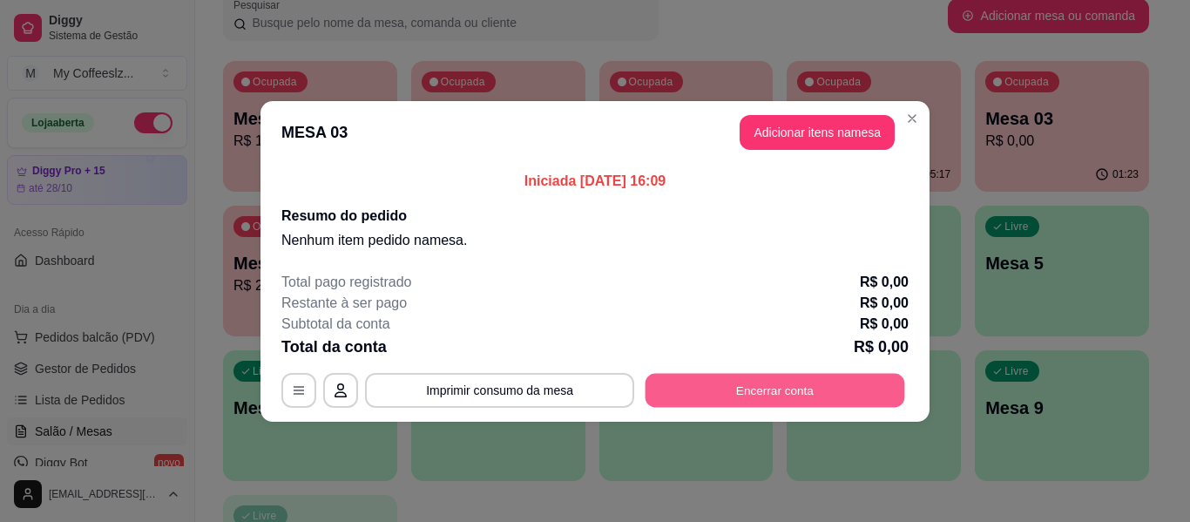
click at [731, 384] on button "Encerrar conta" at bounding box center [776, 390] width 260 height 34
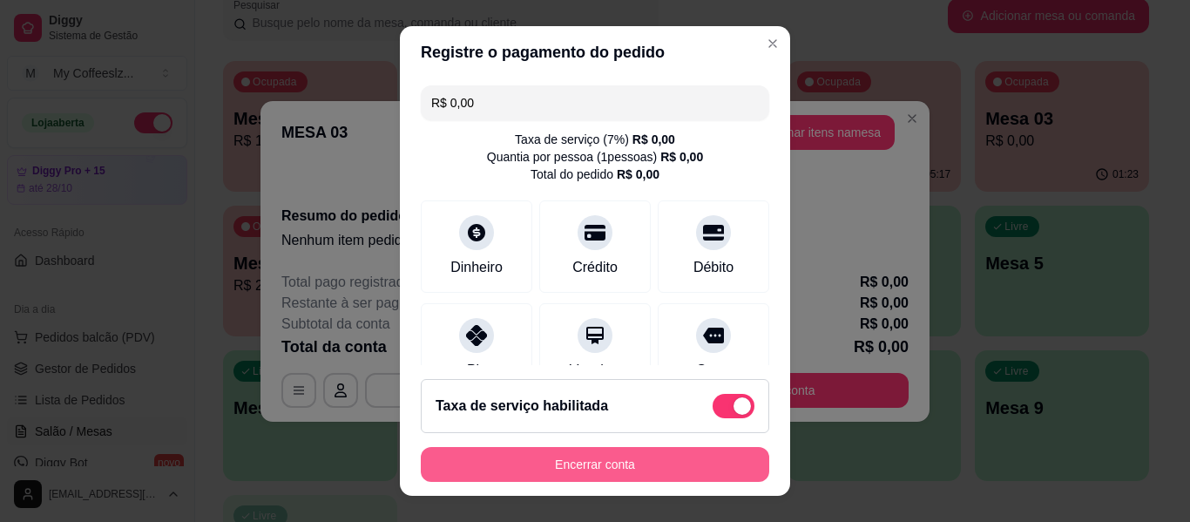
click at [623, 461] on button "Encerrar conta" at bounding box center [595, 464] width 349 height 35
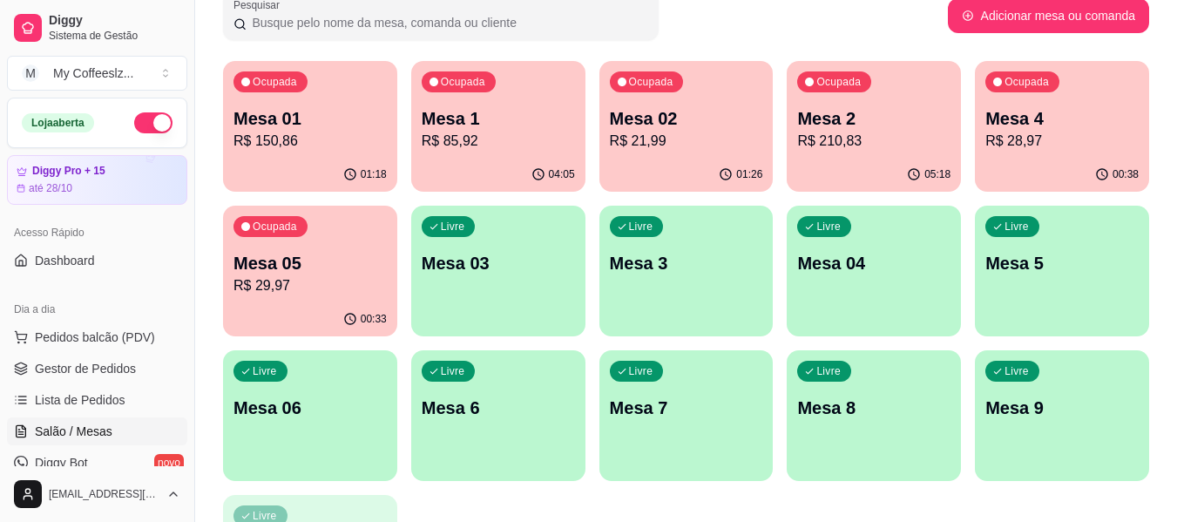
click at [735, 154] on div "Ocupada Mesa 02 R$ 21,99" at bounding box center [687, 109] width 174 height 97
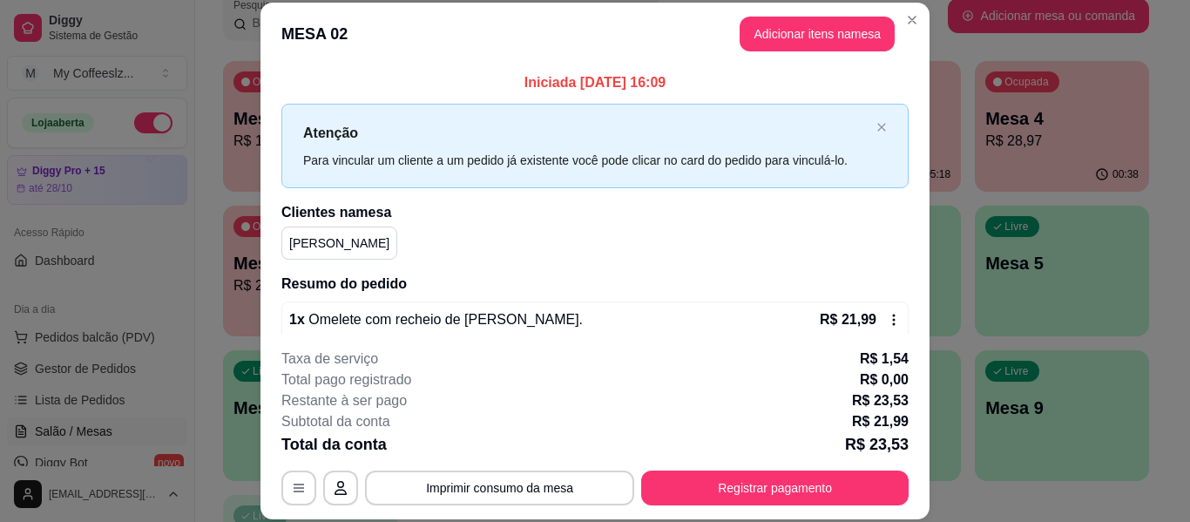
scroll to position [35, 0]
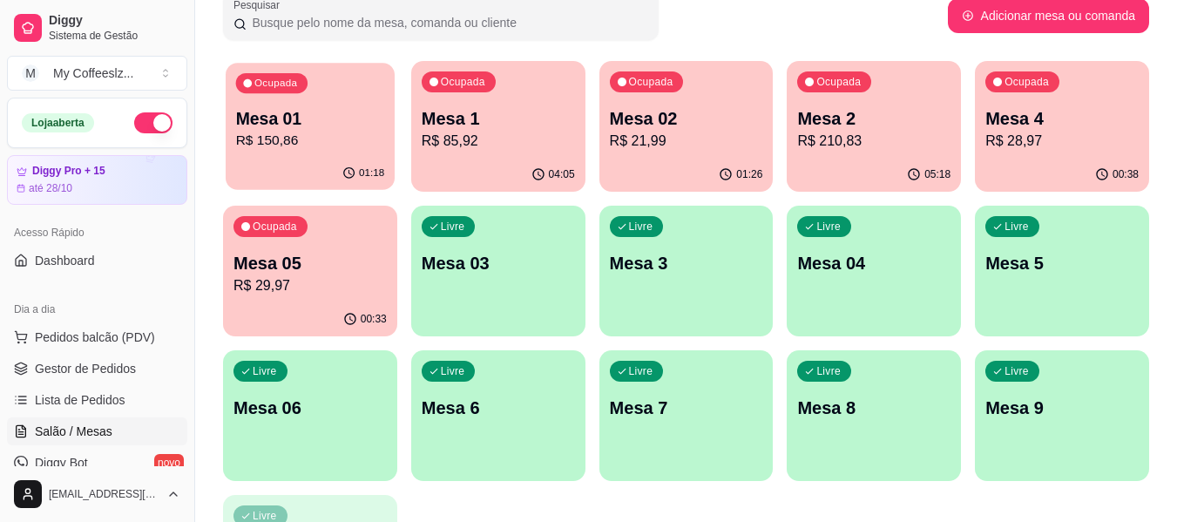
click at [311, 174] on div "01:18" at bounding box center [310, 173] width 169 height 33
click at [435, 167] on div "04:05" at bounding box center [498, 175] width 174 height 34
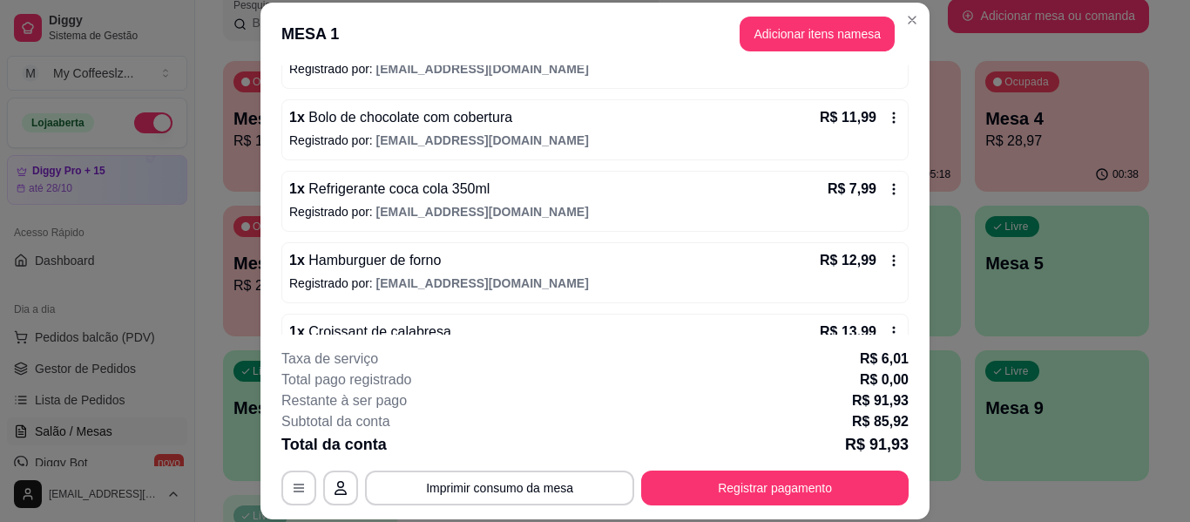
scroll to position [436, 0]
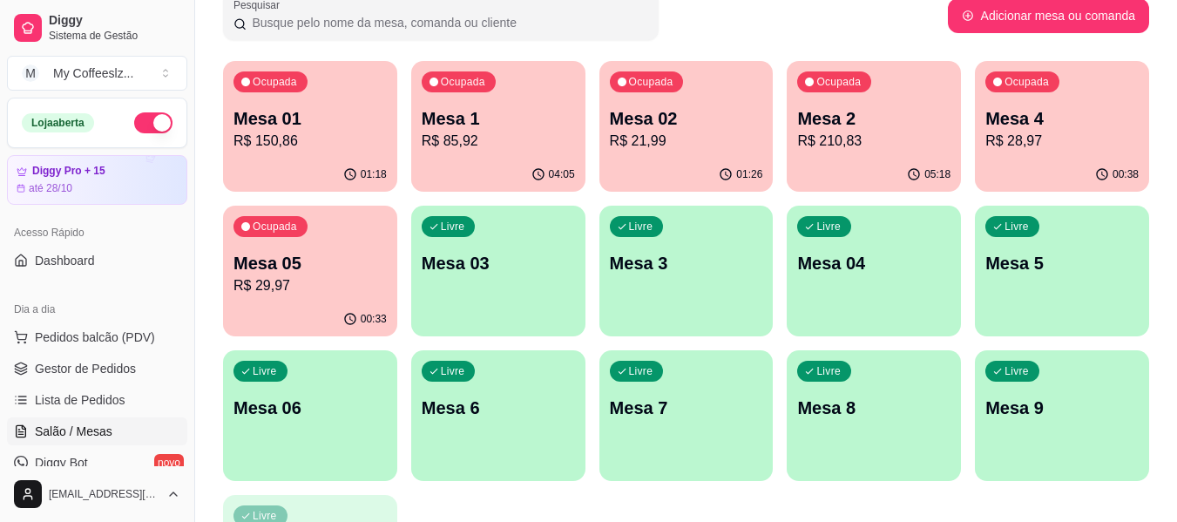
click at [904, 161] on div "05:18" at bounding box center [874, 175] width 174 height 34
click at [647, 143] on p "R$ 21,99" at bounding box center [686, 141] width 153 height 21
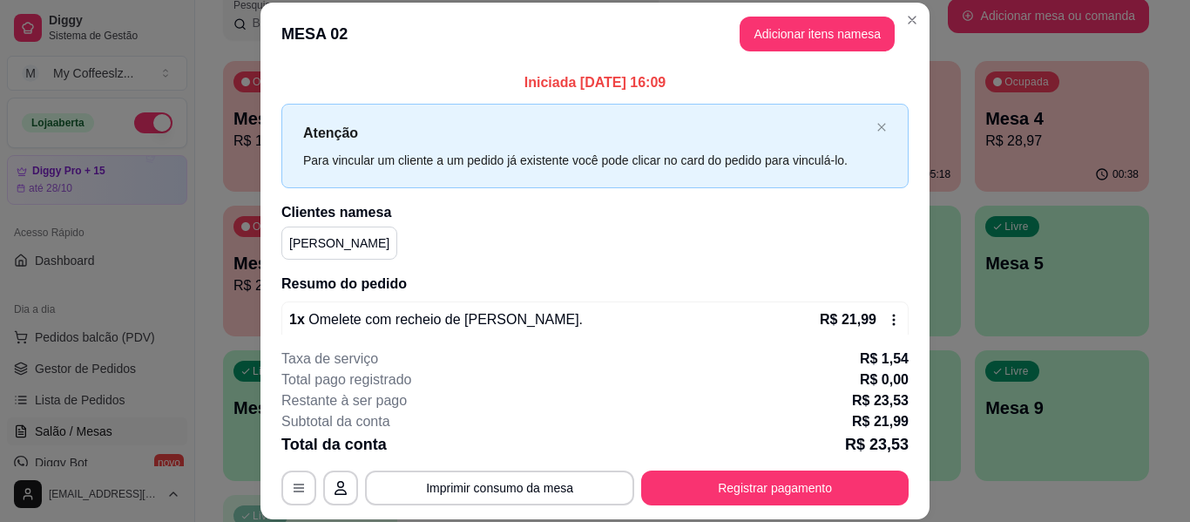
scroll to position [35, 0]
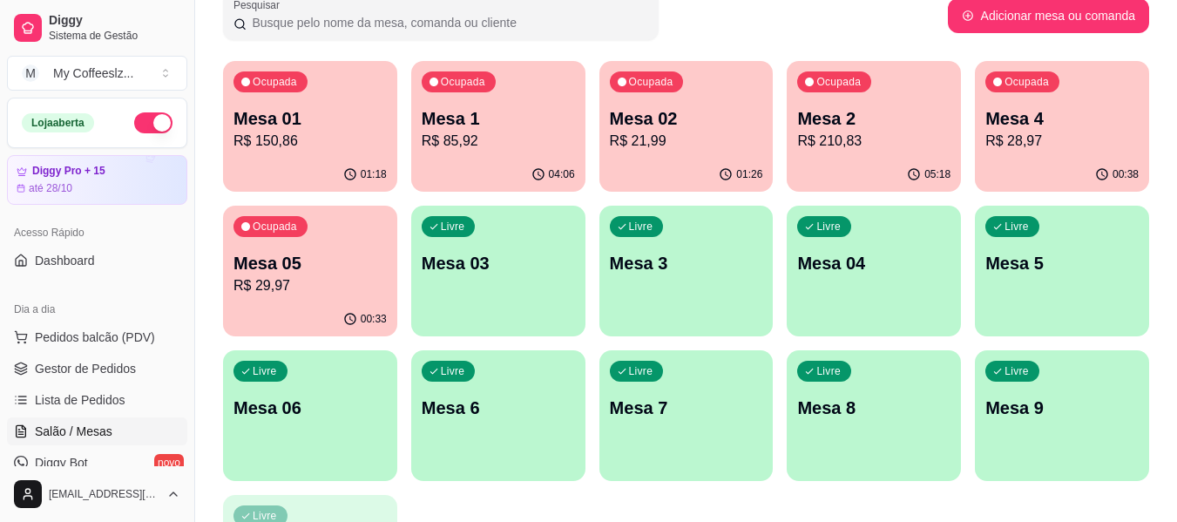
click at [488, 281] on div "Livre Mesa 03" at bounding box center [498, 261] width 174 height 110
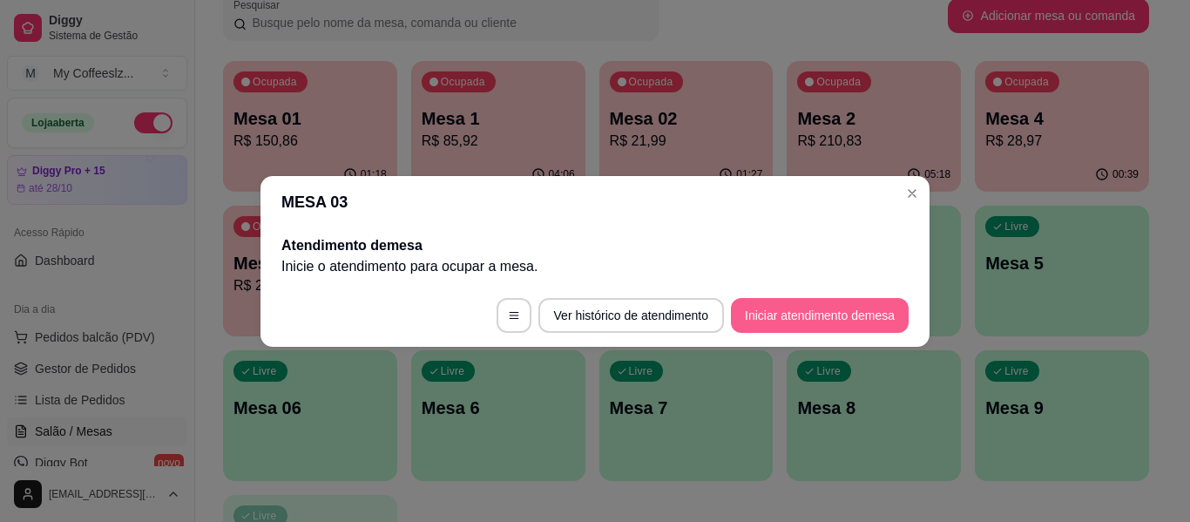
click at [796, 313] on button "Iniciar atendimento de mesa" at bounding box center [820, 315] width 178 height 35
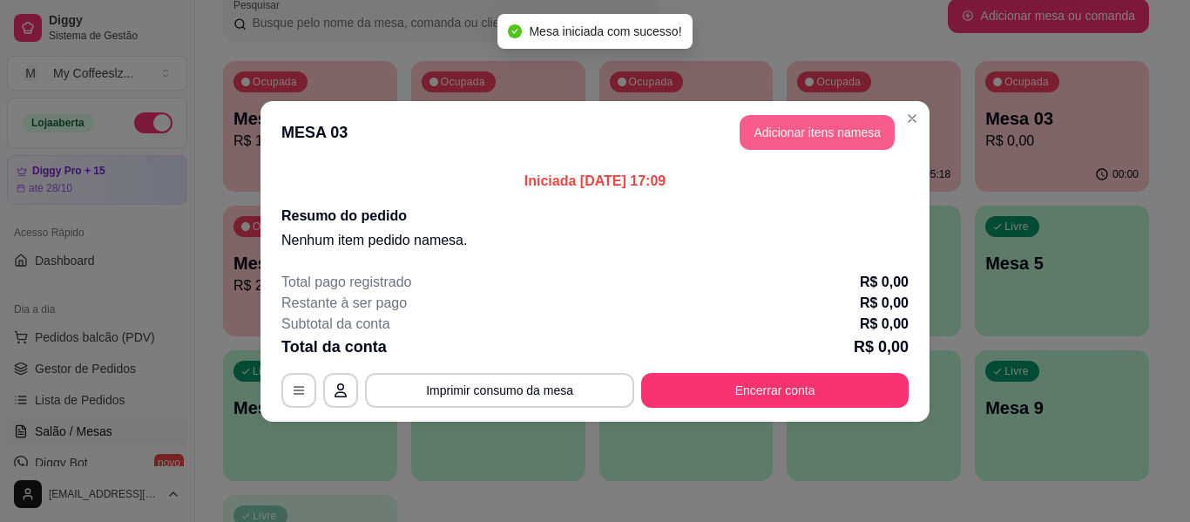
click at [796, 129] on button "Adicionar itens na mesa" at bounding box center [817, 132] width 155 height 35
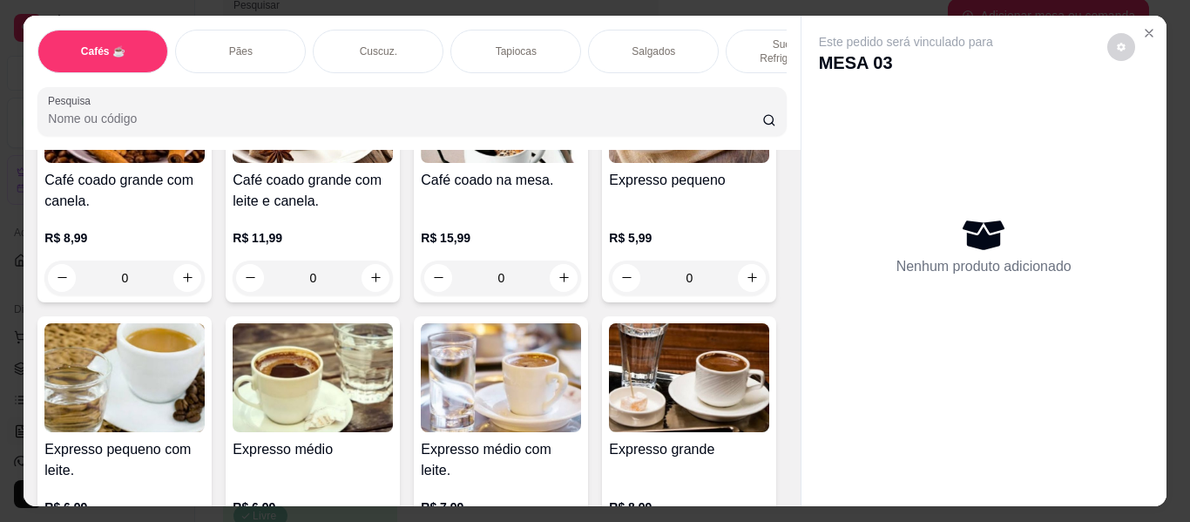
scroll to position [784, 0]
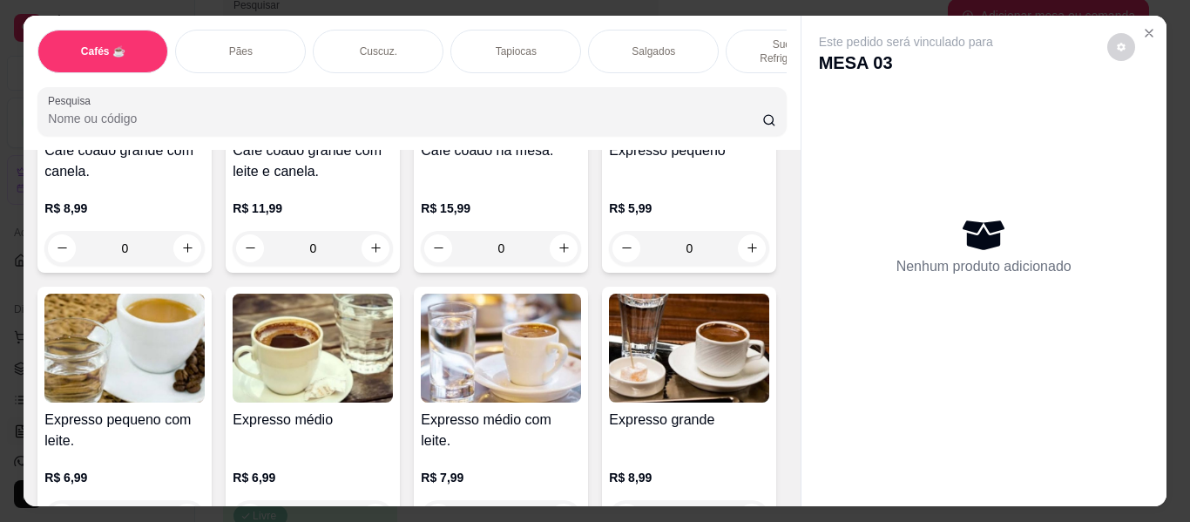
type input "1"
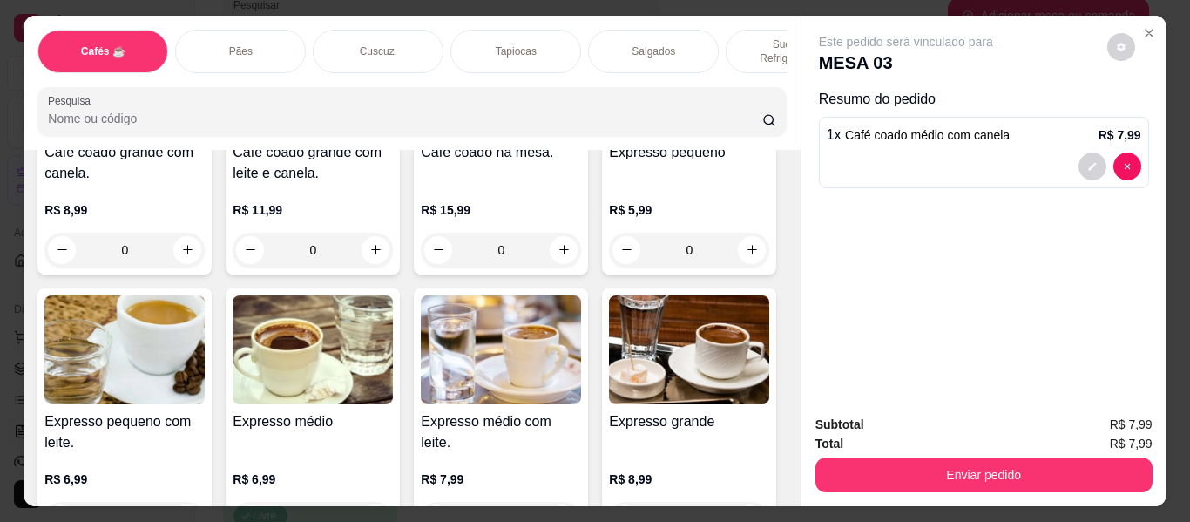
scroll to position [785, 0]
click at [750, 37] on p "Sucos e Refrigerantes" at bounding box center [791, 51] width 101 height 28
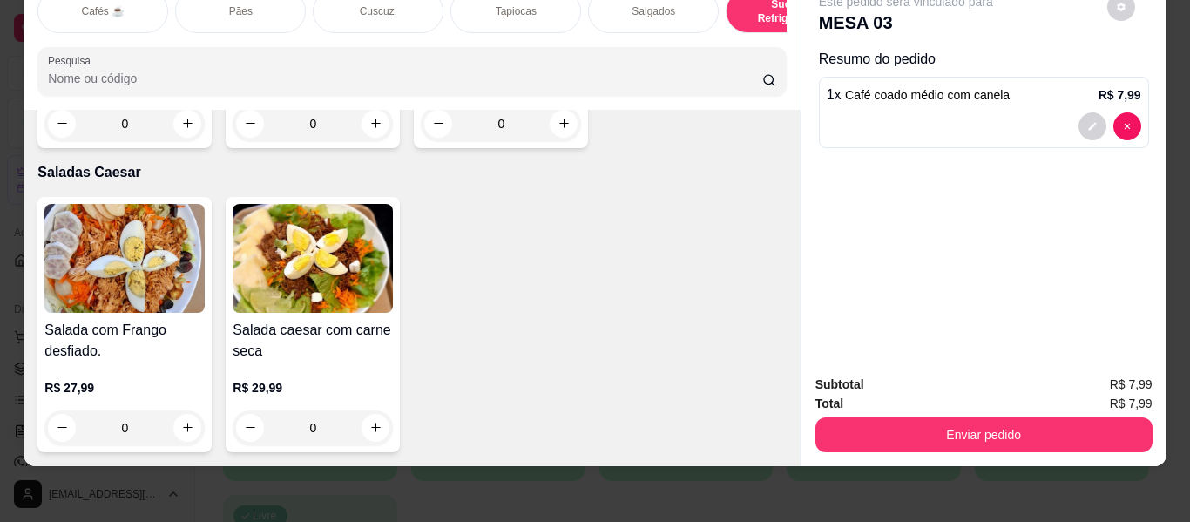
scroll to position [11615, 0]
click at [627, 6] on div "Salgados" at bounding box center [653, 12] width 131 height 44
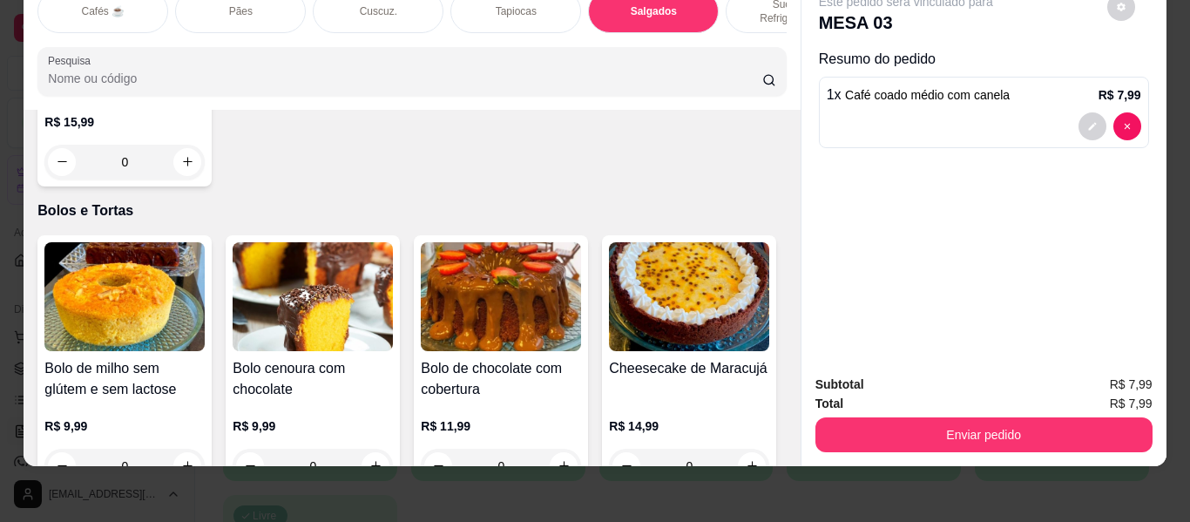
scroll to position [7809, 0]
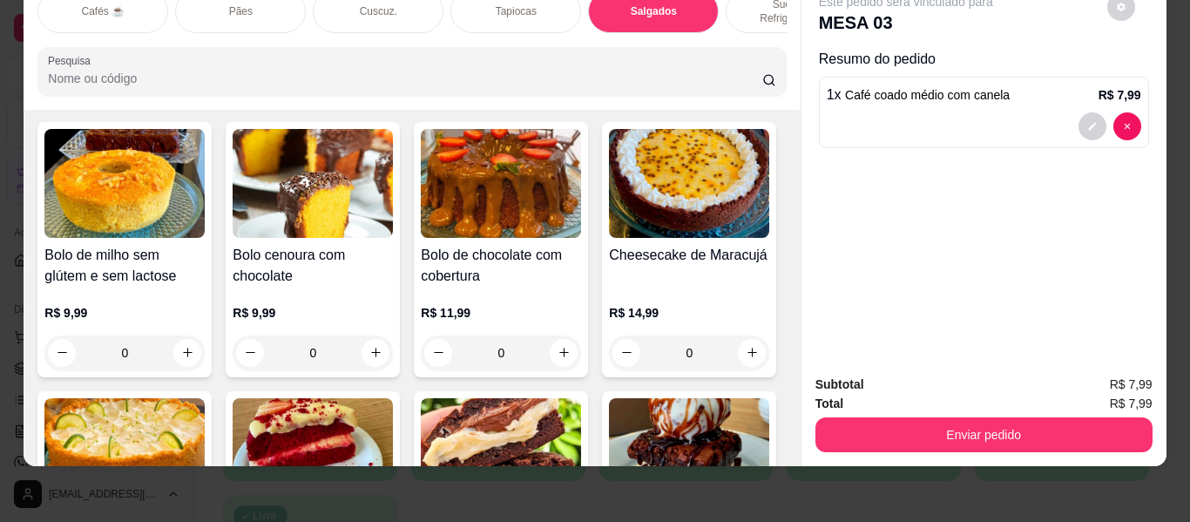
type input "1"
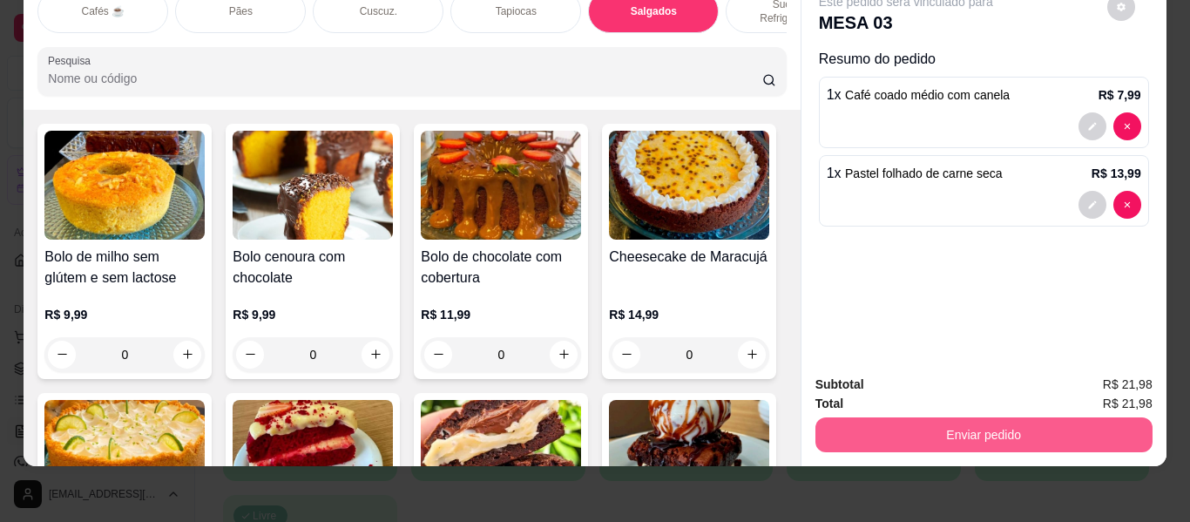
click at [889, 432] on button "Enviar pedido" at bounding box center [984, 434] width 337 height 35
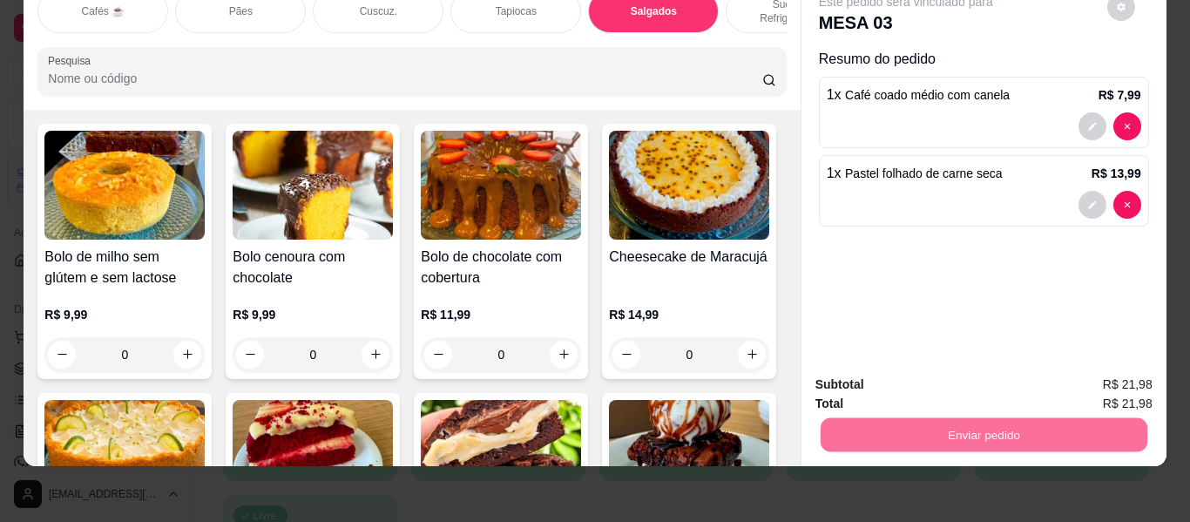
click at [1137, 374] on button "Enviar pedido" at bounding box center [1107, 385] width 98 height 33
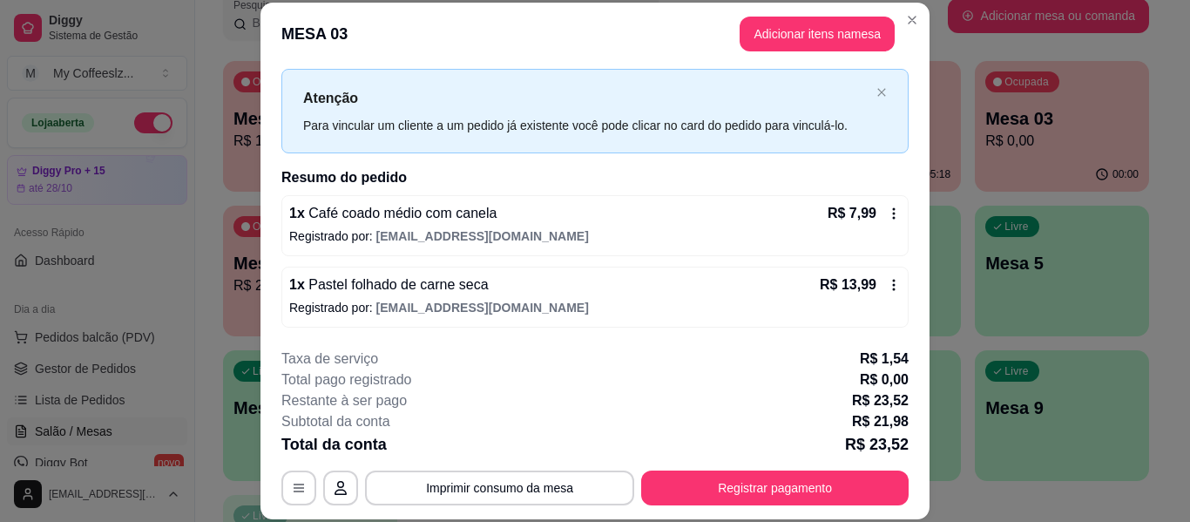
scroll to position [53, 0]
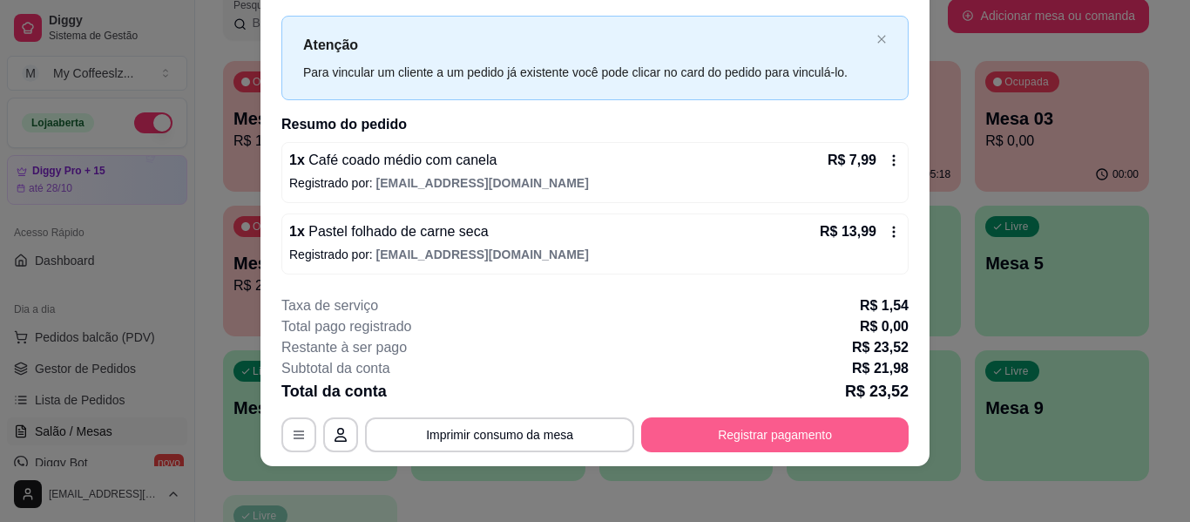
click at [708, 428] on button "Registrar pagamento" at bounding box center [775, 434] width 268 height 35
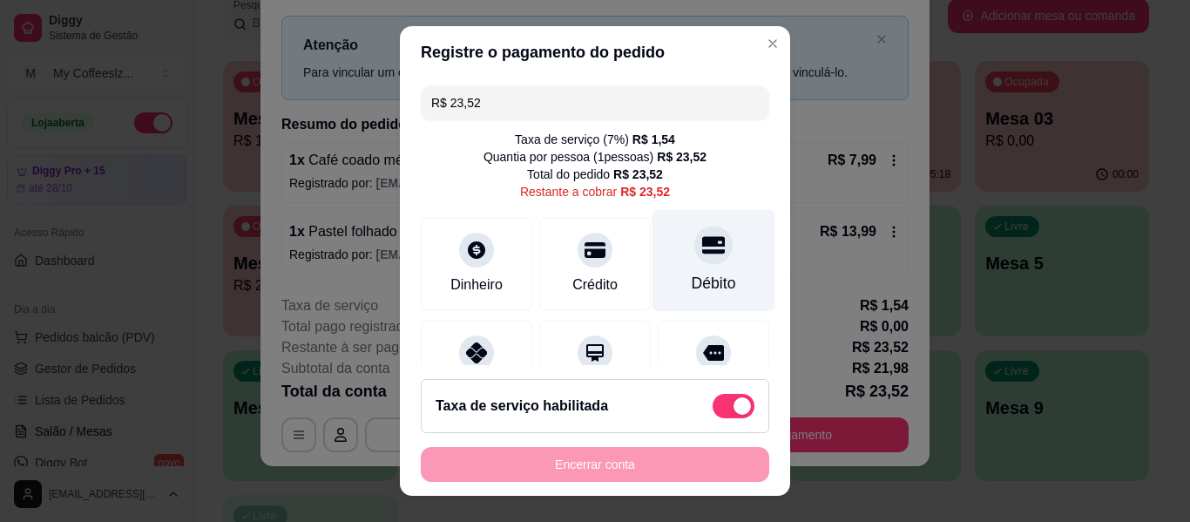
click at [694, 232] on div at bounding box center [713, 245] width 38 height 38
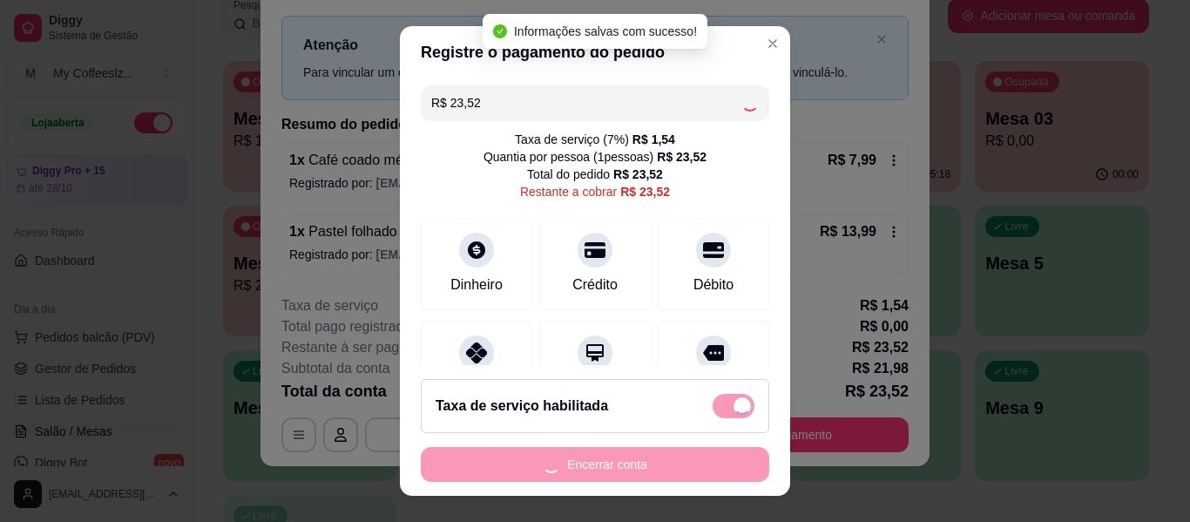
type input "R$ 0,00"
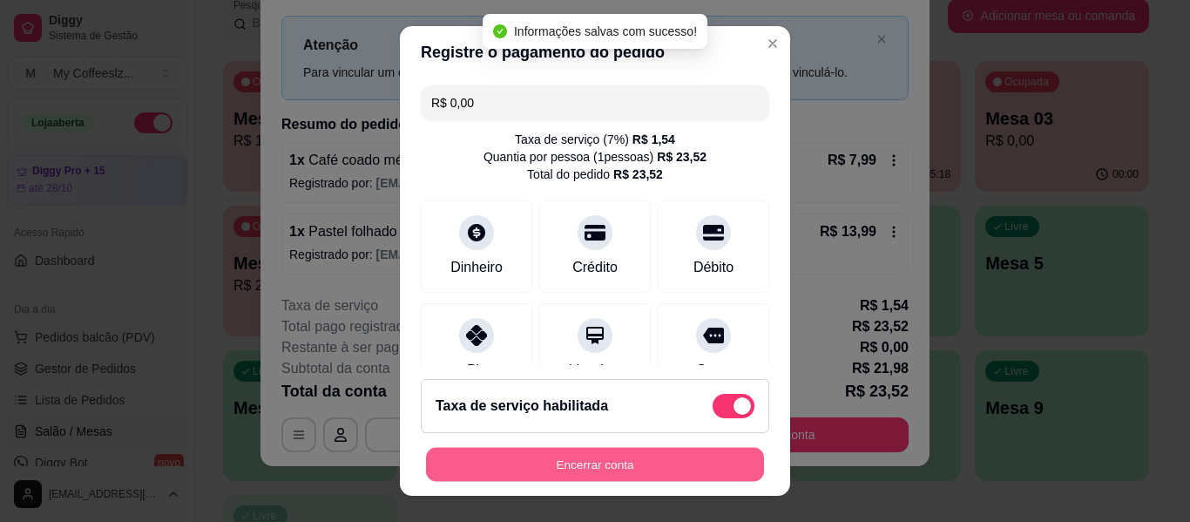
click at [553, 457] on button "Encerrar conta" at bounding box center [595, 465] width 338 height 34
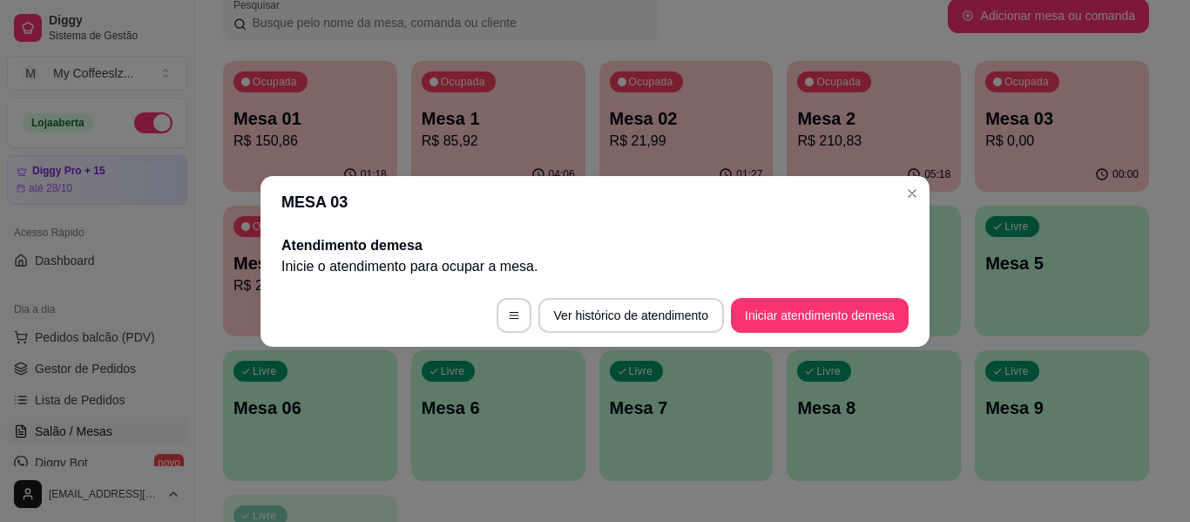
scroll to position [0, 0]
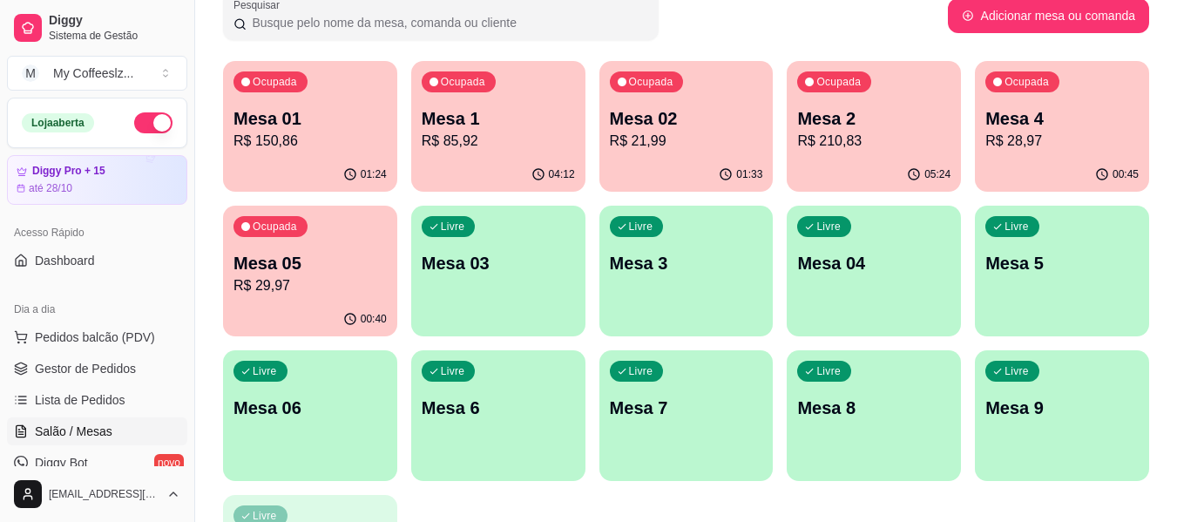
click at [352, 262] on p "Mesa 05" at bounding box center [310, 263] width 153 height 24
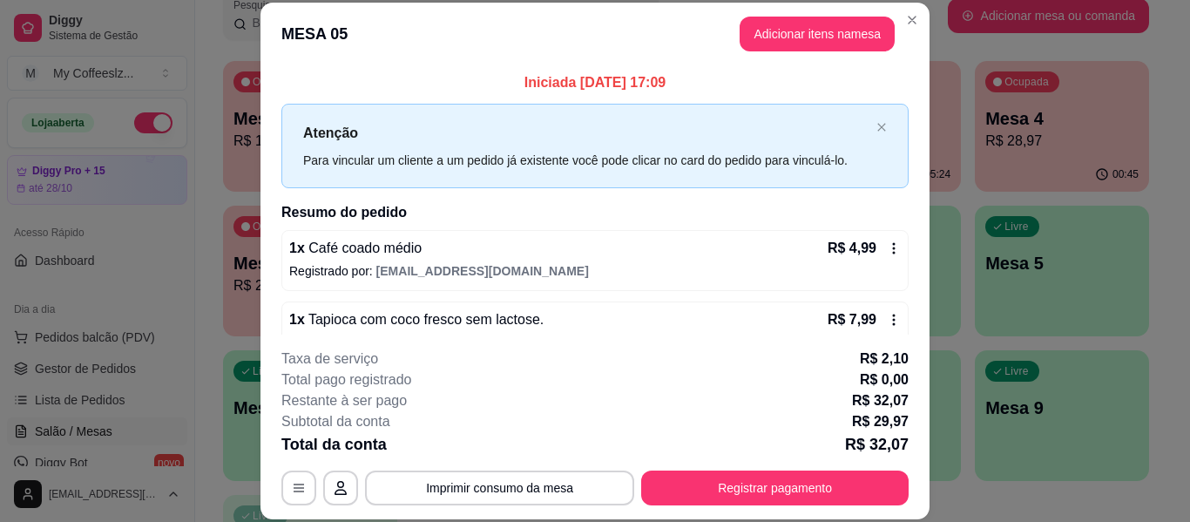
click at [558, 281] on div "1 x Café coado médio R$ 4,99 Registrado por: [EMAIL_ADDRESS][DOMAIN_NAME]" at bounding box center [594, 260] width 627 height 61
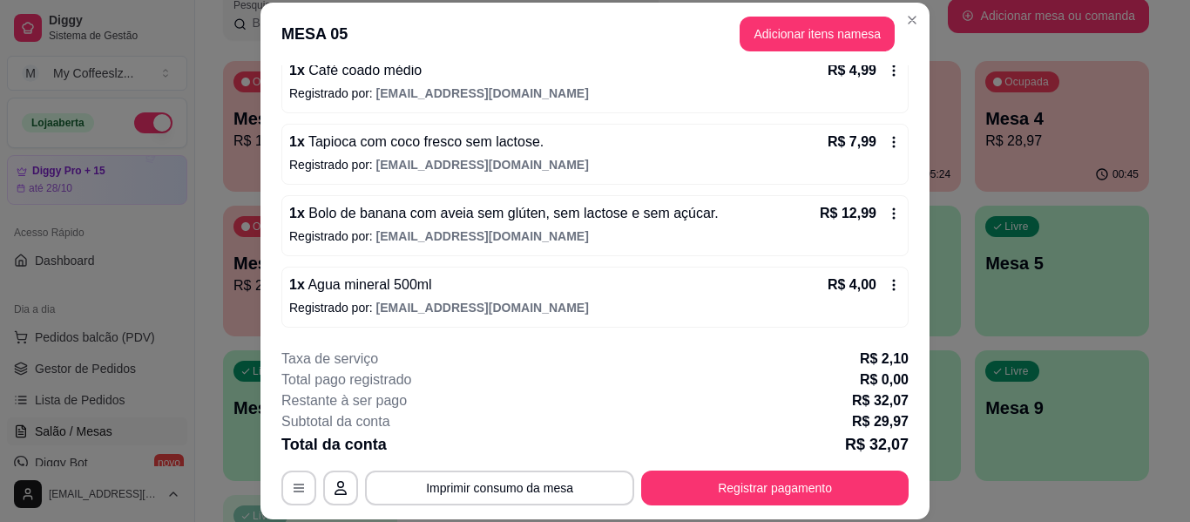
scroll to position [53, 0]
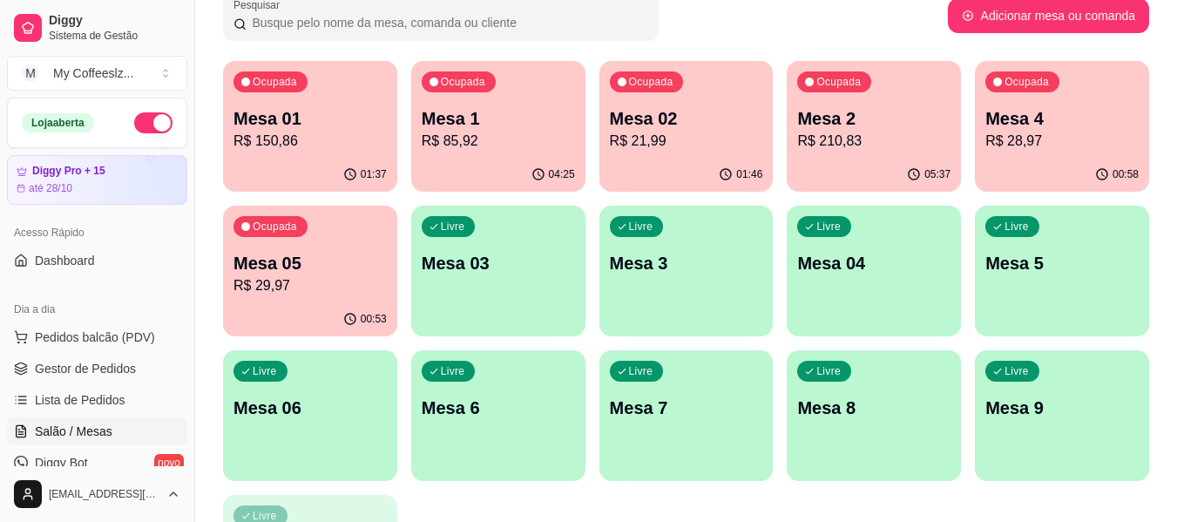
click at [1041, 156] on div "Ocupada Mesa 4 R$ 28,97" at bounding box center [1062, 109] width 174 height 97
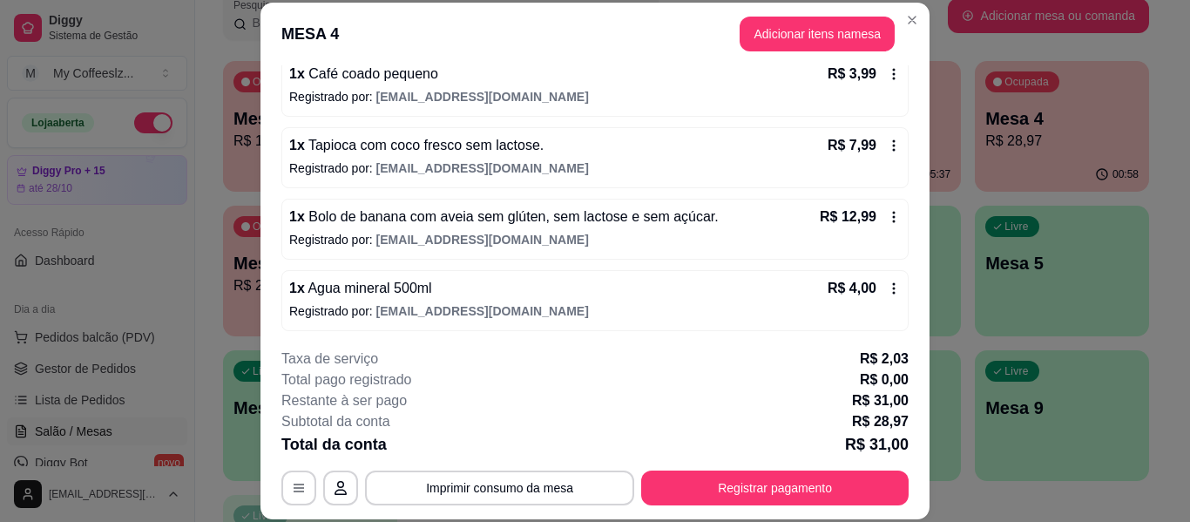
scroll to position [178, 0]
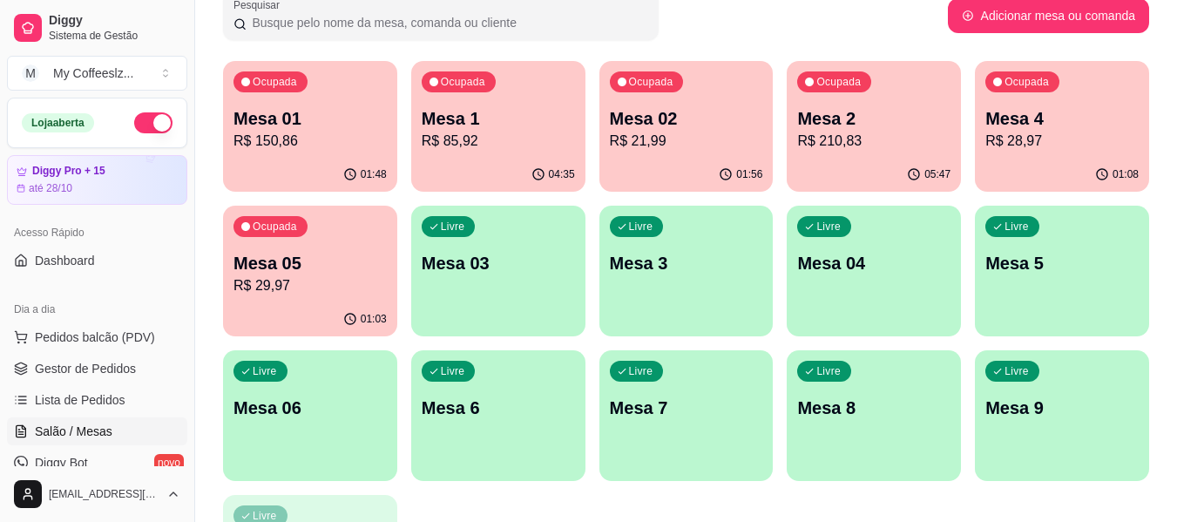
click at [999, 284] on div "Livre Mesa 5" at bounding box center [1062, 261] width 174 height 110
click at [845, 142] on p "R$ 210,83" at bounding box center [873, 141] width 153 height 21
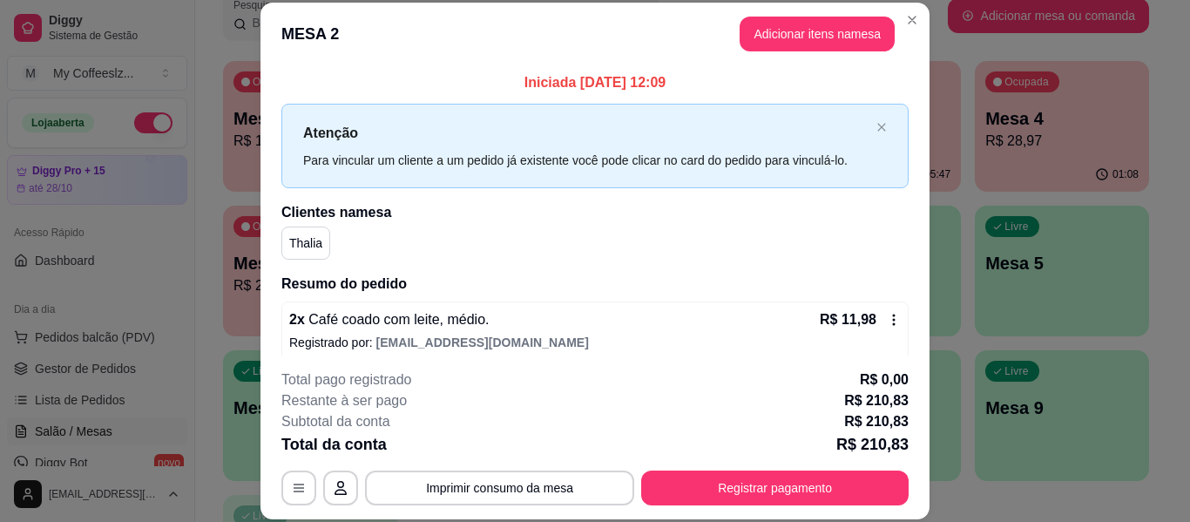
scroll to position [261, 0]
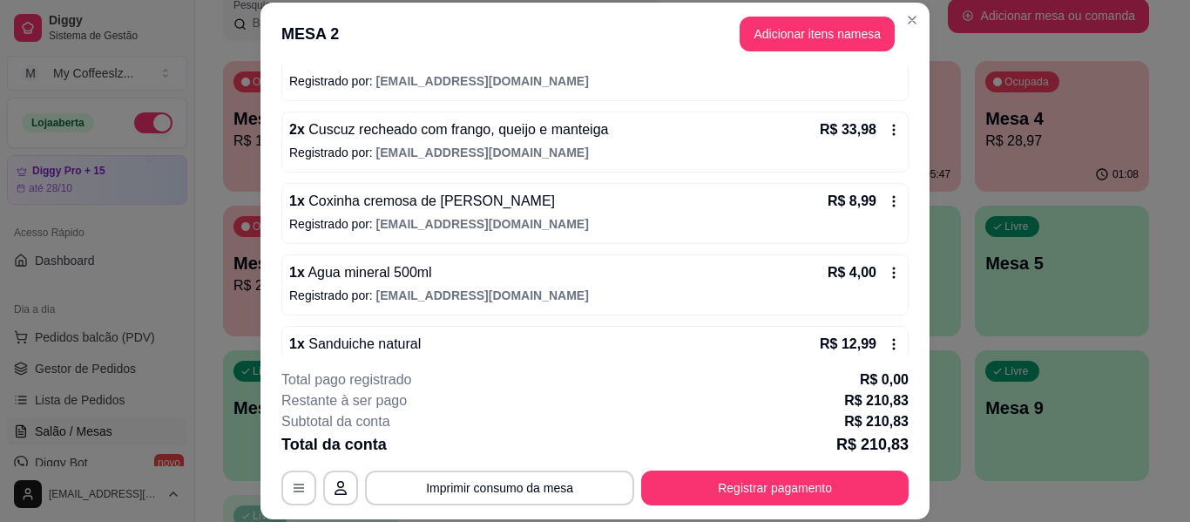
click at [682, 304] on p "Registrado por: [EMAIL_ADDRESS][DOMAIN_NAME]" at bounding box center [595, 295] width 612 height 17
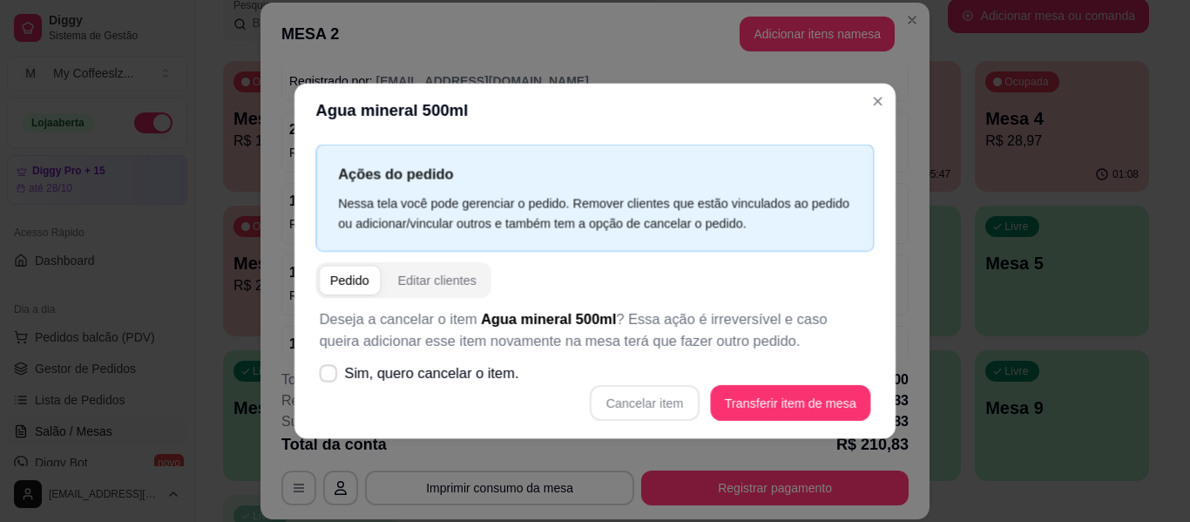
click at [682, 318] on p "Deseja a cancelar o item Agua mineral 500ml ? Essa ação é irreversível e caso q…" at bounding box center [596, 329] width 552 height 43
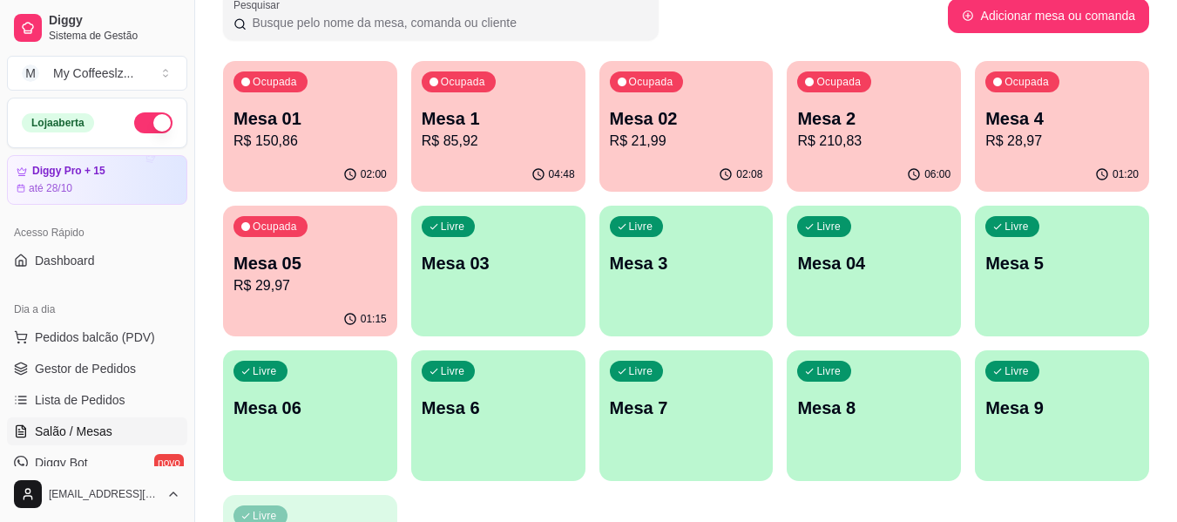
click at [294, 265] on p "Mesa 05" at bounding box center [310, 263] width 153 height 24
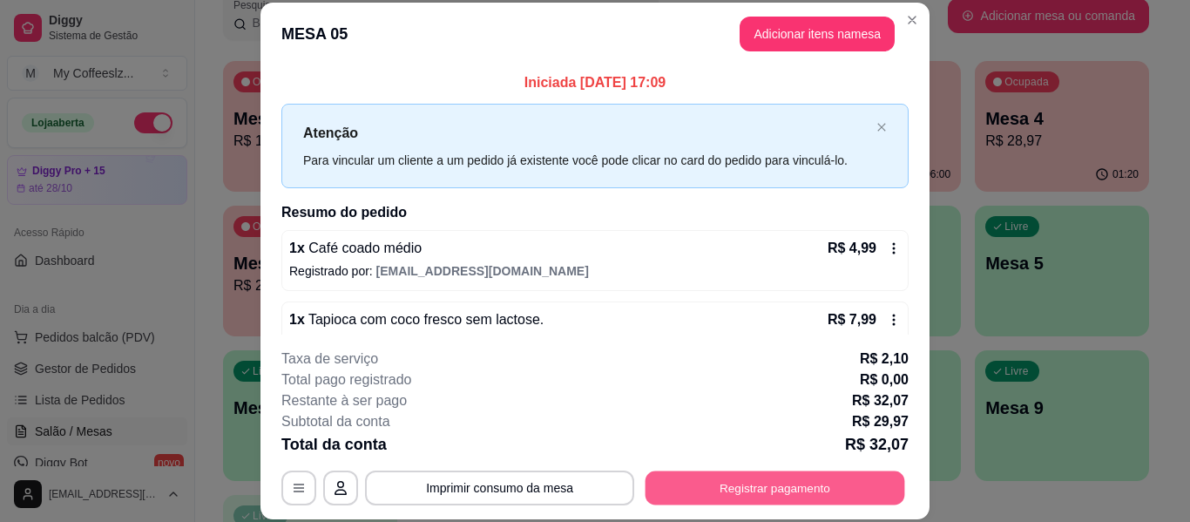
click at [730, 479] on button "Registrar pagamento" at bounding box center [776, 488] width 260 height 34
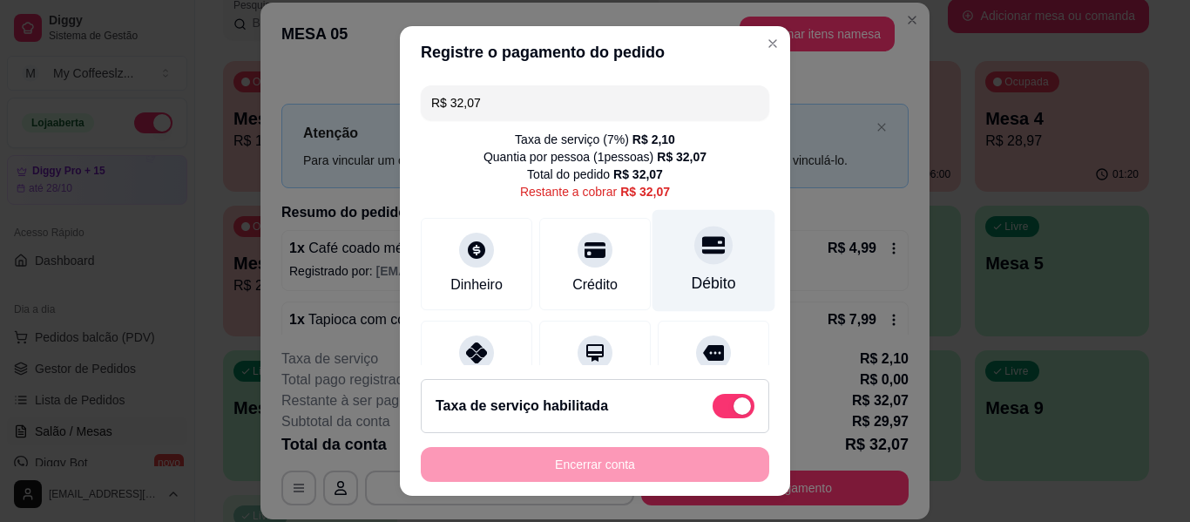
click at [715, 264] on div "Débito" at bounding box center [714, 261] width 123 height 102
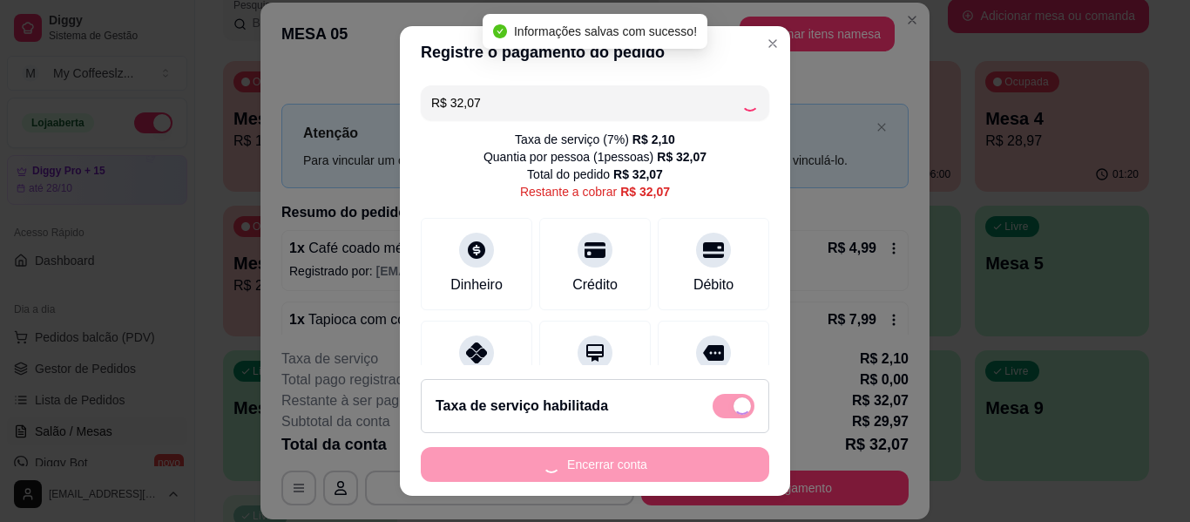
type input "R$ 0,00"
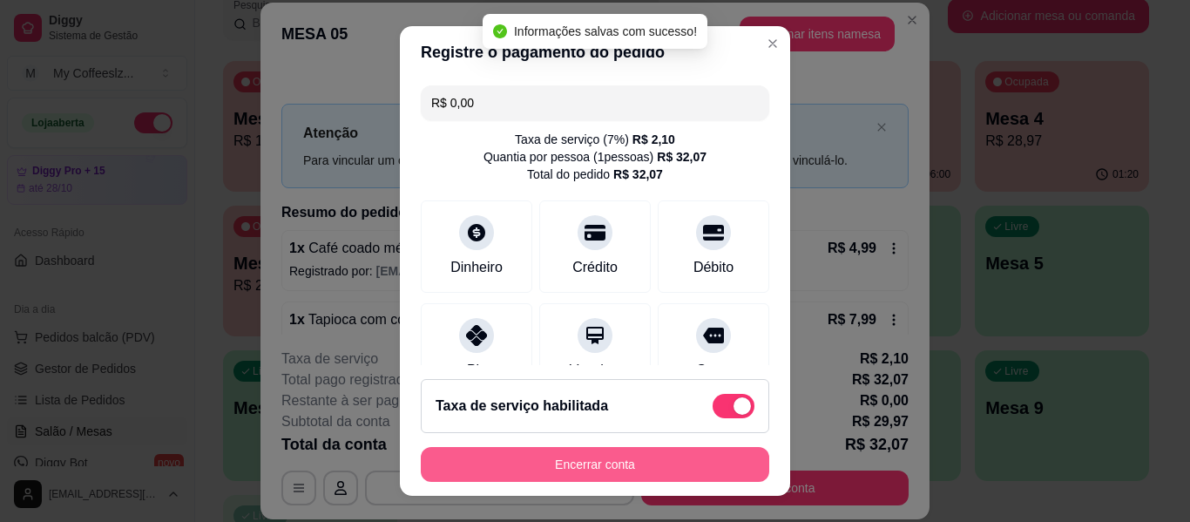
click at [567, 472] on button "Encerrar conta" at bounding box center [595, 464] width 349 height 35
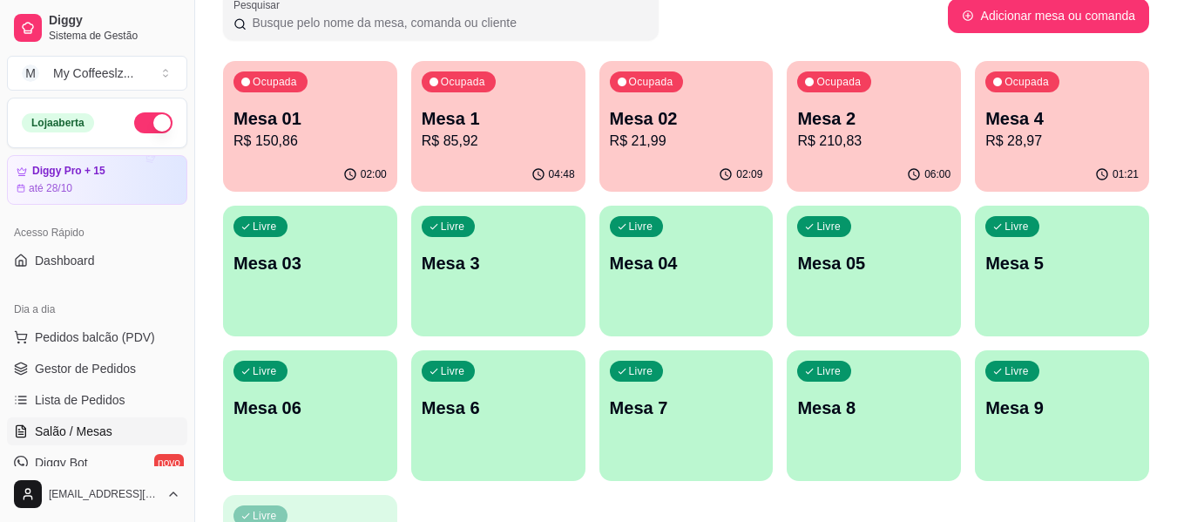
click at [1045, 150] on p "R$ 28,97" at bounding box center [1062, 141] width 153 height 21
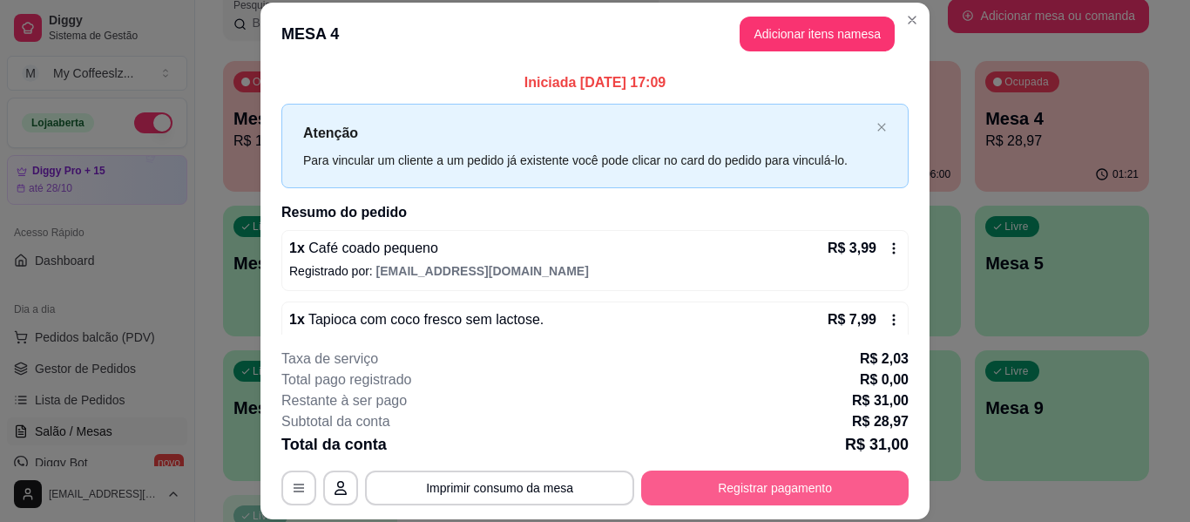
click at [715, 492] on button "Registrar pagamento" at bounding box center [775, 488] width 268 height 35
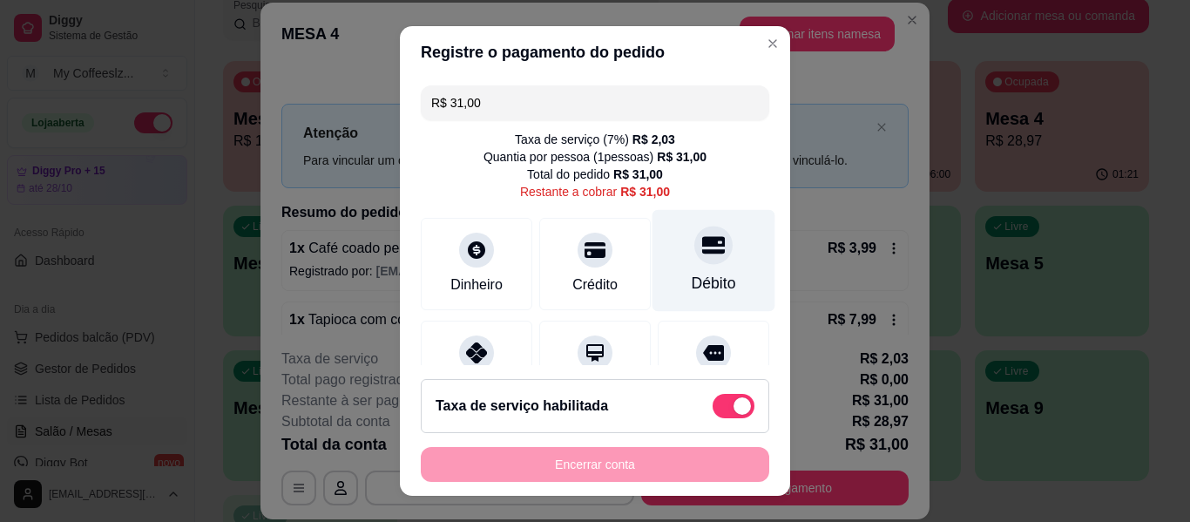
click at [709, 244] on div "Débito" at bounding box center [714, 261] width 123 height 102
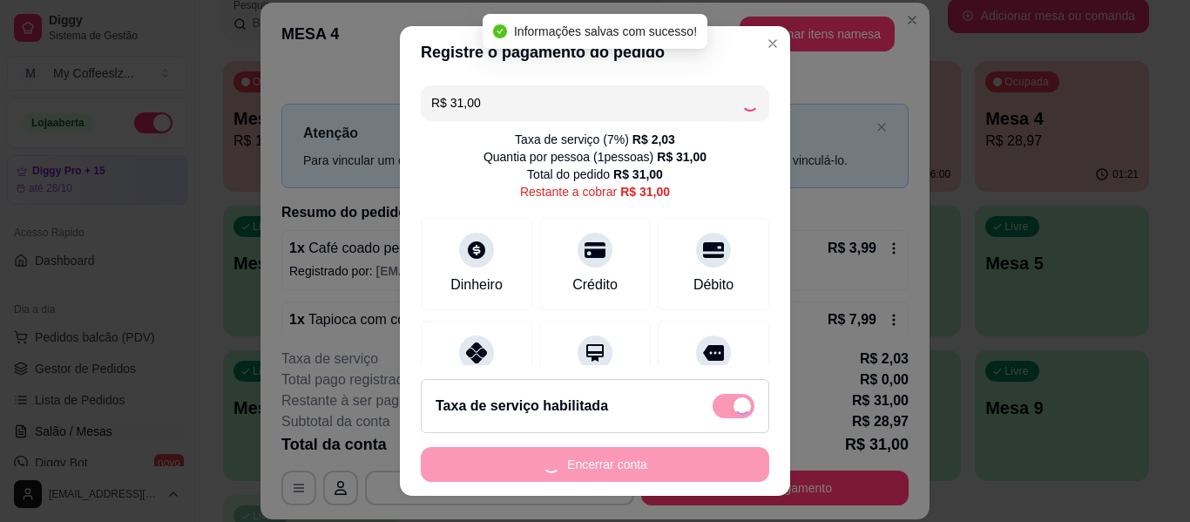
type input "R$ 0,00"
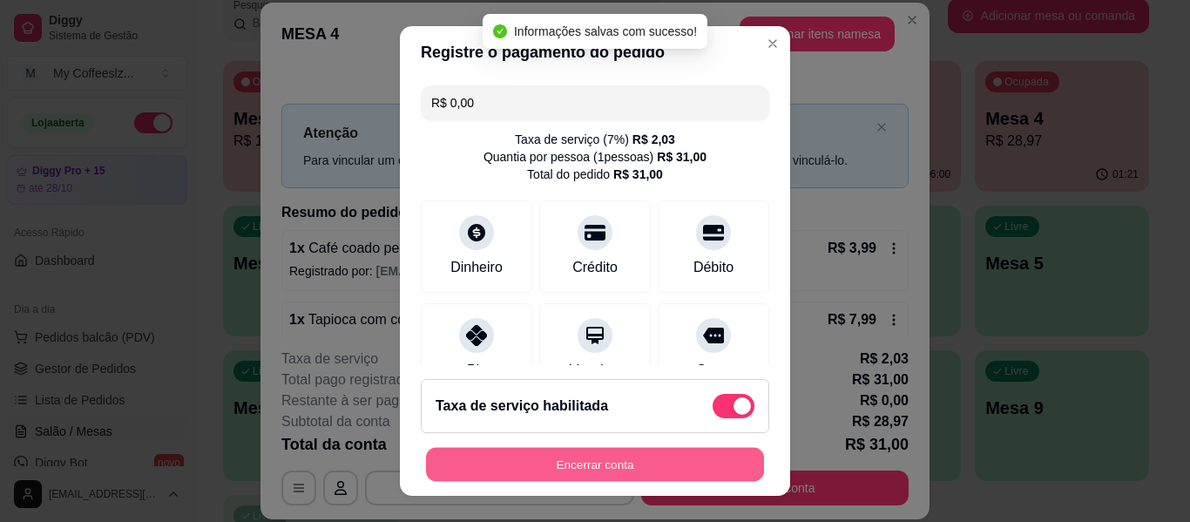
click at [599, 453] on button "Encerrar conta" at bounding box center [595, 465] width 338 height 34
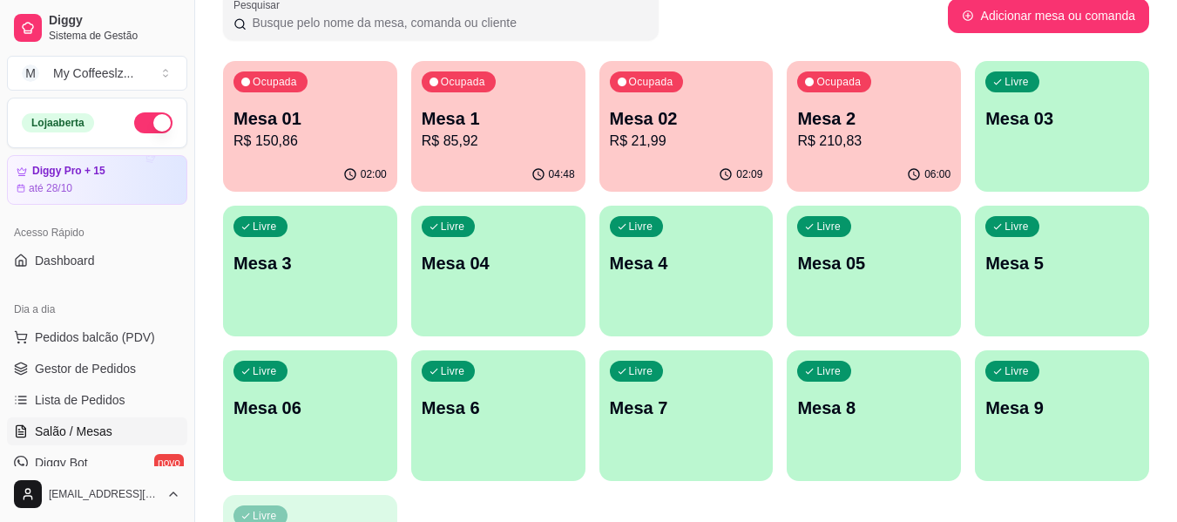
click at [840, 162] on div "06:00" at bounding box center [874, 175] width 174 height 34
click at [916, 150] on p "R$ 210,83" at bounding box center [873, 141] width 153 height 21
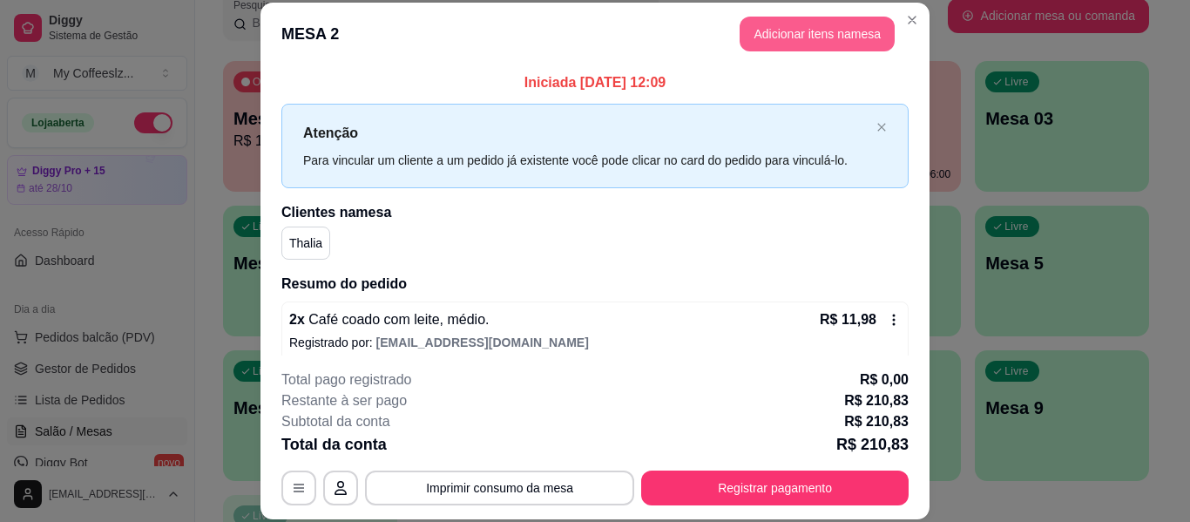
click at [821, 24] on button "Adicionar itens na mesa" at bounding box center [817, 34] width 155 height 35
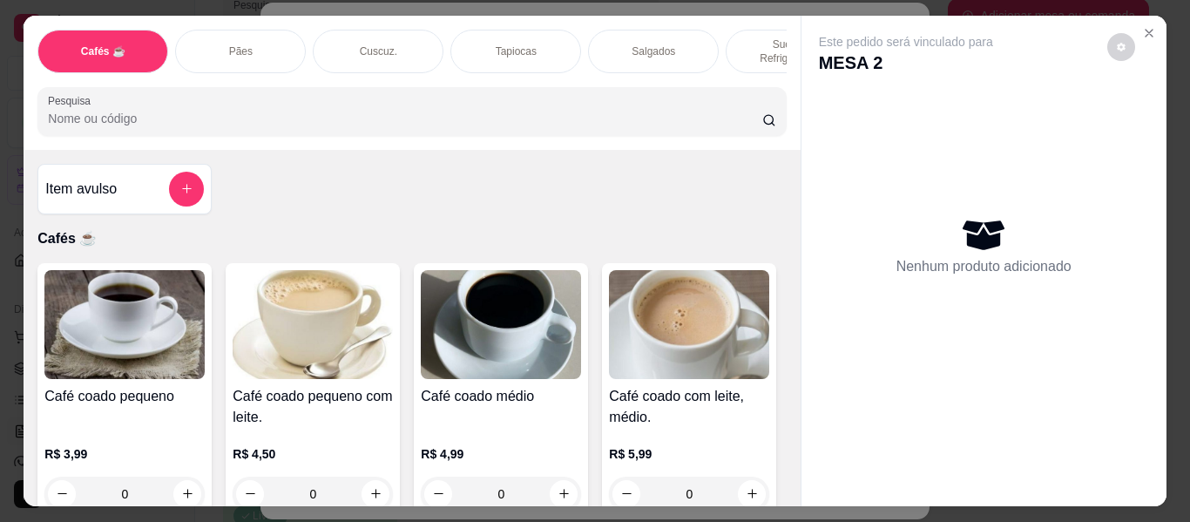
click at [671, 36] on div "Salgados" at bounding box center [653, 52] width 131 height 44
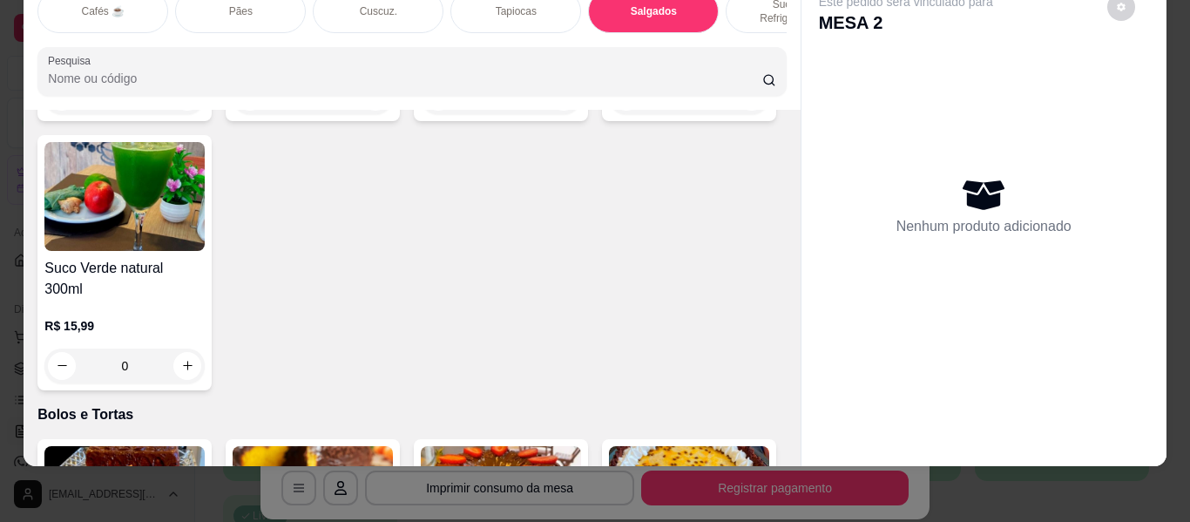
scroll to position [7633, 0]
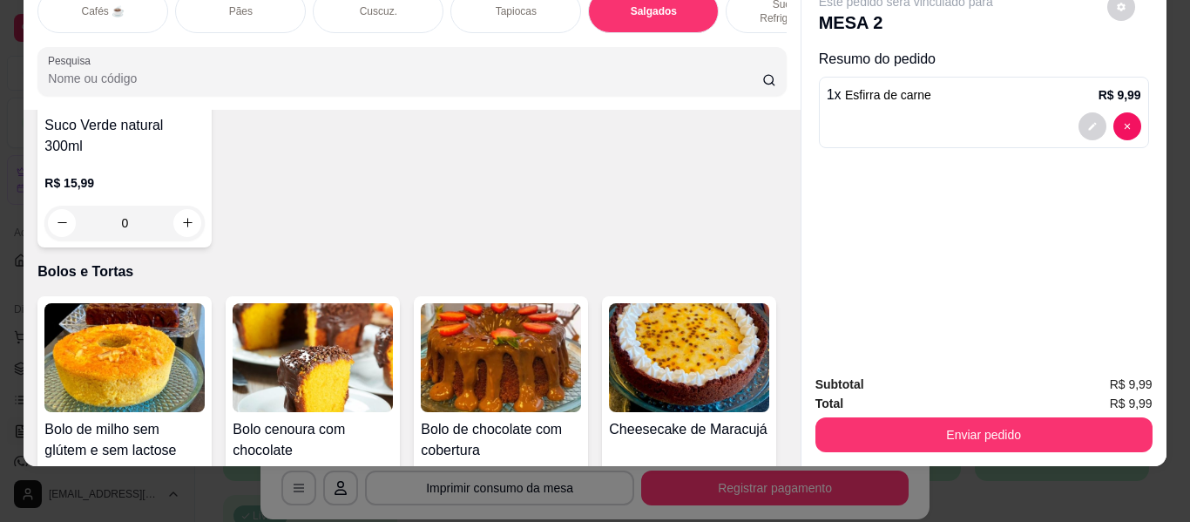
scroll to position [7634, 0]
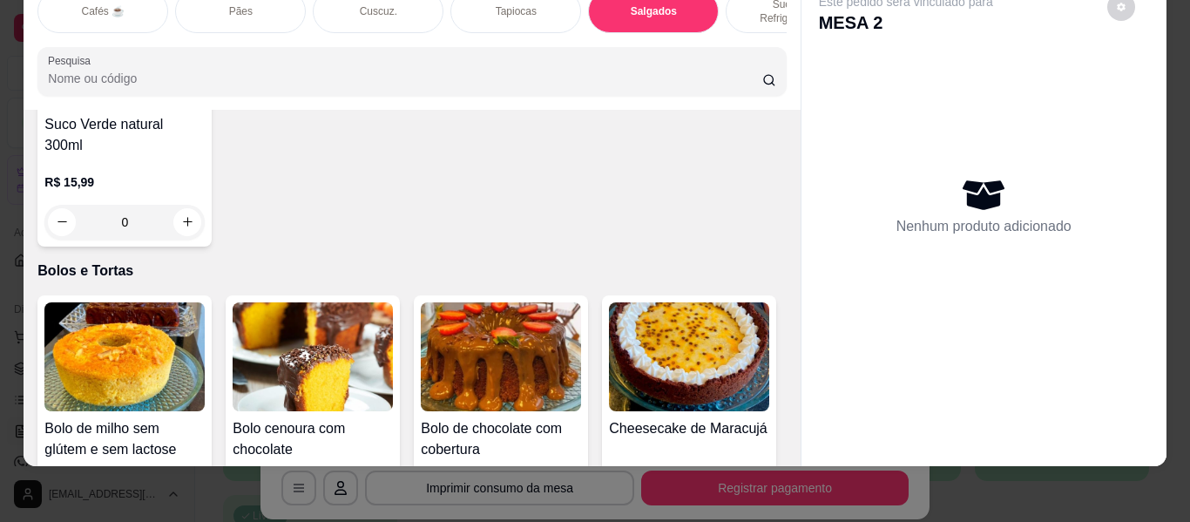
scroll to position [7633, 0]
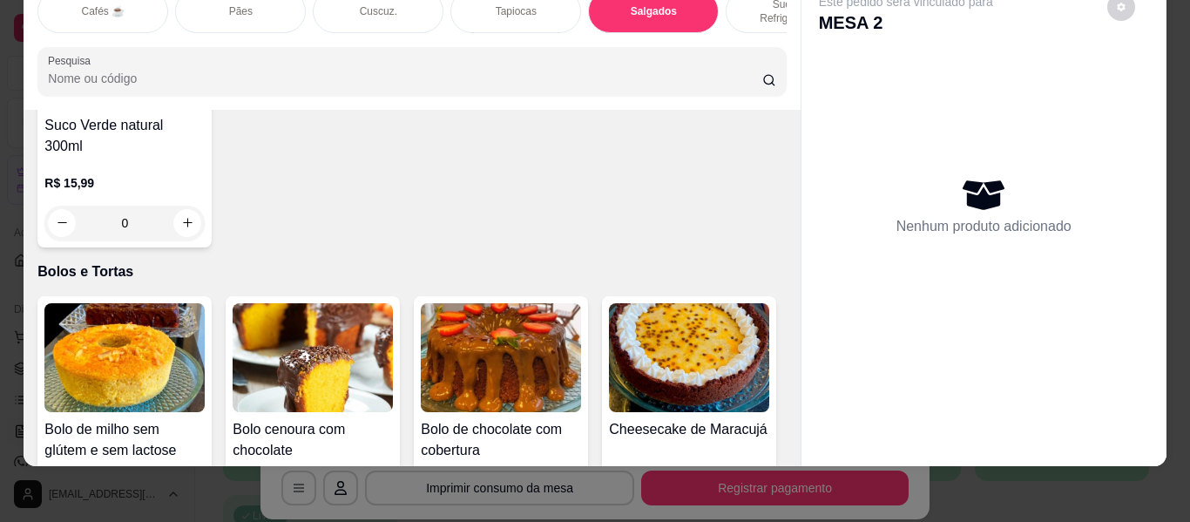
type input "1"
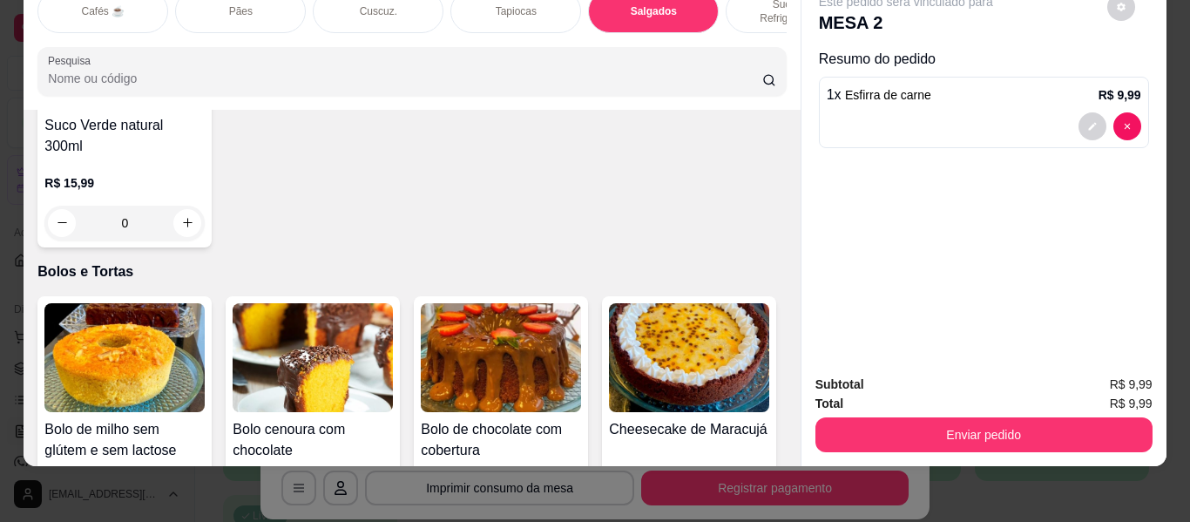
scroll to position [7634, 0]
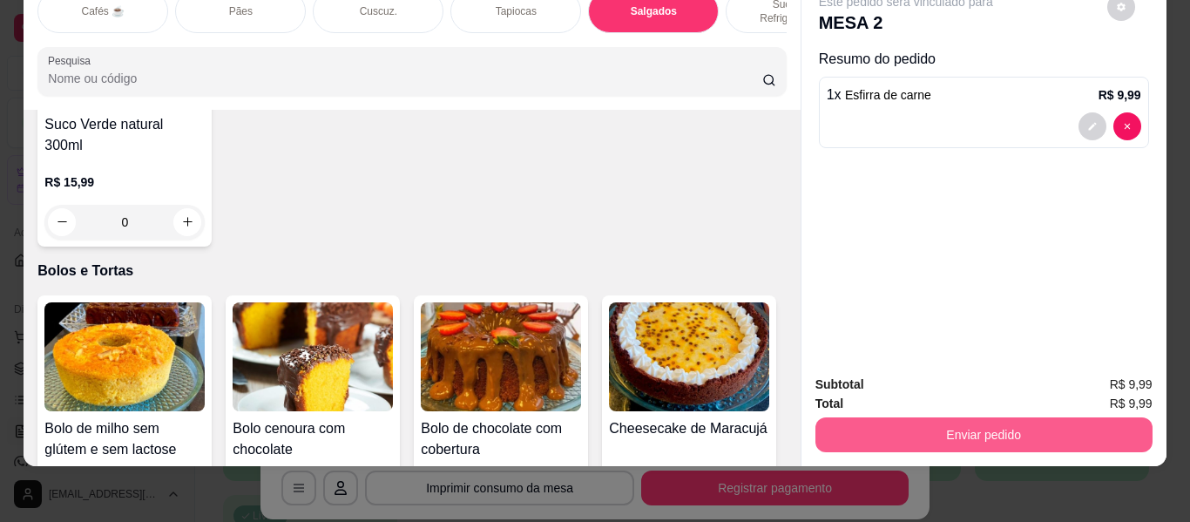
click at [905, 423] on button "Enviar pedido" at bounding box center [984, 434] width 337 height 35
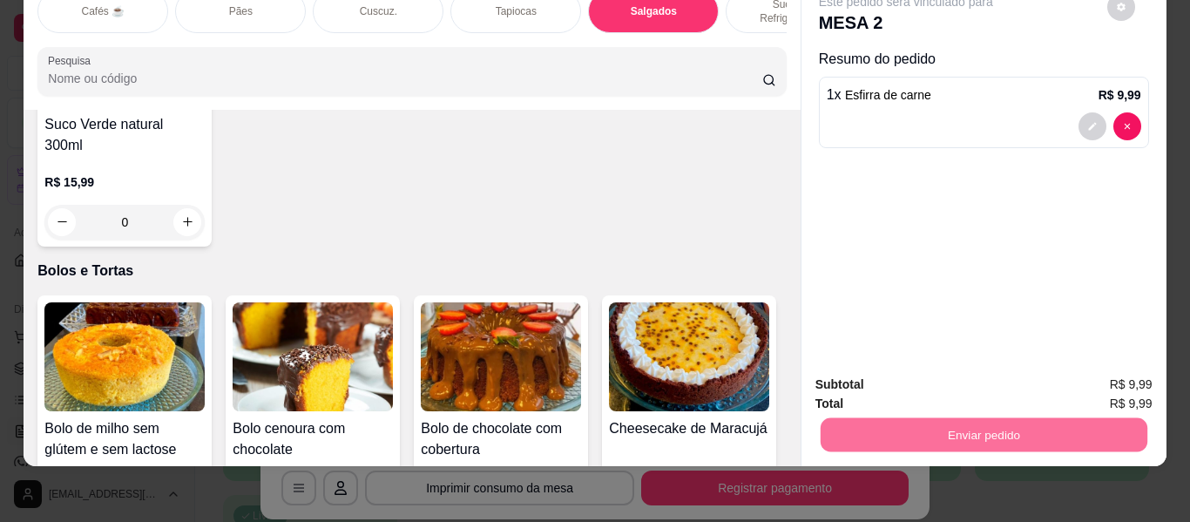
click at [1087, 366] on button "Enviar pedido" at bounding box center [1108, 378] width 96 height 32
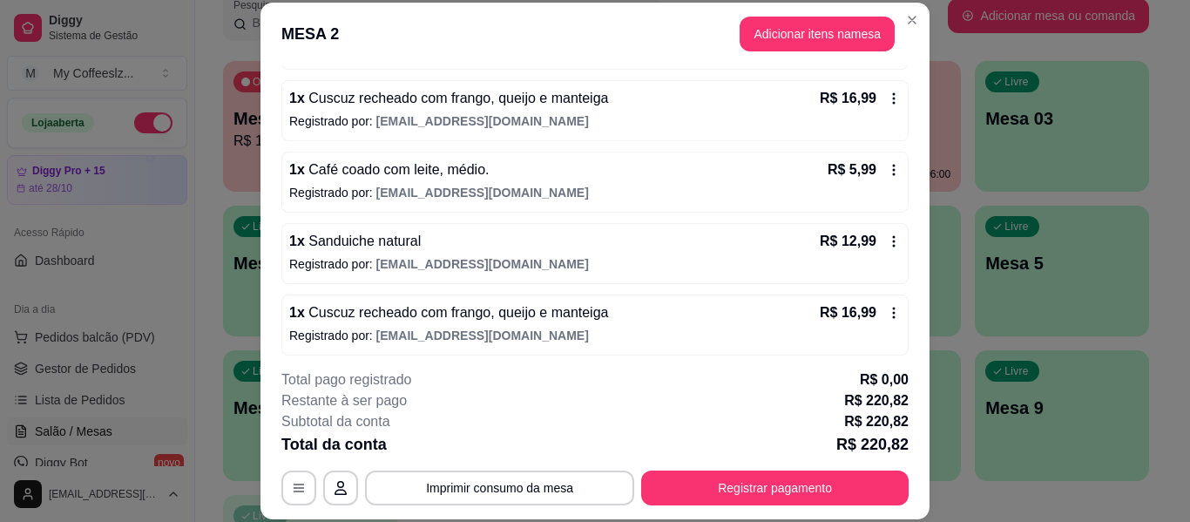
scroll to position [1229, 0]
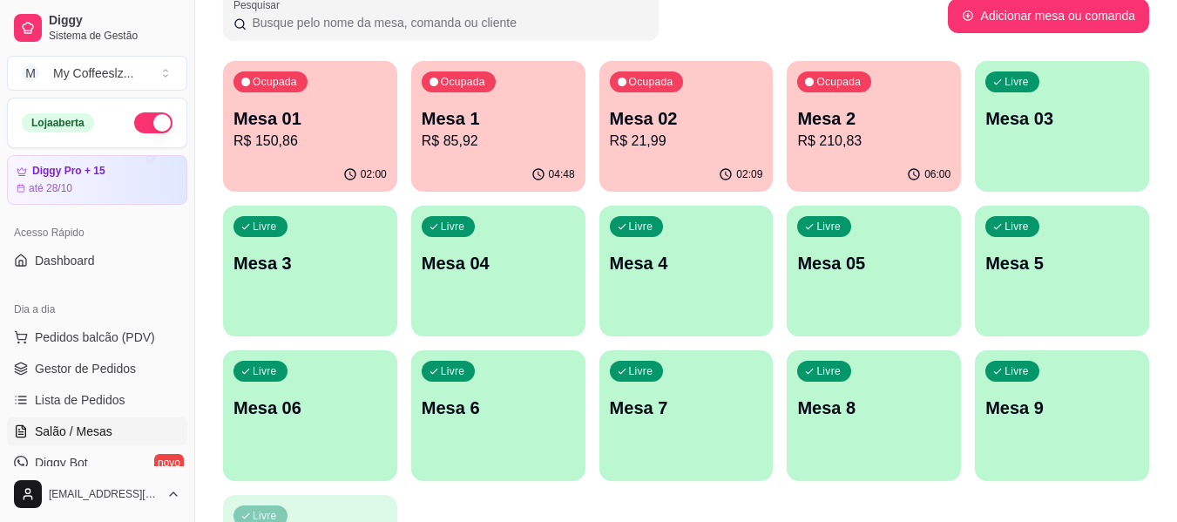
click at [673, 153] on div "Ocupada Mesa 02 R$ 21,99" at bounding box center [687, 109] width 174 height 97
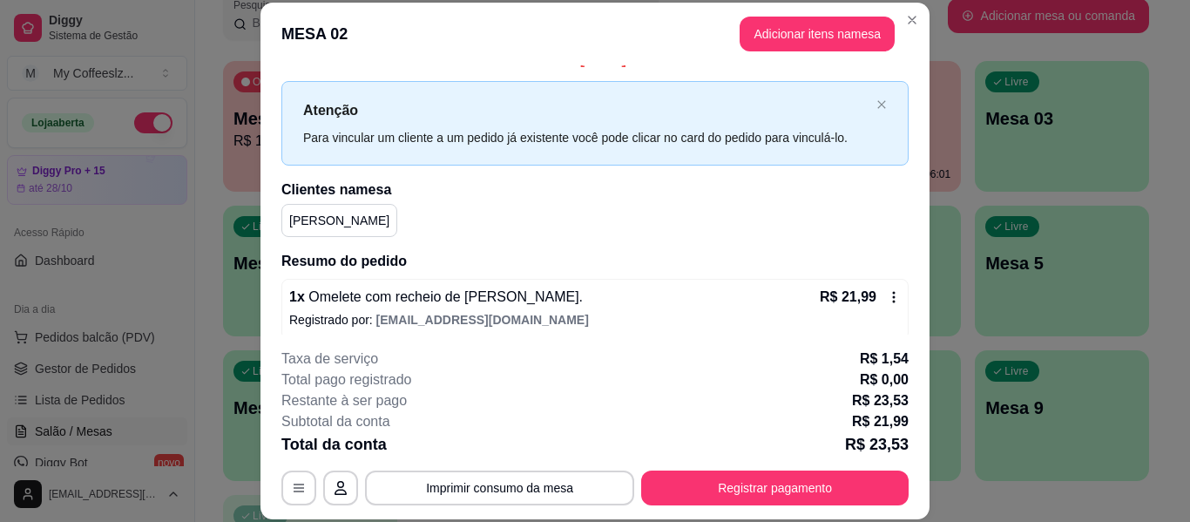
scroll to position [35, 0]
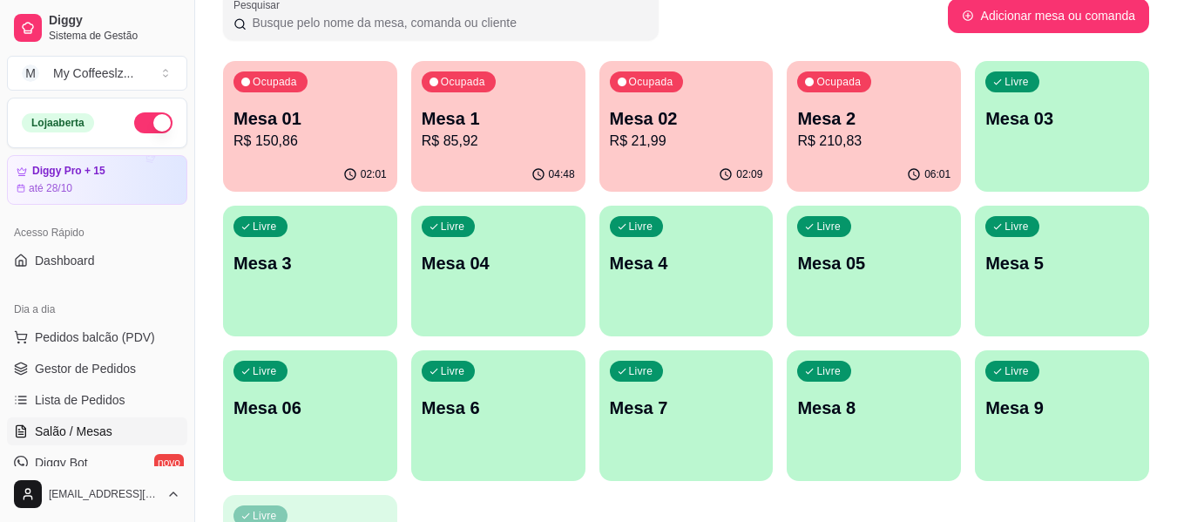
click at [1035, 147] on div "Livre Mesa 03" at bounding box center [1062, 116] width 174 height 110
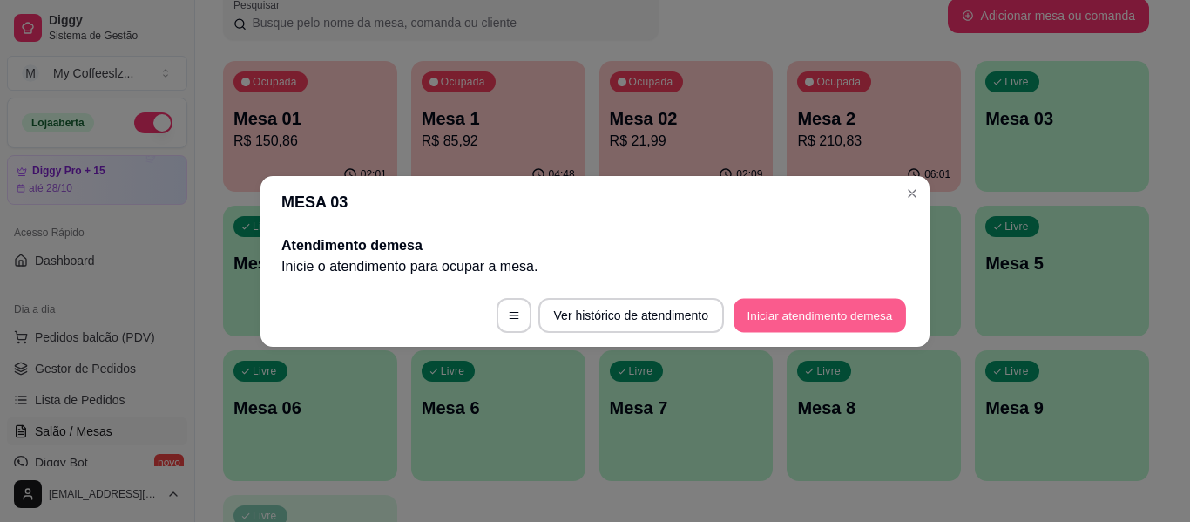
click at [774, 317] on button "Iniciar atendimento de mesa" at bounding box center [820, 315] width 173 height 34
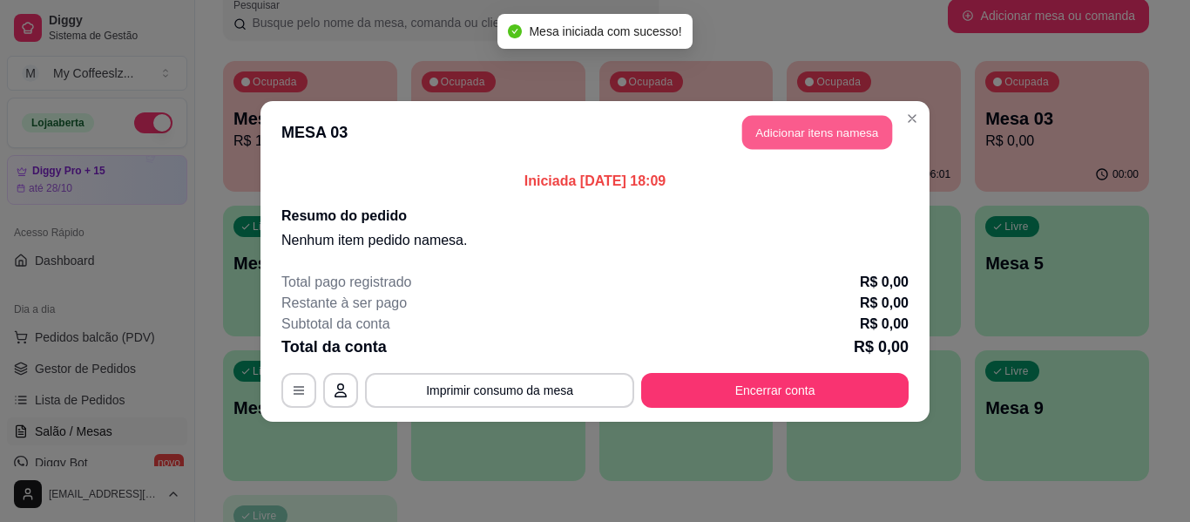
click at [779, 136] on button "Adicionar itens na mesa" at bounding box center [817, 132] width 150 height 34
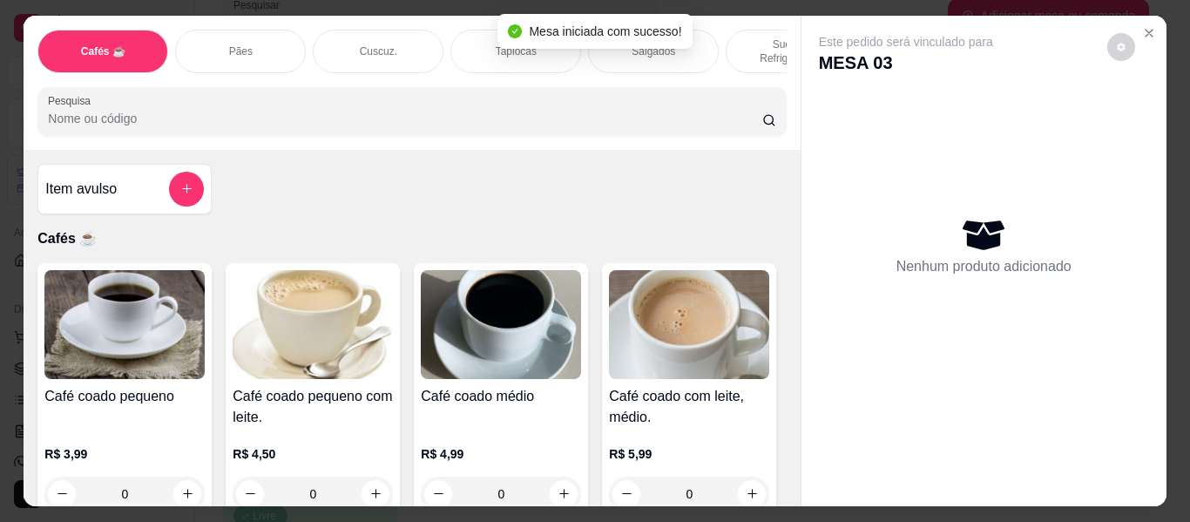
click at [254, 37] on div "Pães" at bounding box center [240, 52] width 131 height 44
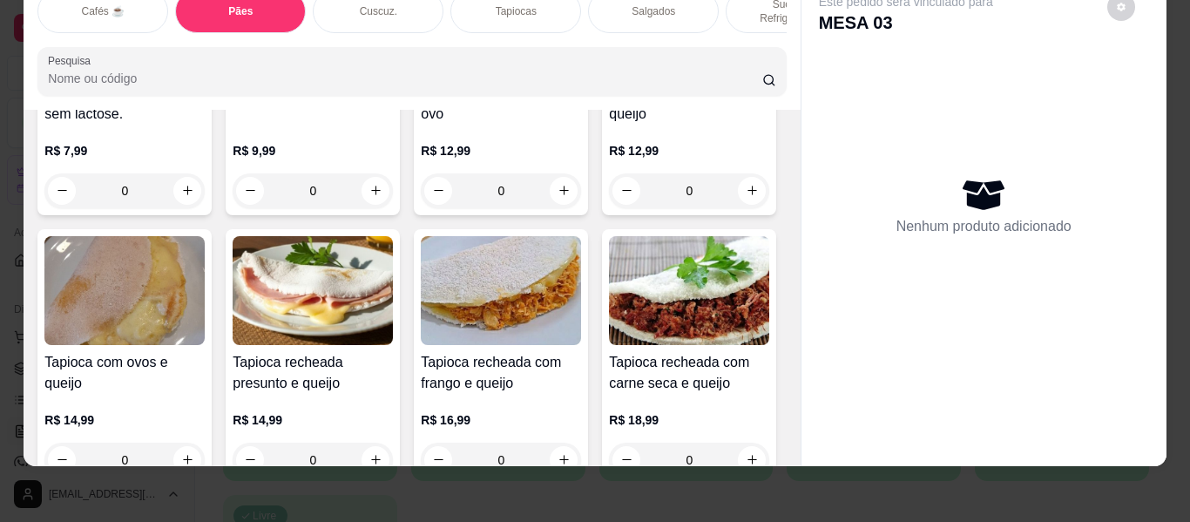
scroll to position [4282, 0]
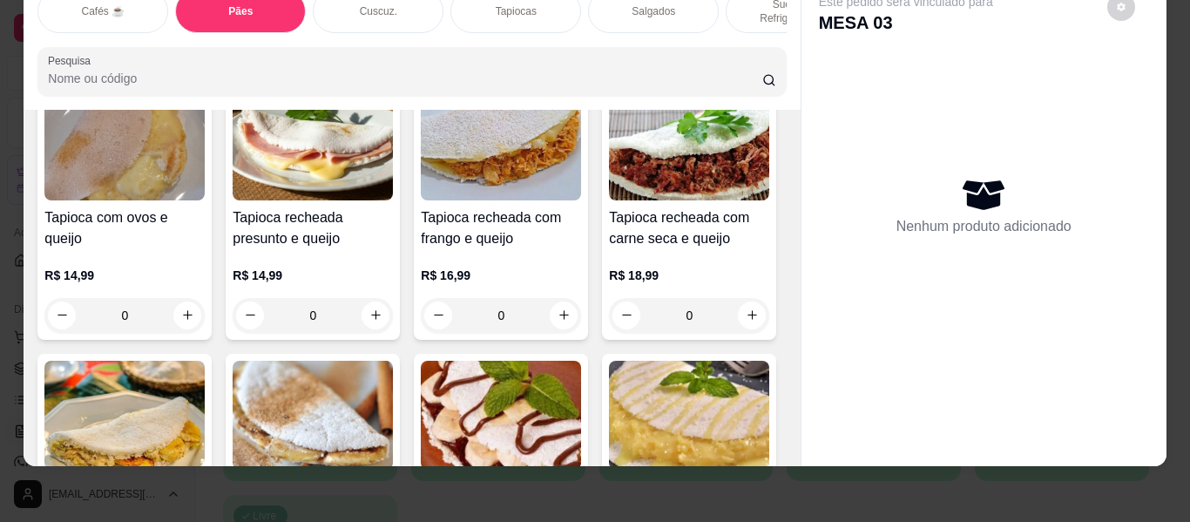
type input "1"
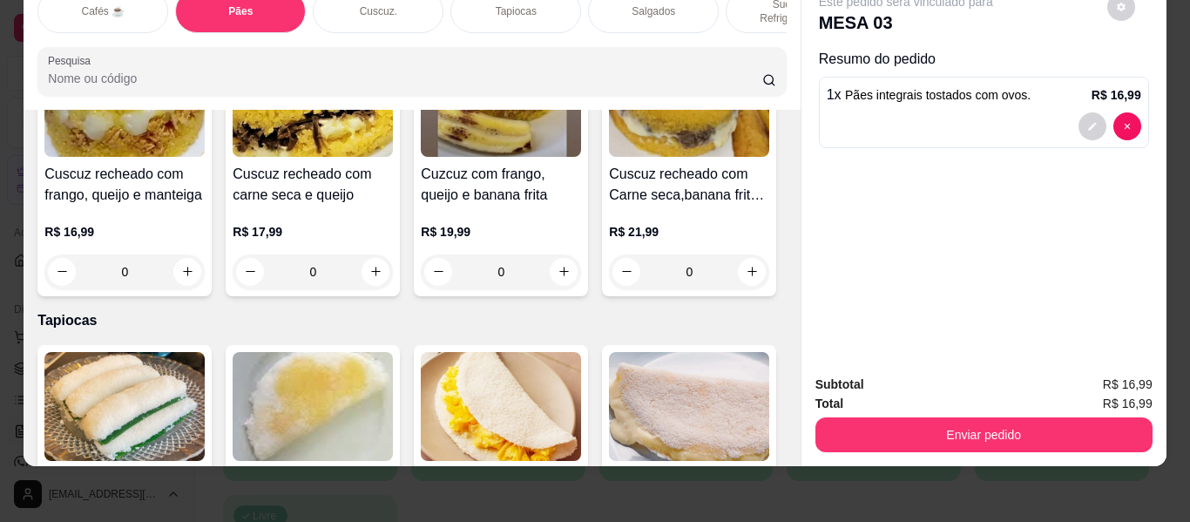
scroll to position [3846, 0]
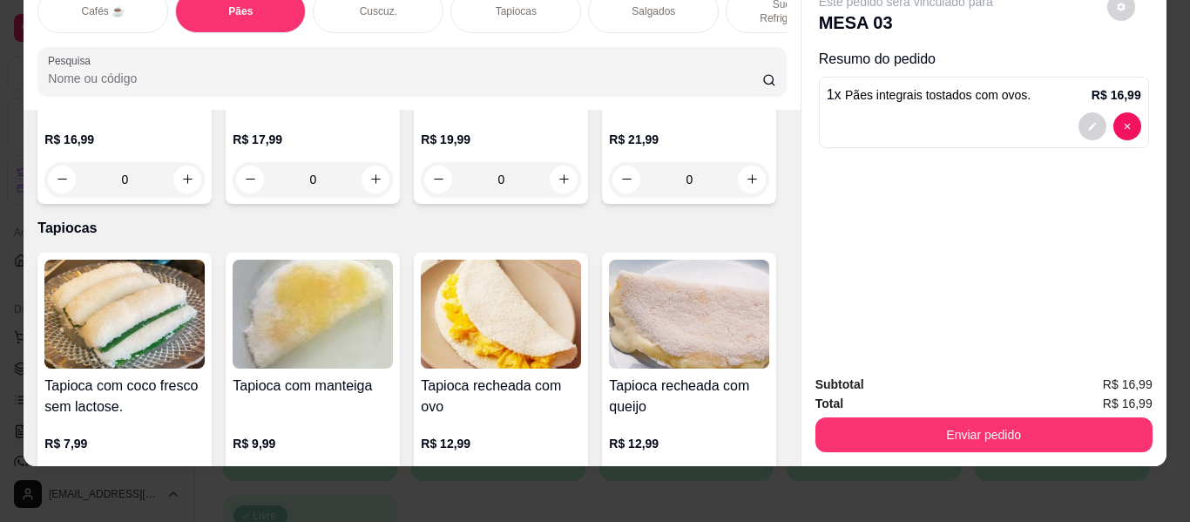
type input "1"
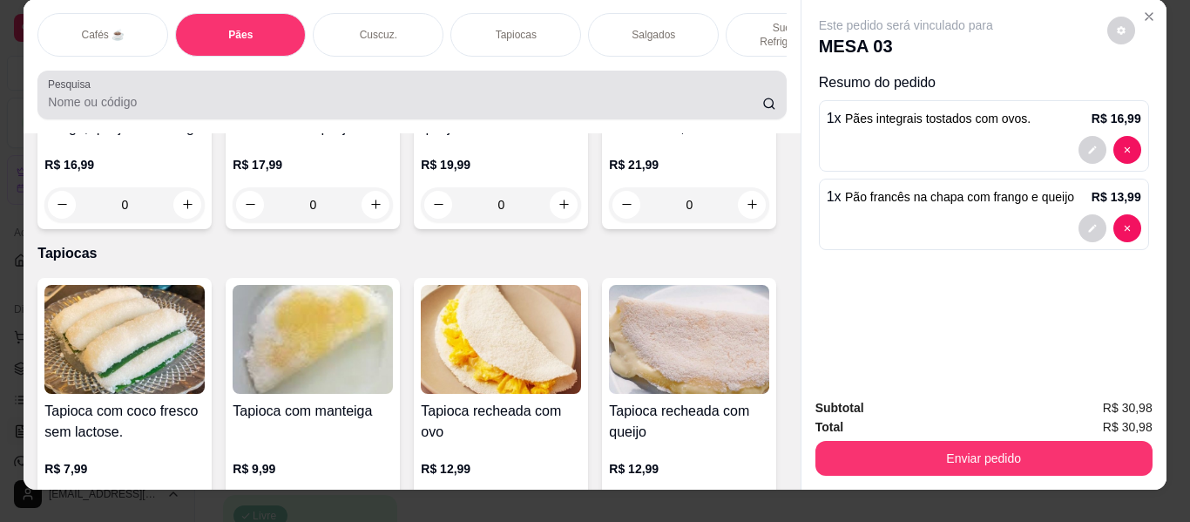
scroll to position [0, 0]
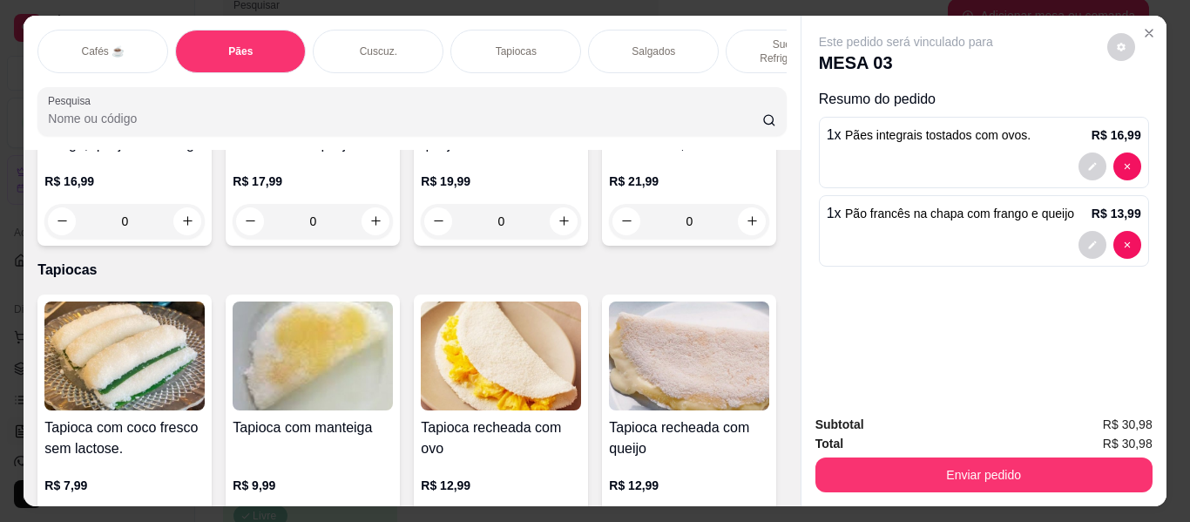
click at [743, 37] on p "Sucos e Refrigerantes" at bounding box center [791, 51] width 101 height 28
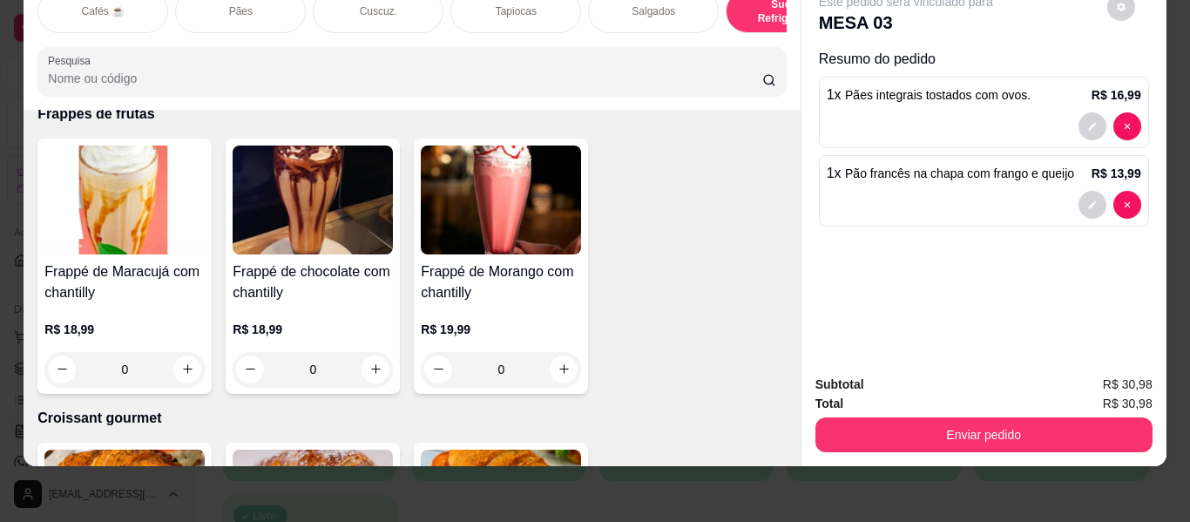
scroll to position [9002, 0]
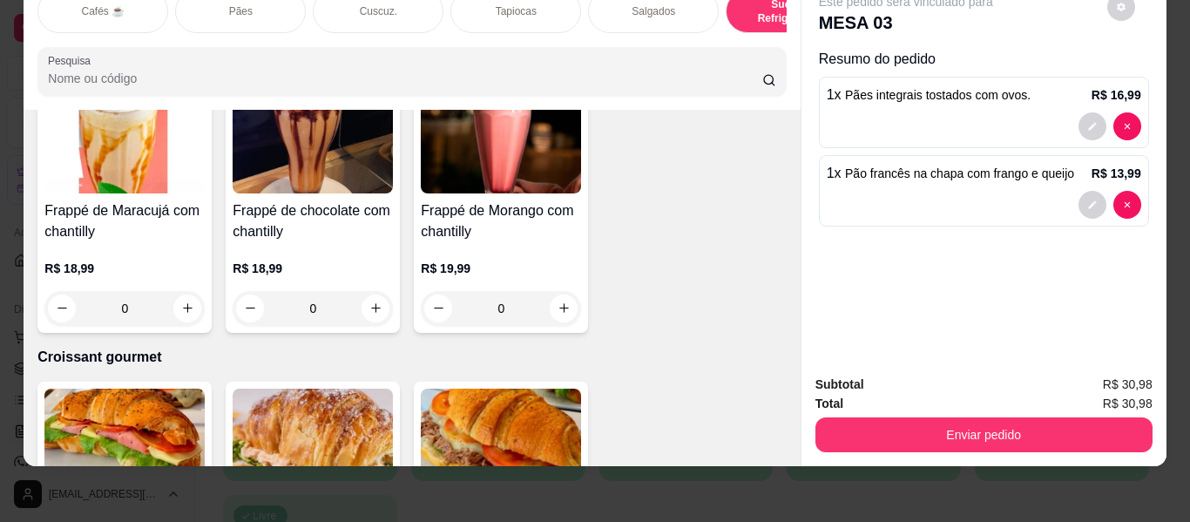
type input "1"
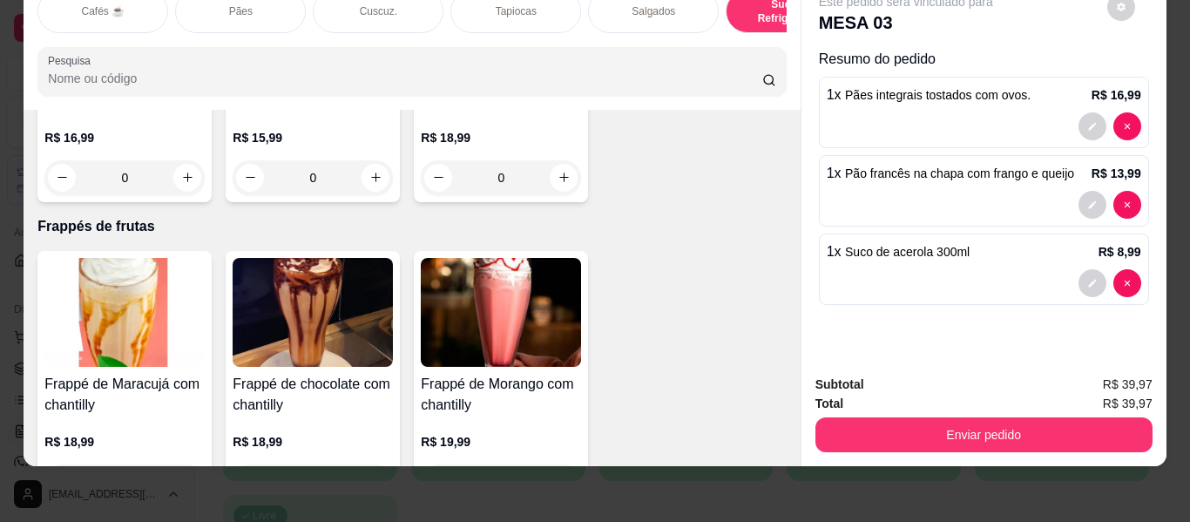
scroll to position [8830, 0]
type input "1"
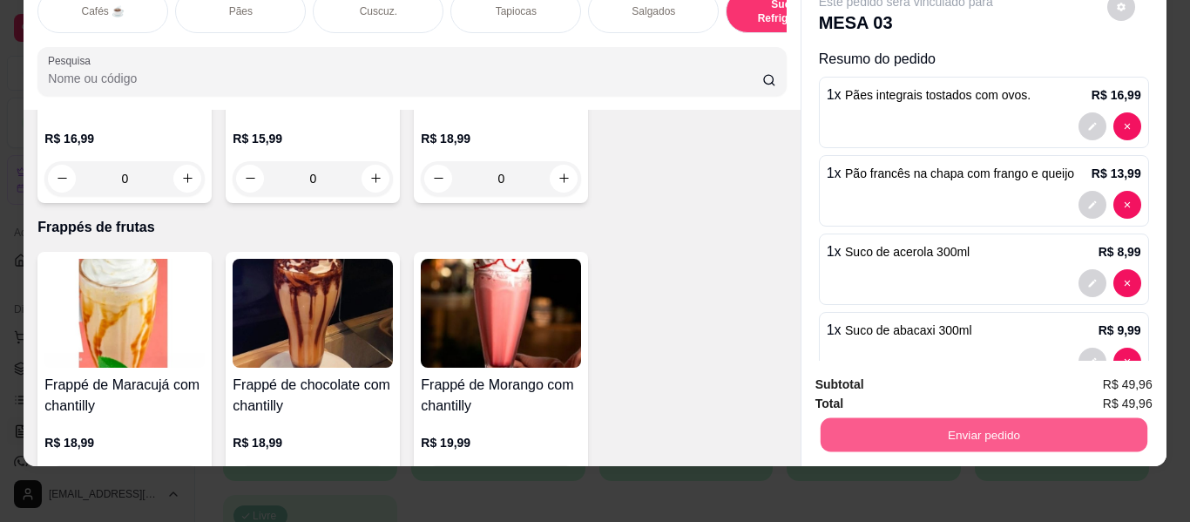
click at [884, 423] on button "Enviar pedido" at bounding box center [983, 435] width 327 height 34
click at [1089, 378] on button "Enviar pedido" at bounding box center [1107, 378] width 98 height 33
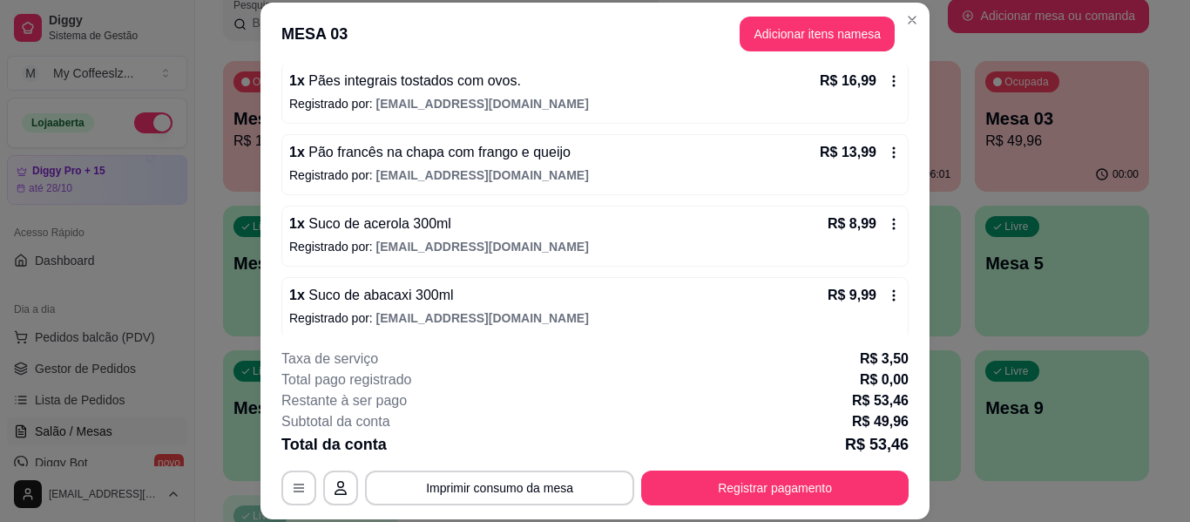
scroll to position [178, 0]
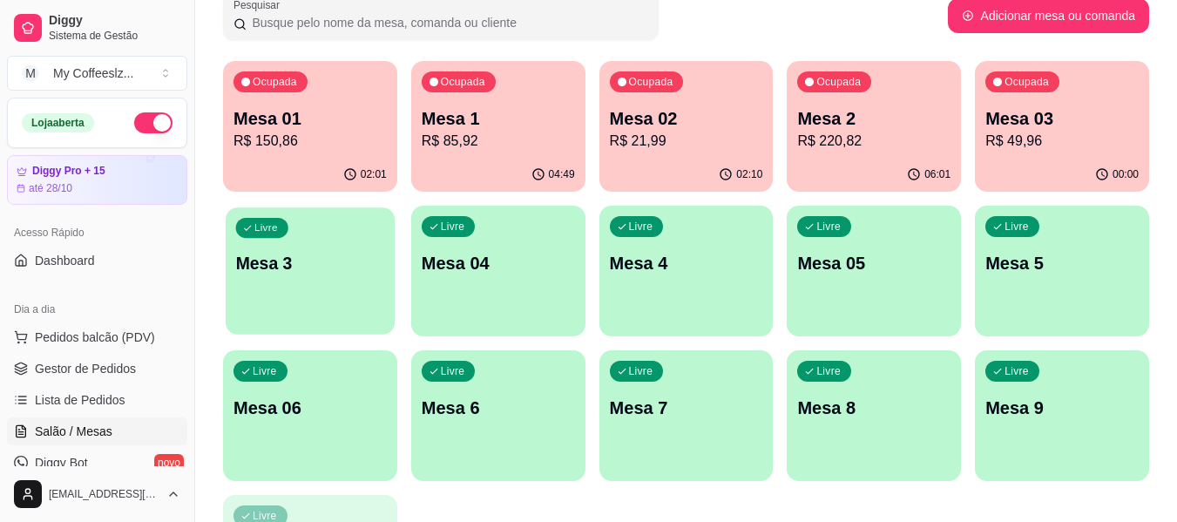
click at [337, 282] on div "Livre Mesa 3" at bounding box center [310, 260] width 169 height 106
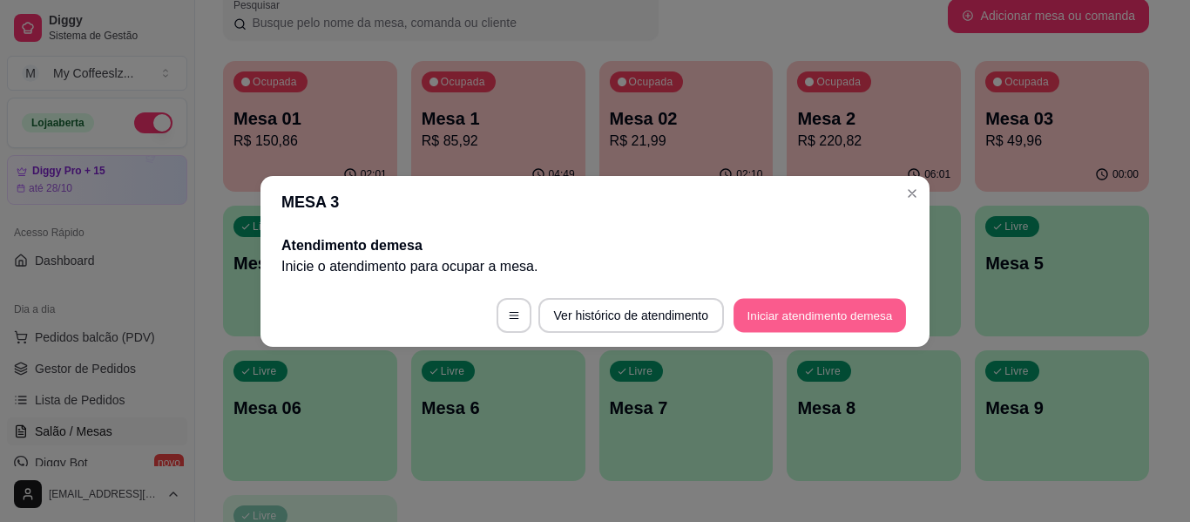
click at [781, 305] on button "Iniciar atendimento de mesa" at bounding box center [820, 315] width 173 height 34
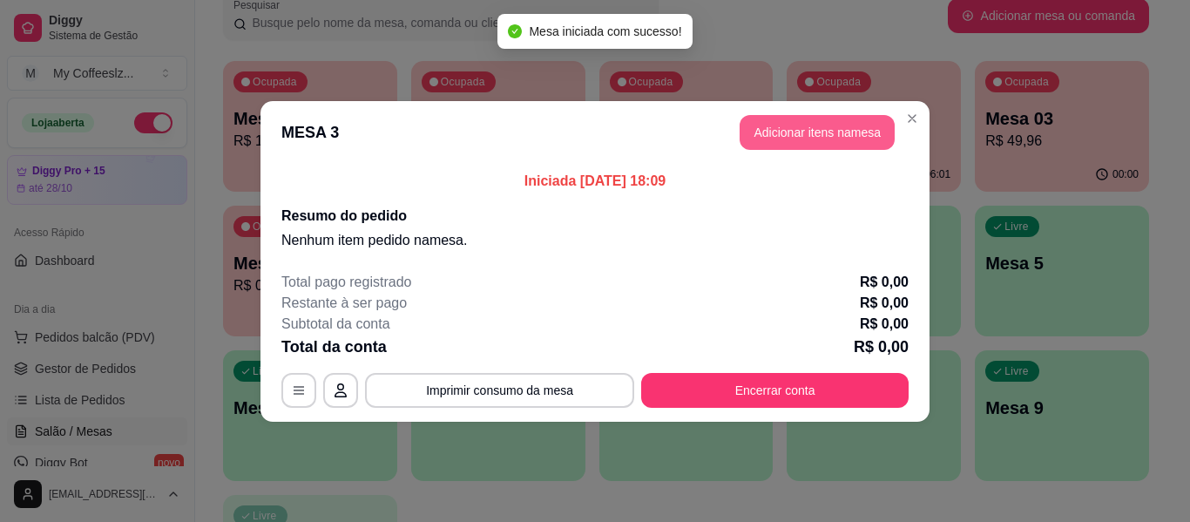
click at [805, 135] on button "Adicionar itens na mesa" at bounding box center [817, 132] width 155 height 35
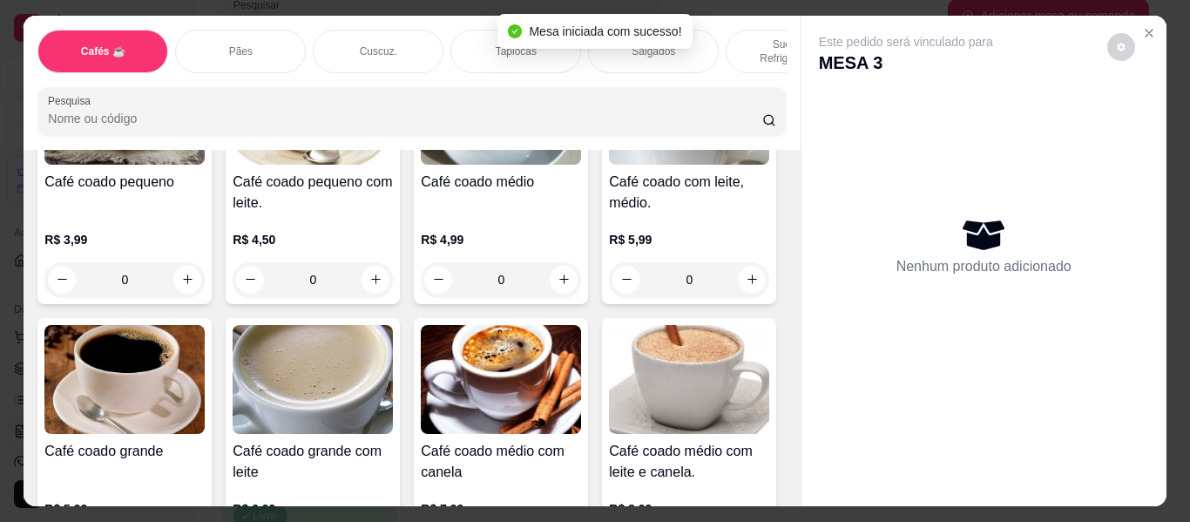
scroll to position [261, 0]
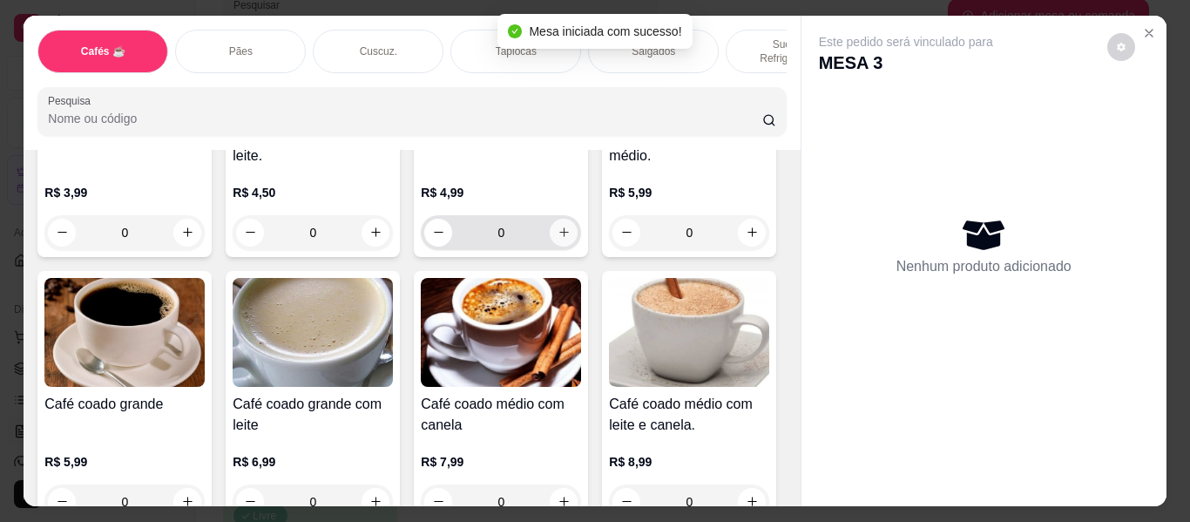
click at [562, 226] on icon "increase-product-quantity" at bounding box center [564, 232] width 13 height 13
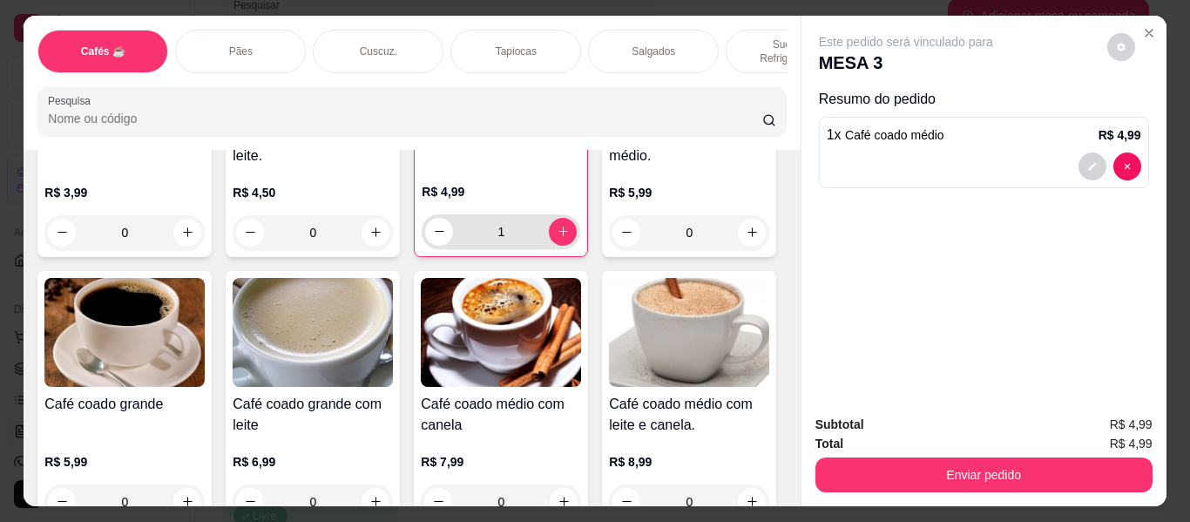
type input "1"
click at [752, 38] on p "Sucos e Refrigerantes" at bounding box center [791, 51] width 101 height 28
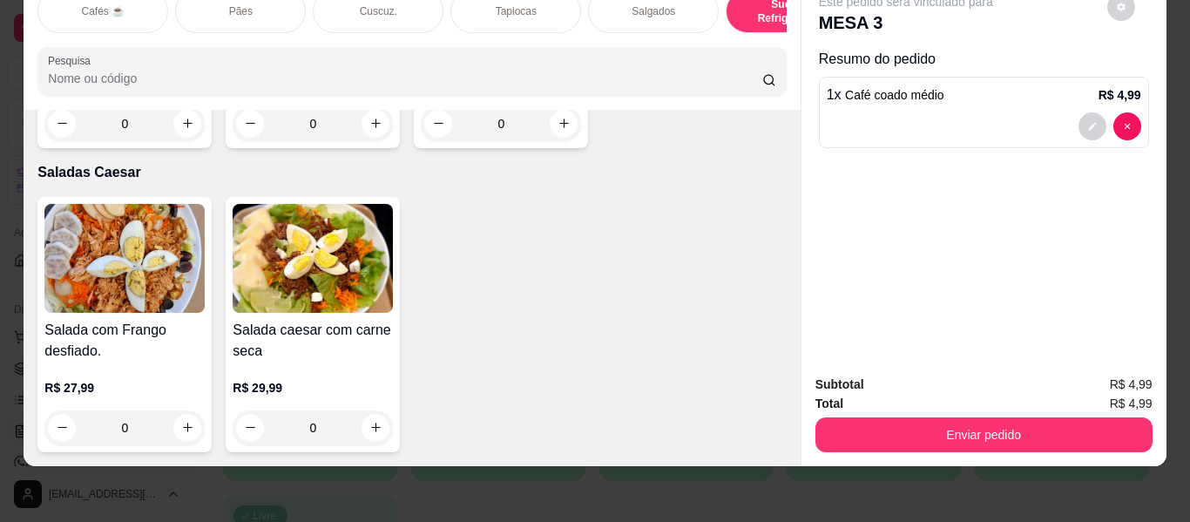
scroll to position [10044, 0]
type input "1"
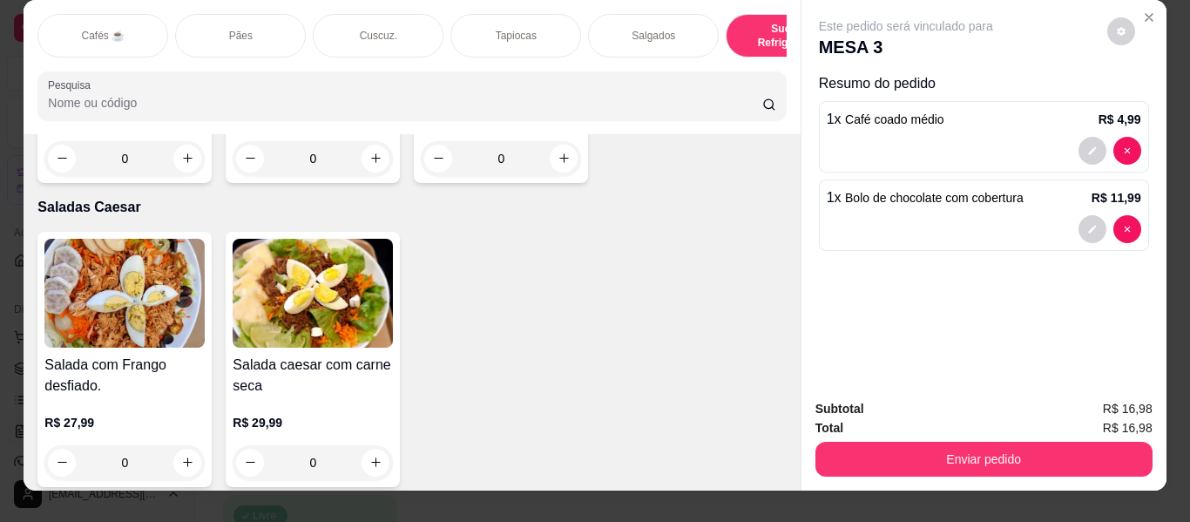
scroll to position [0, 0]
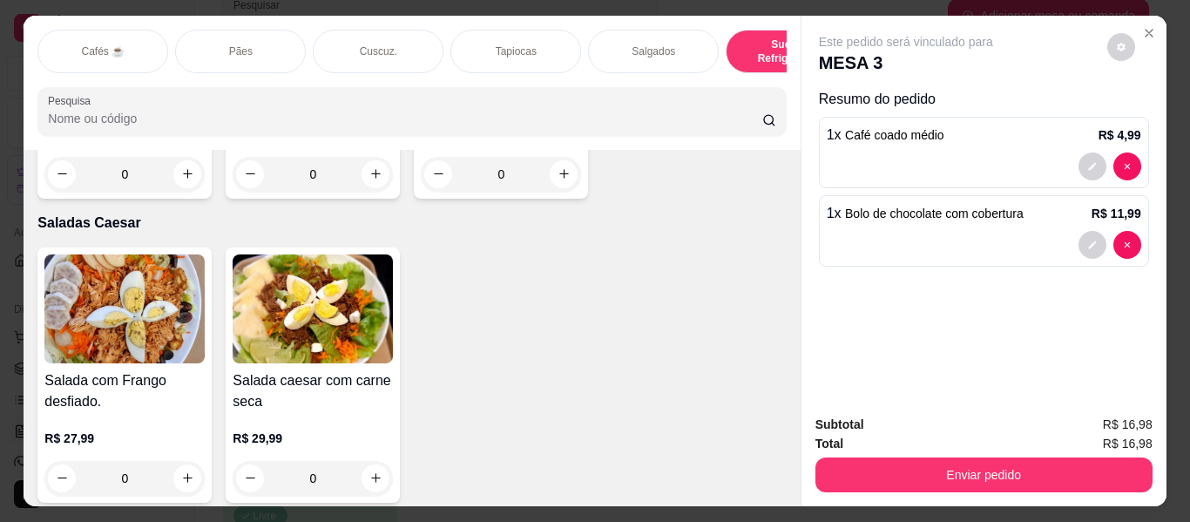
click at [597, 46] on div "Salgados" at bounding box center [653, 52] width 131 height 44
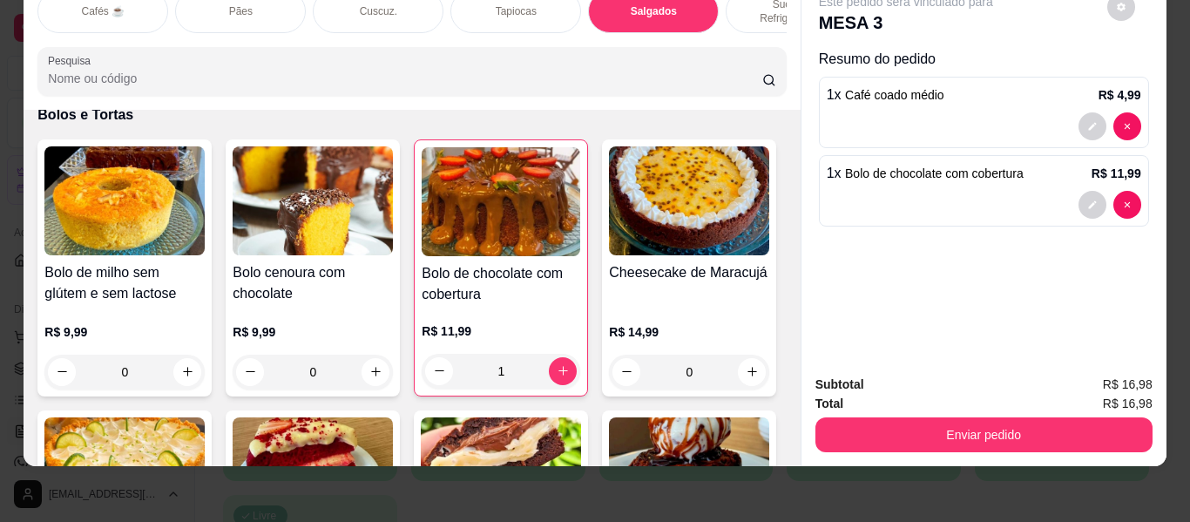
scroll to position [7808, 0]
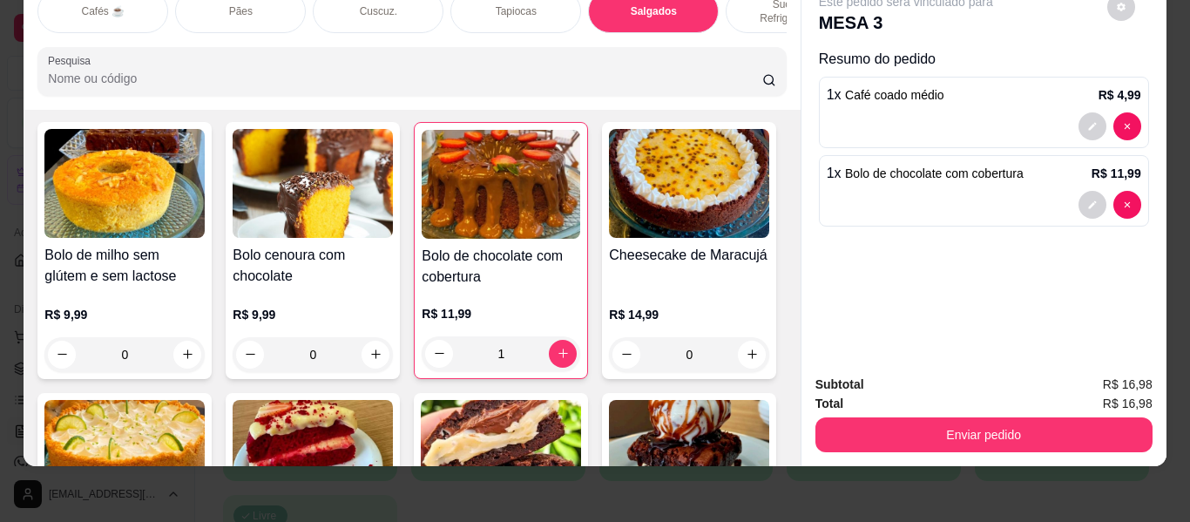
type input "1"
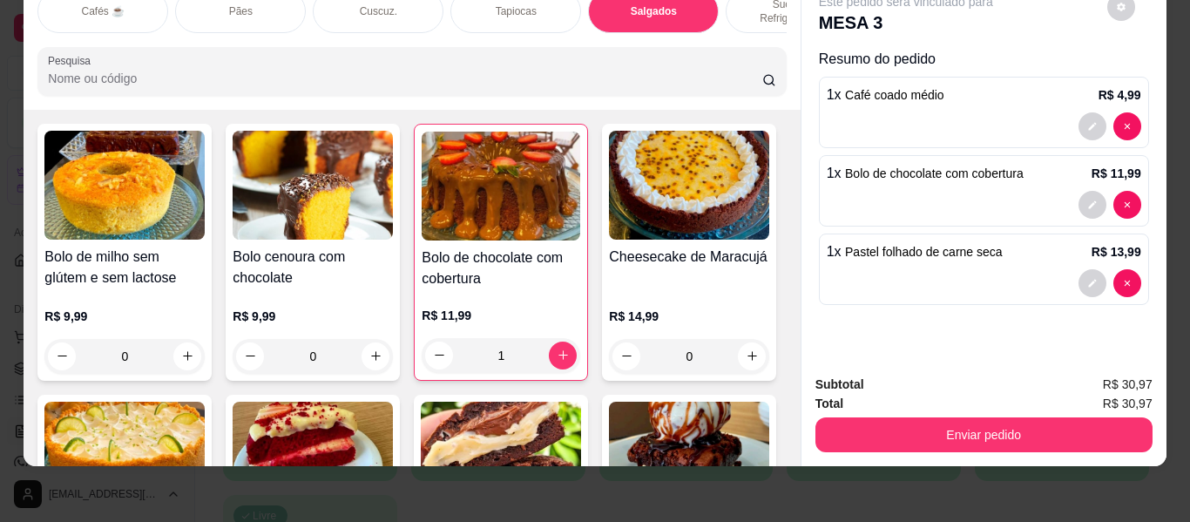
type input "1"
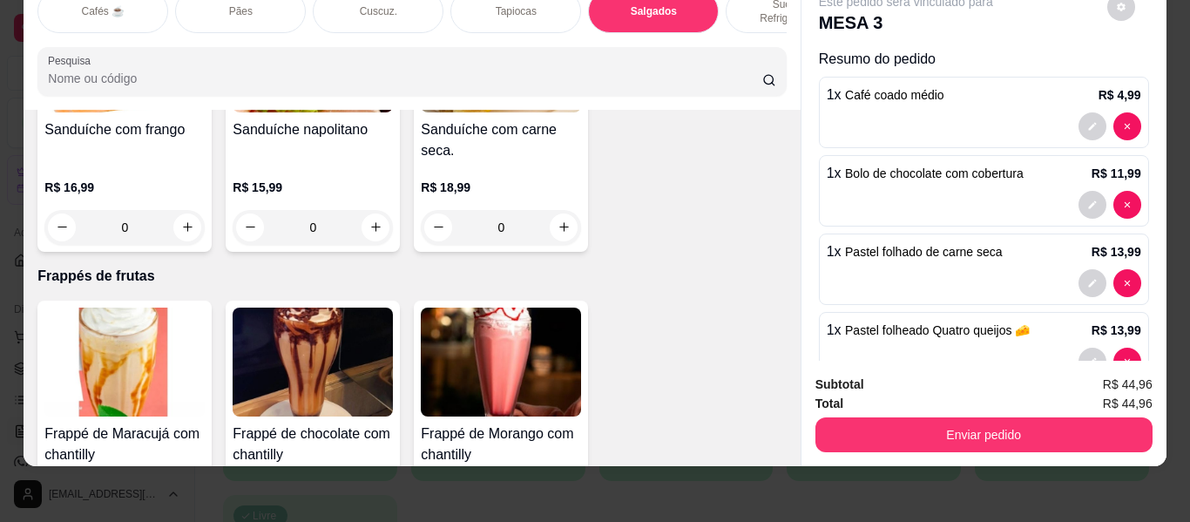
scroll to position [8679, 0]
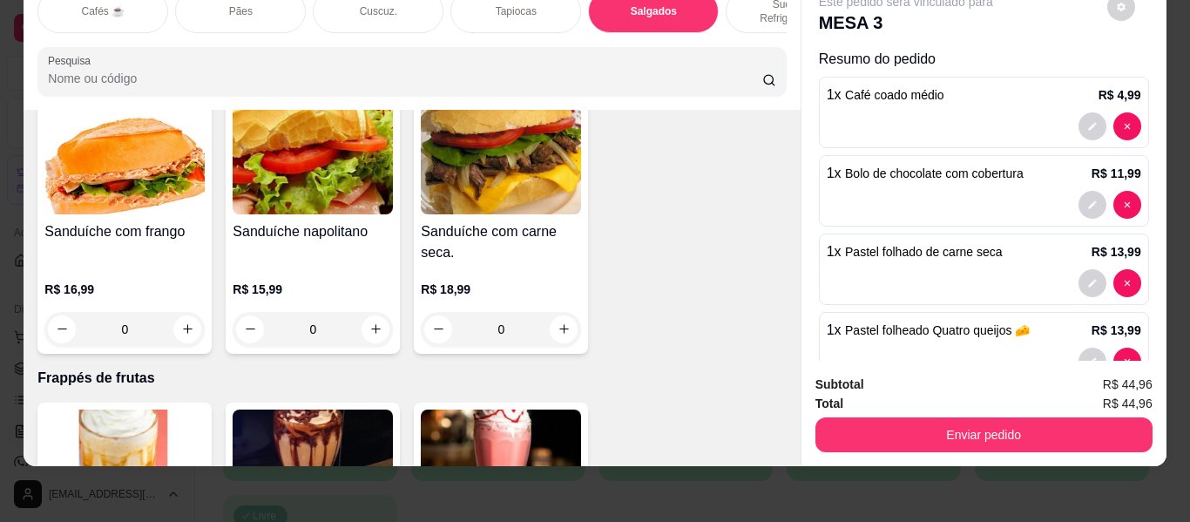
type input "1"
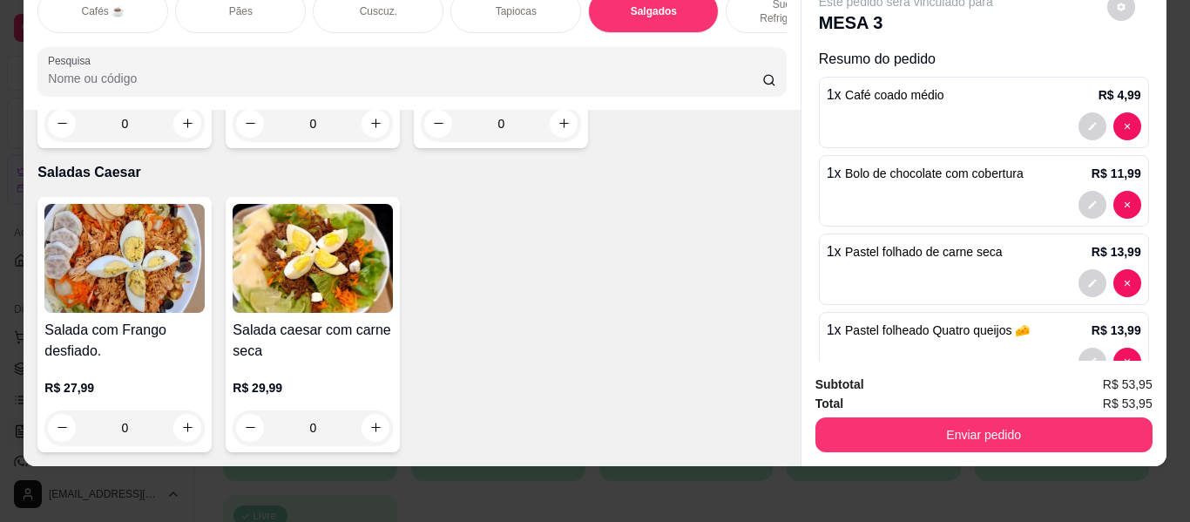
scroll to position [10247, 0]
type input "1"
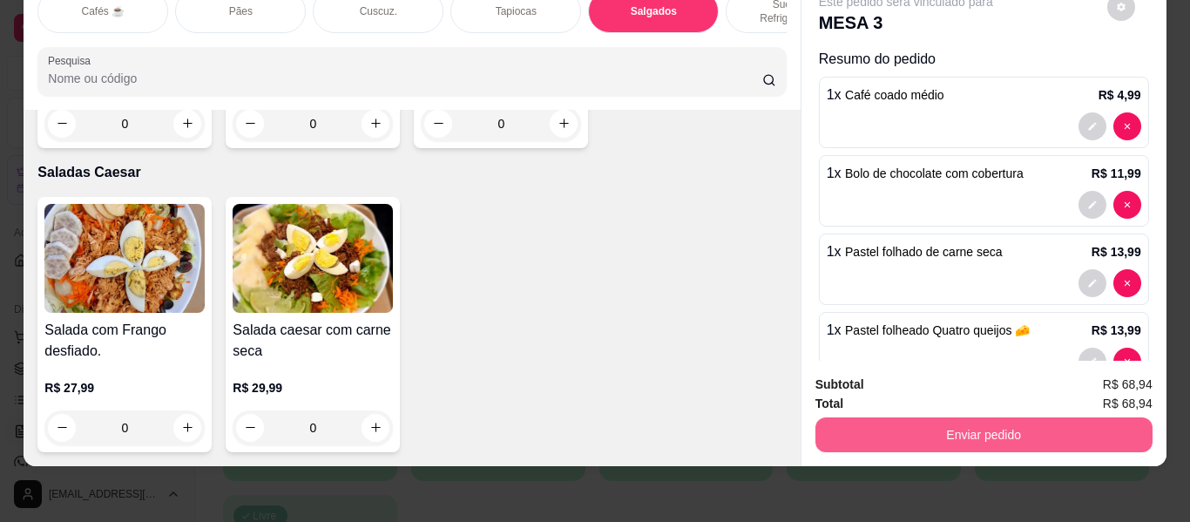
click at [991, 423] on button "Enviar pedido" at bounding box center [984, 434] width 337 height 35
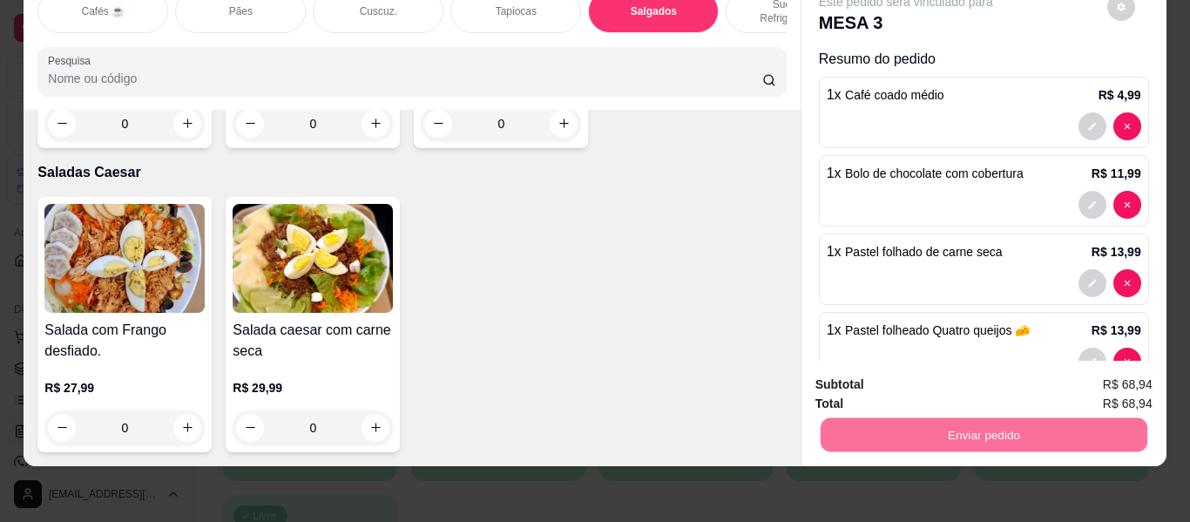
click at [1094, 380] on button "Enviar pedido" at bounding box center [1108, 385] width 96 height 32
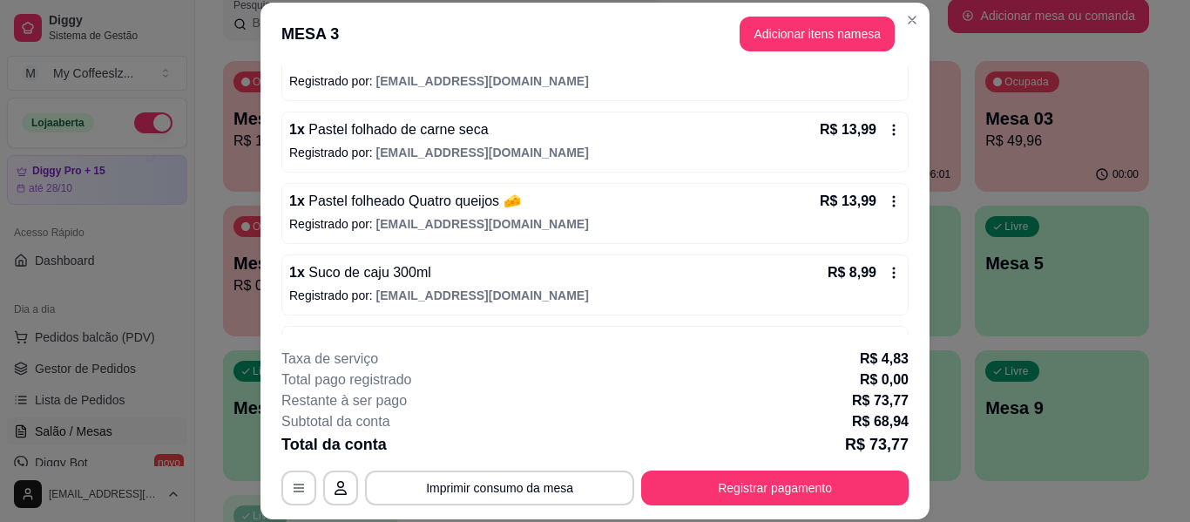
scroll to position [321, 0]
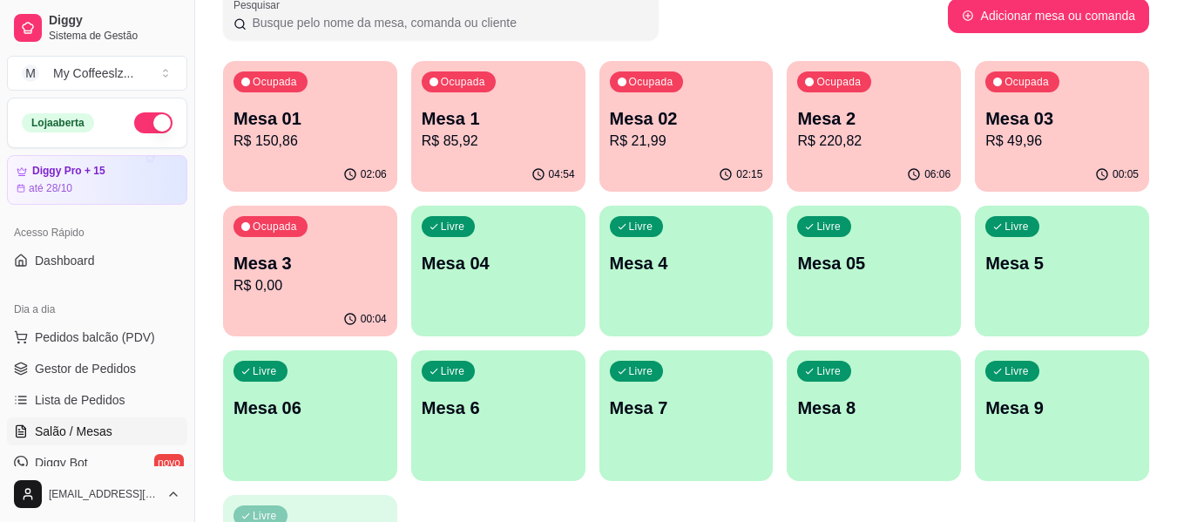
click at [291, 284] on p "R$ 0,00" at bounding box center [310, 285] width 153 height 21
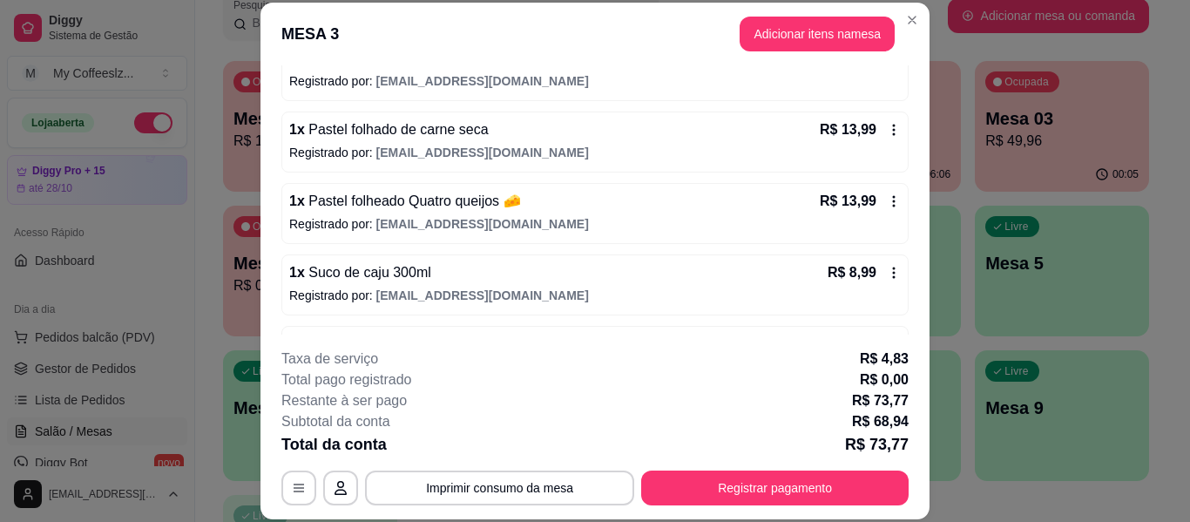
scroll to position [174, 0]
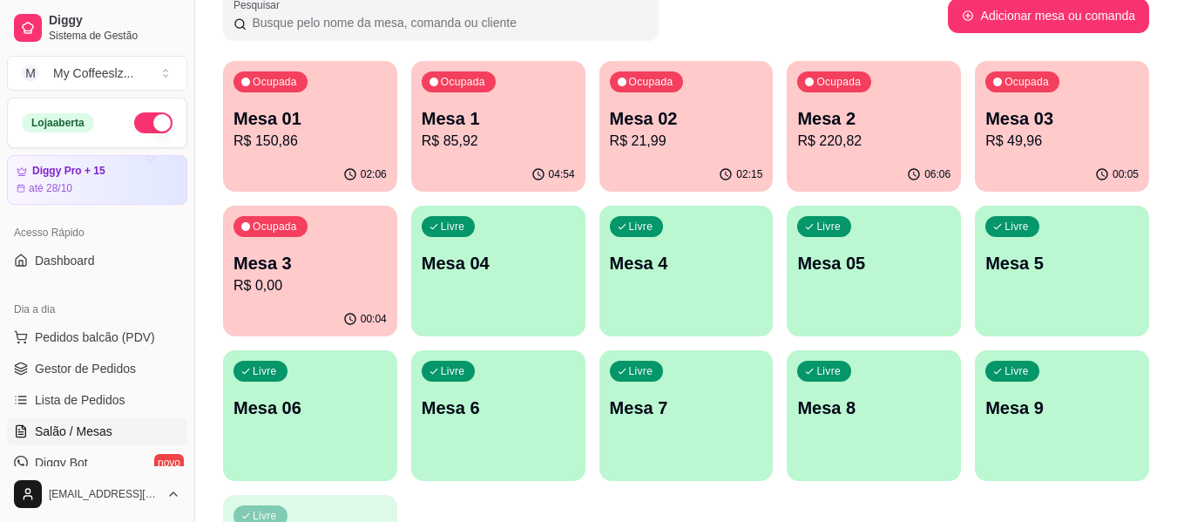
click at [1042, 131] on p "R$ 49,96" at bounding box center [1062, 141] width 153 height 21
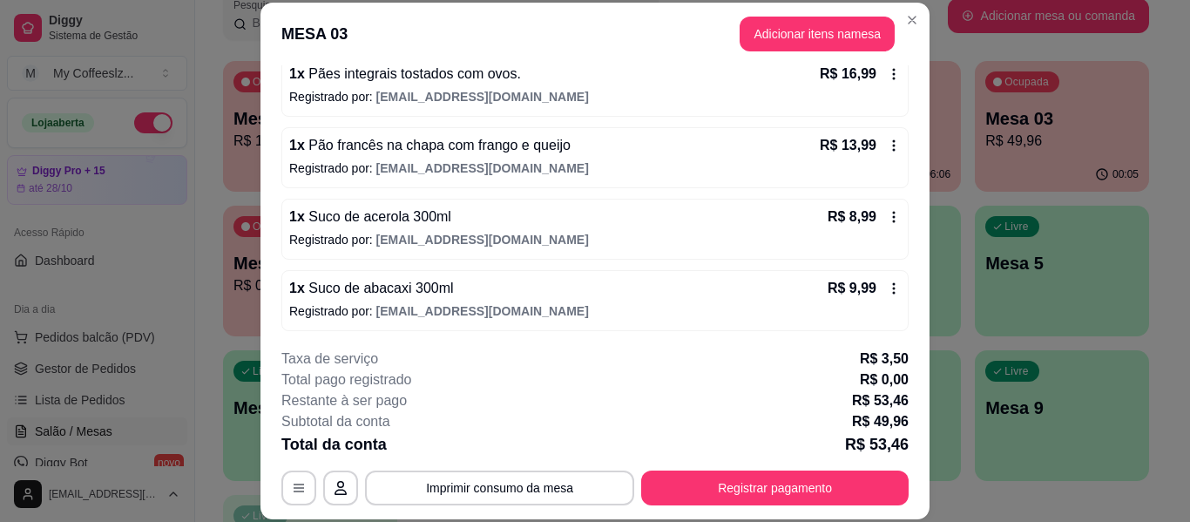
click at [329, 262] on div "1 x Pães integrais tostados com ovos. R$ 16,99 Registrado por: [EMAIL_ADDRESS][…" at bounding box center [594, 193] width 627 height 275
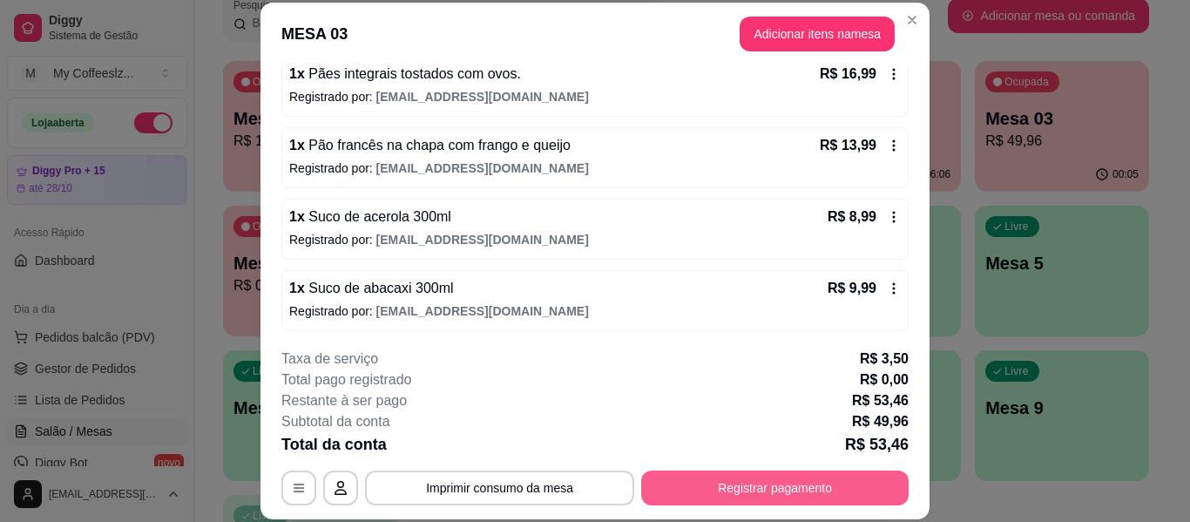
click at [761, 479] on button "Registrar pagamento" at bounding box center [775, 488] width 268 height 35
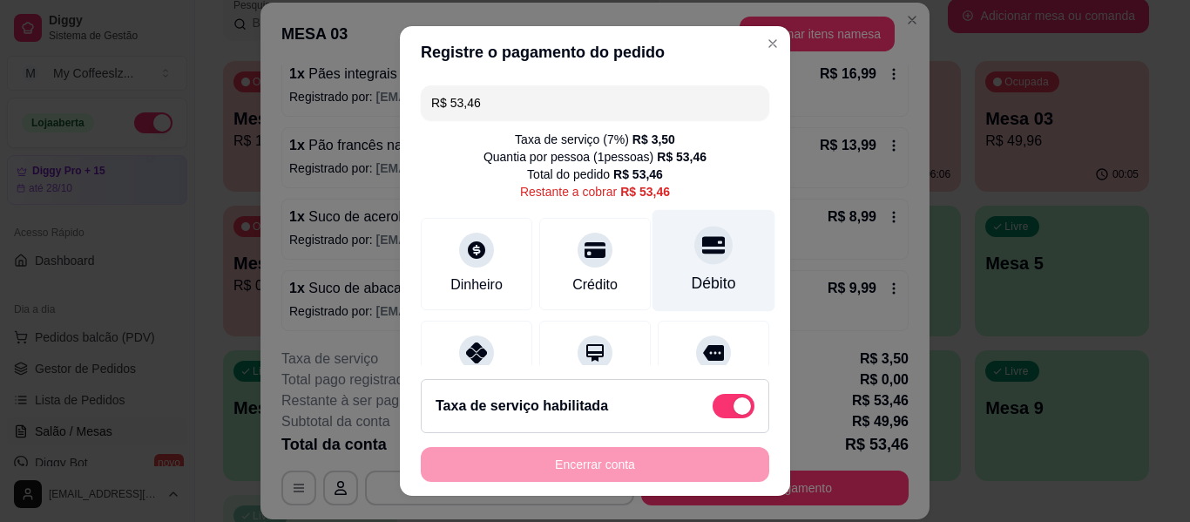
click at [694, 258] on div at bounding box center [713, 245] width 38 height 38
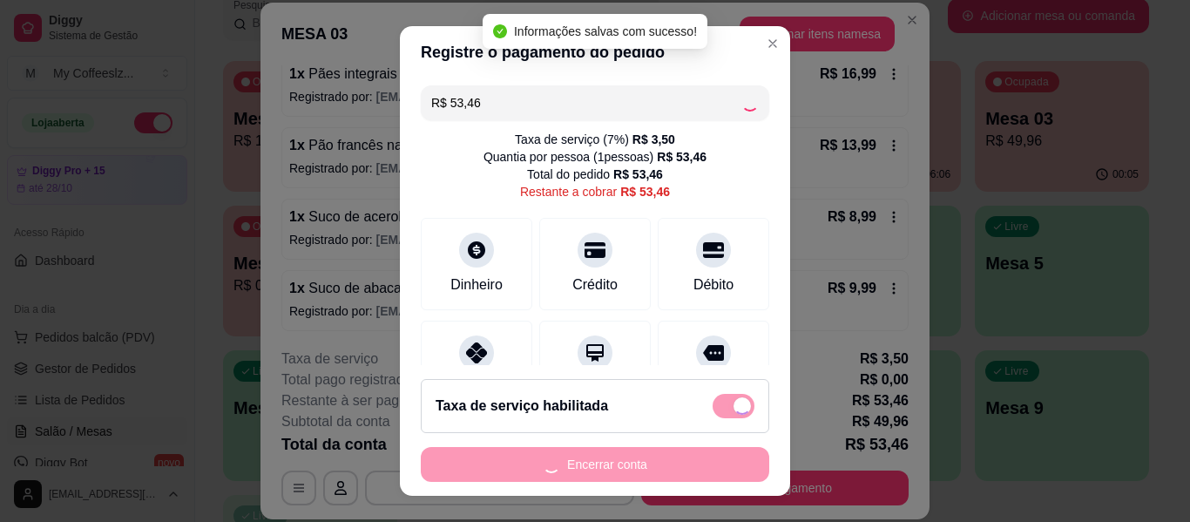
type input "R$ 0,00"
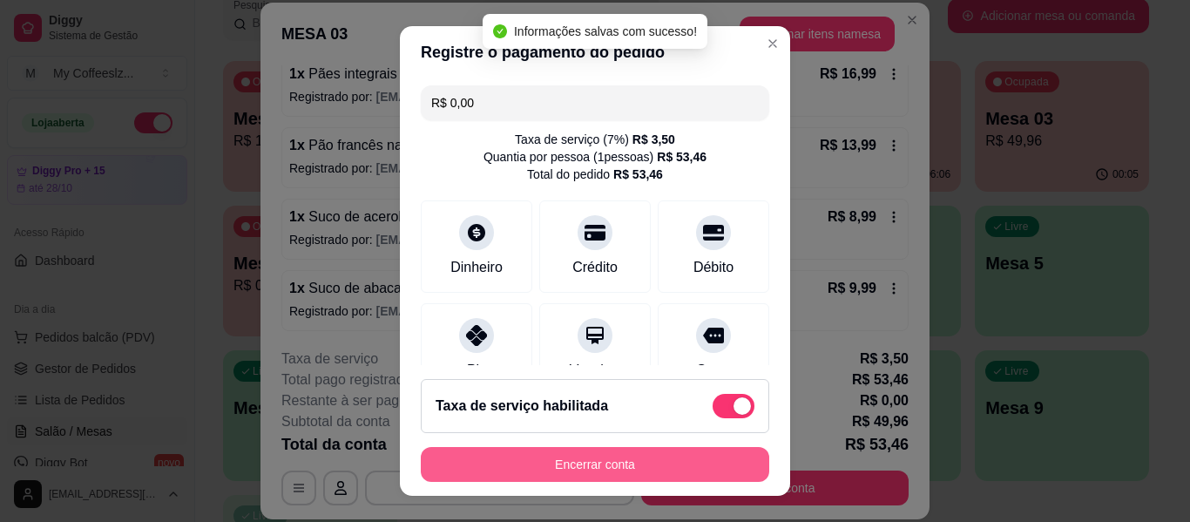
click at [565, 461] on button "Encerrar conta" at bounding box center [595, 464] width 349 height 35
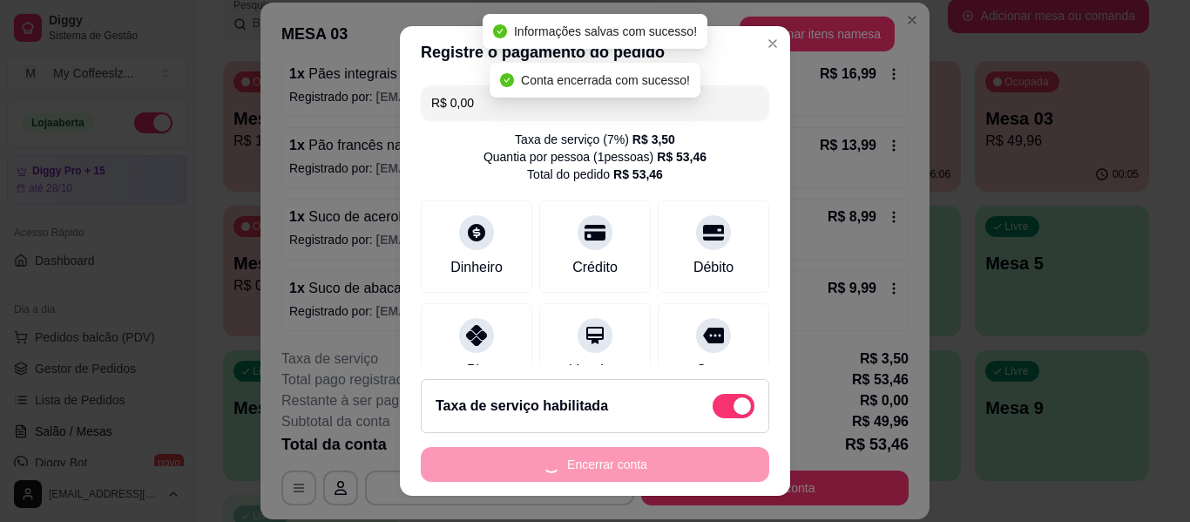
scroll to position [0, 0]
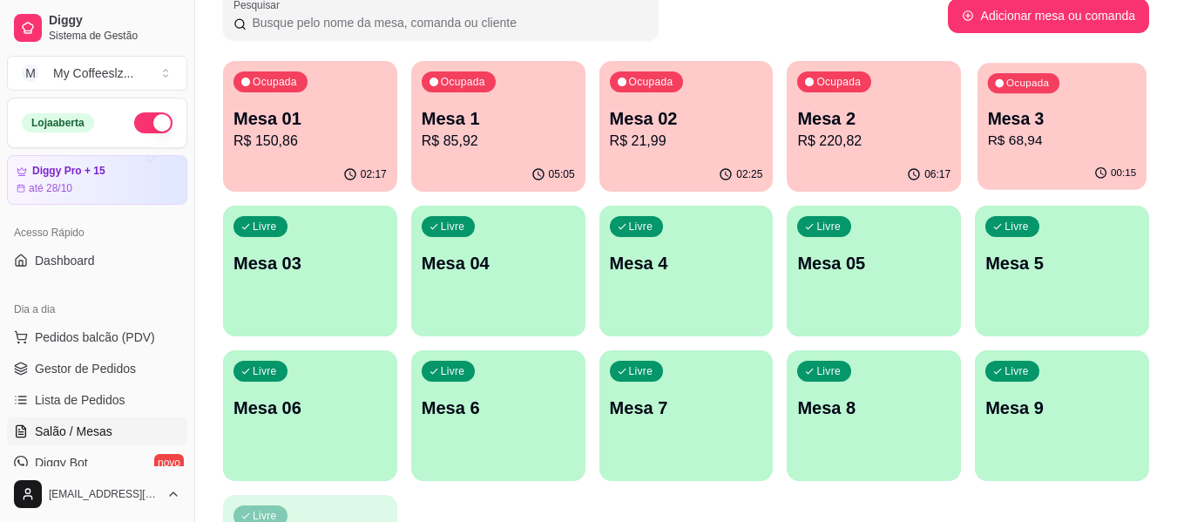
click at [1134, 162] on div "00:15" at bounding box center [1062, 173] width 169 height 33
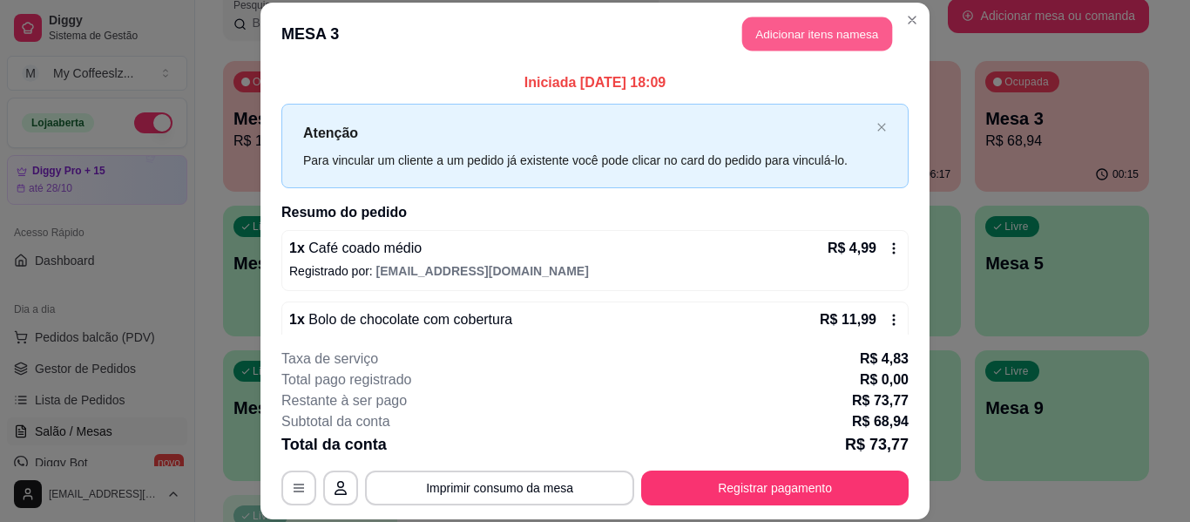
click at [770, 36] on button "Adicionar itens na mesa" at bounding box center [817, 34] width 150 height 34
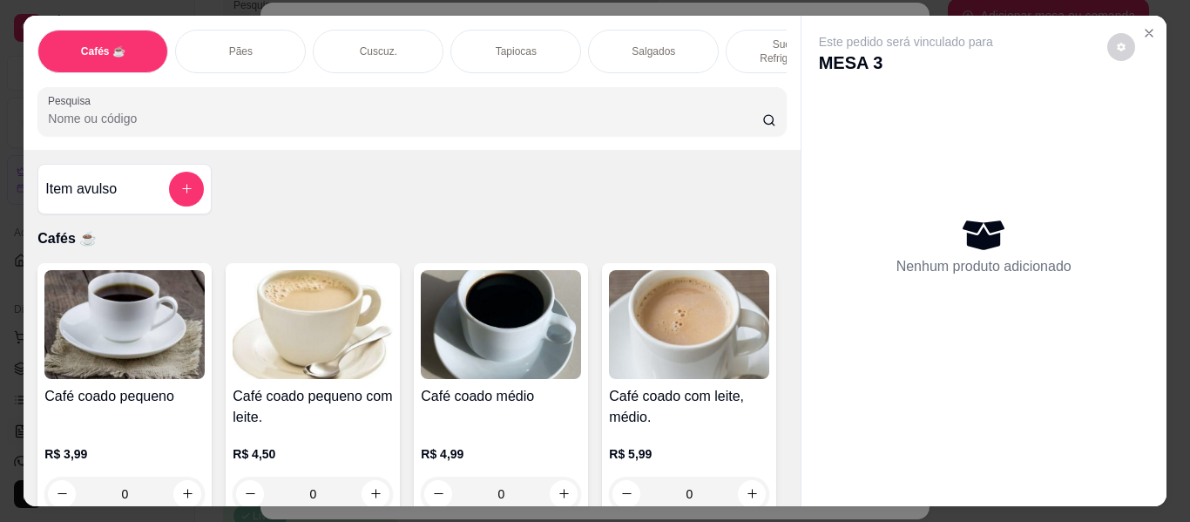
click at [726, 39] on div "Sucos e Refrigerantes" at bounding box center [791, 52] width 131 height 44
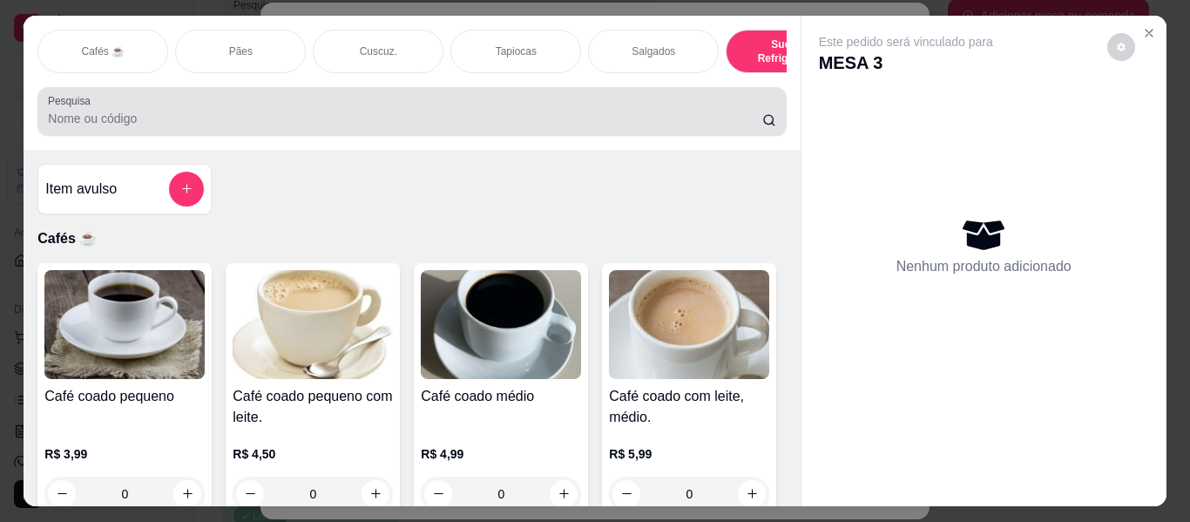
scroll to position [47, 0]
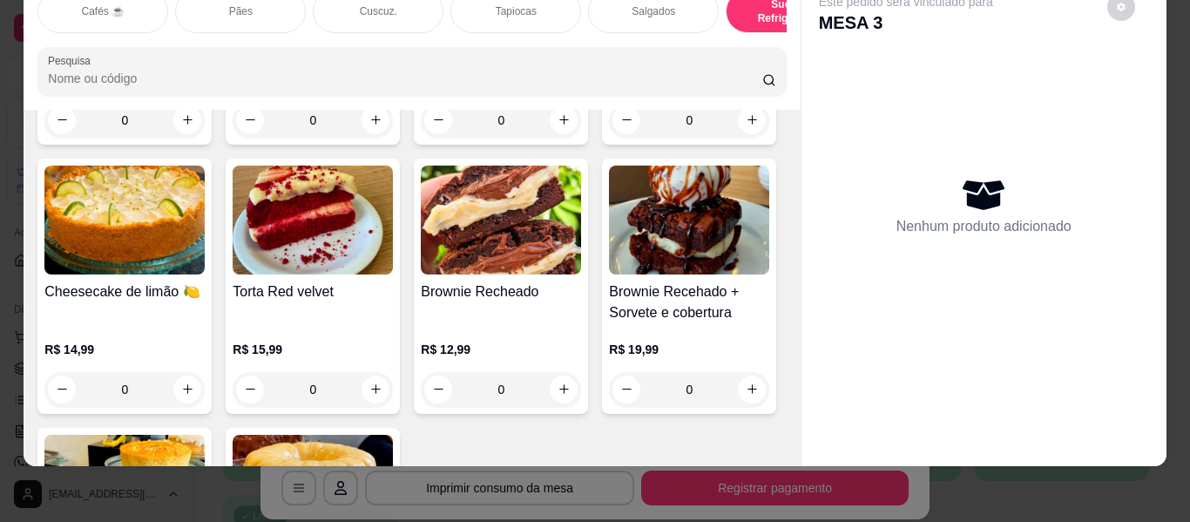
type input "1"
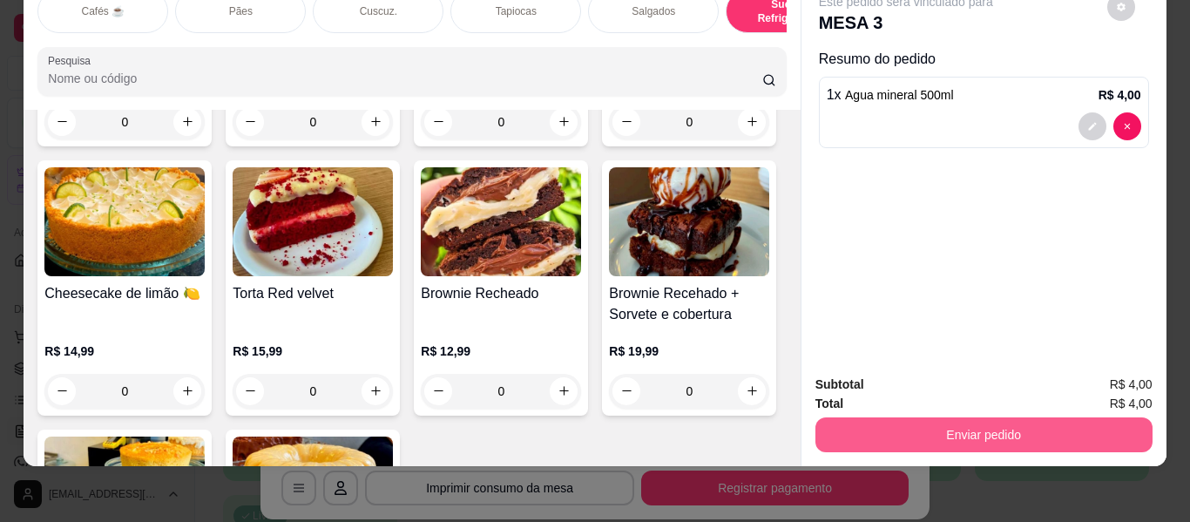
click at [972, 430] on button "Enviar pedido" at bounding box center [984, 434] width 337 height 35
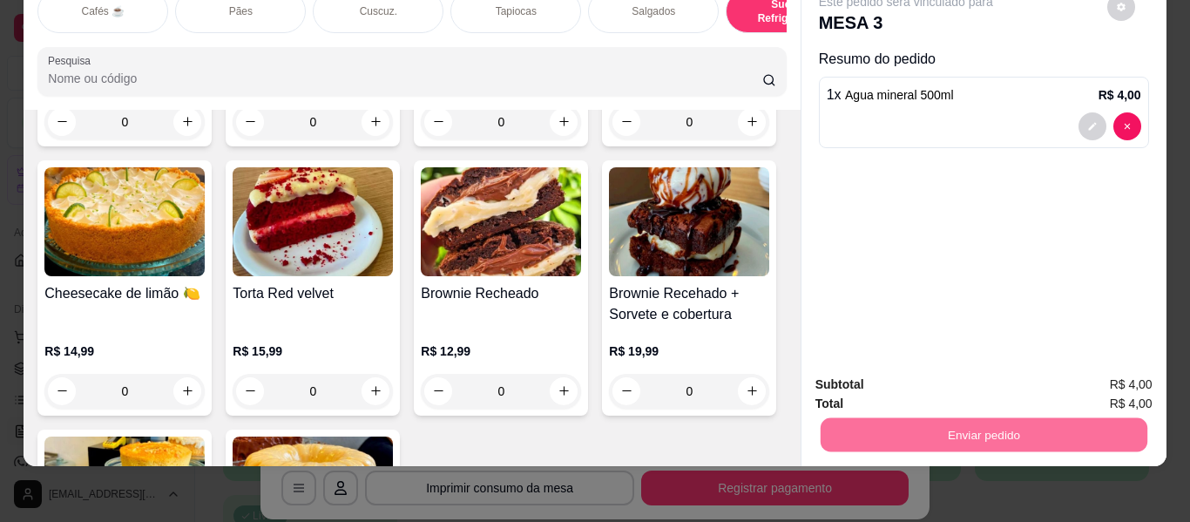
click at [1142, 377] on button "Enviar pedido" at bounding box center [1107, 378] width 98 height 33
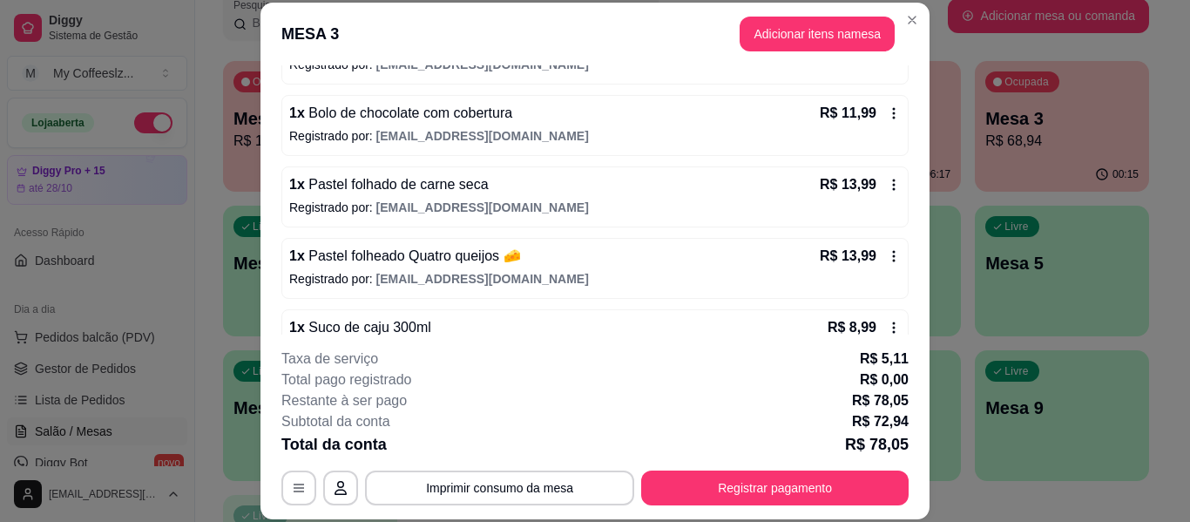
scroll to position [131, 0]
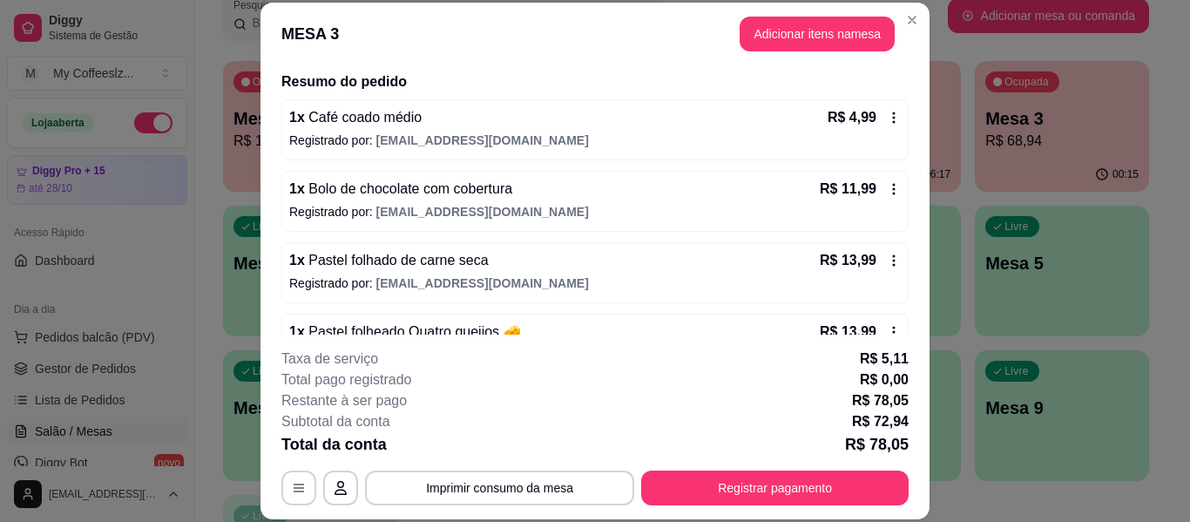
click at [457, 242] on div "1 x Pastel folhado de carne seca R$ 13,99 Registrado por: [EMAIL_ADDRESS][DOMAI…" at bounding box center [594, 272] width 627 height 61
